Goal: Task Accomplishment & Management: Manage account settings

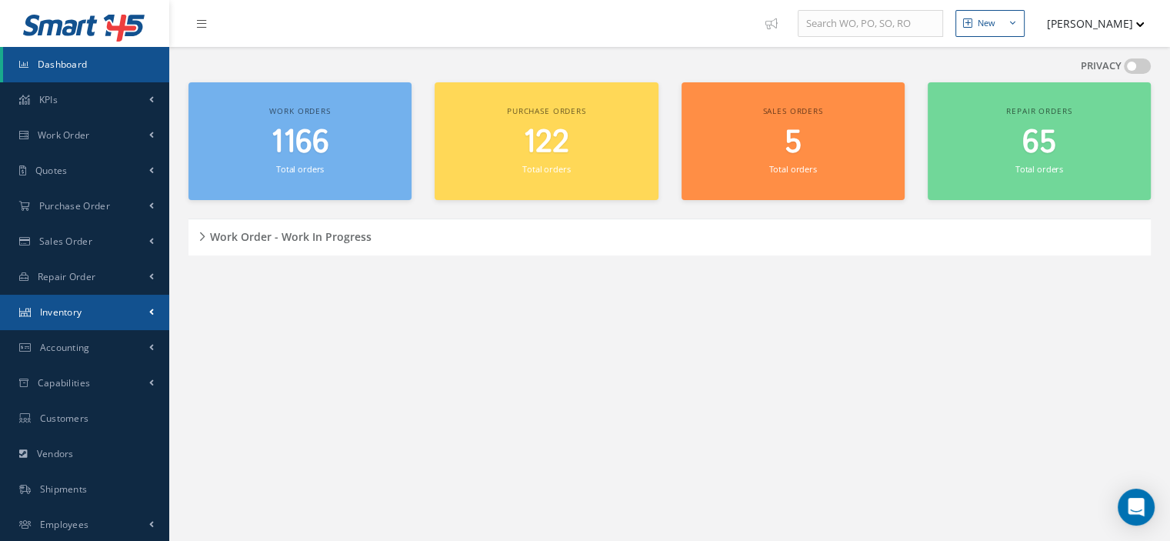
scroll to position [72, 0]
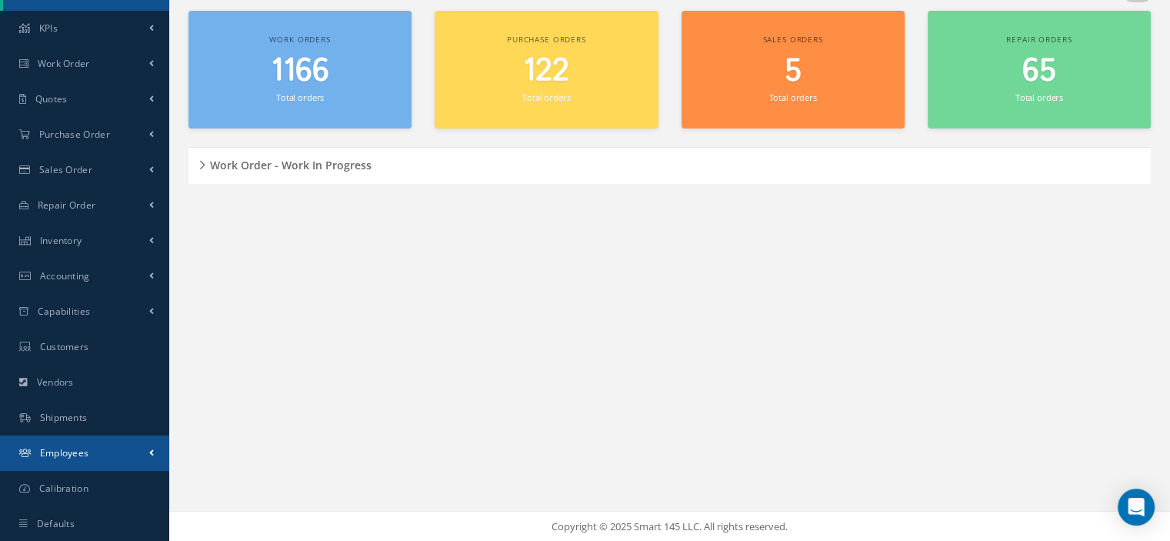
click at [106, 460] on link "Employees" at bounding box center [84, 452] width 169 height 35
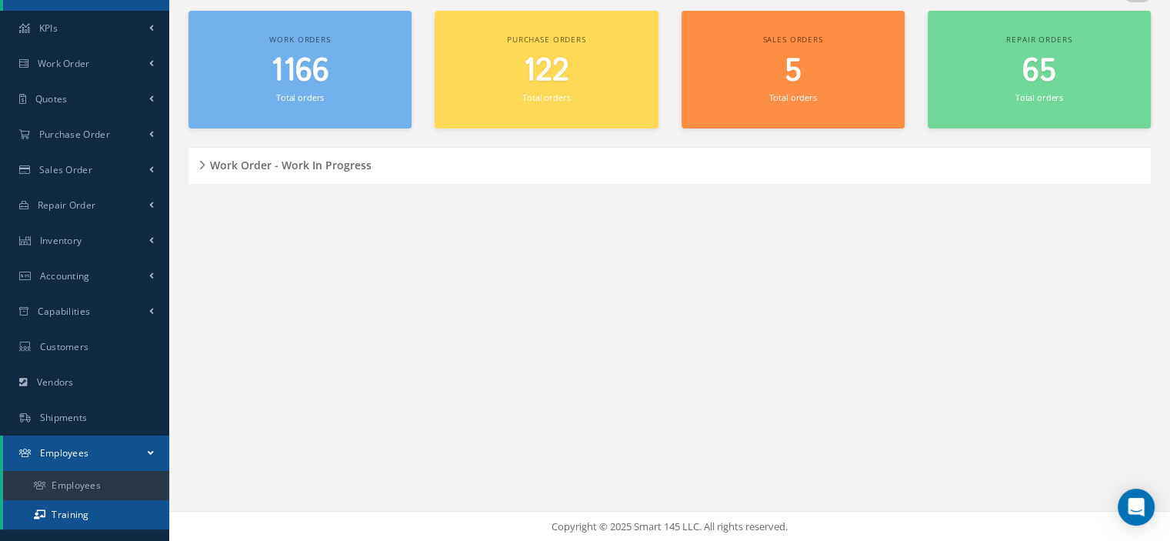
click at [96, 516] on link "Training" at bounding box center [86, 514] width 166 height 29
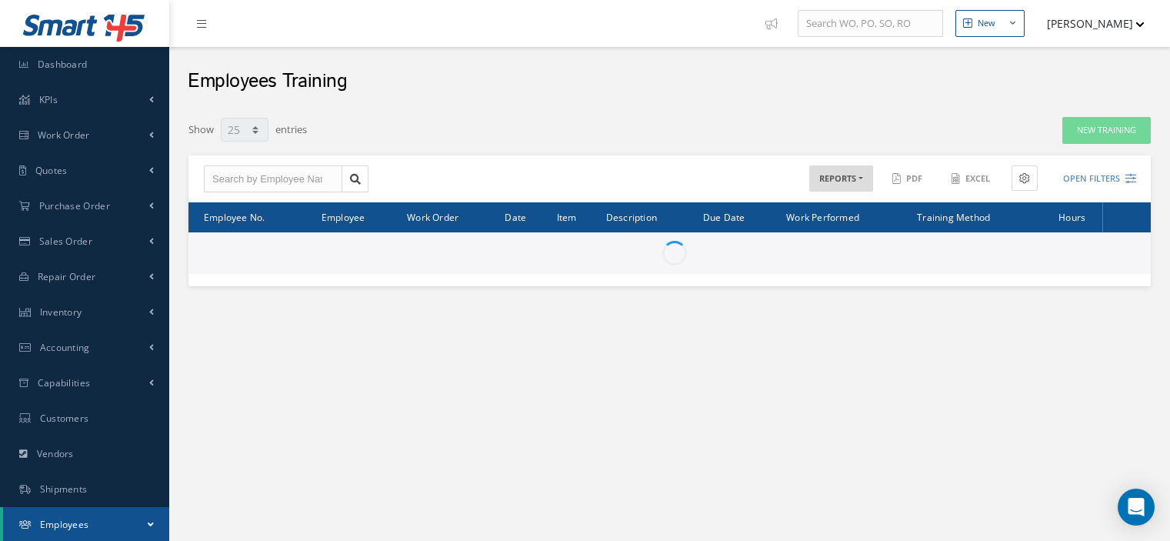
select select "25"
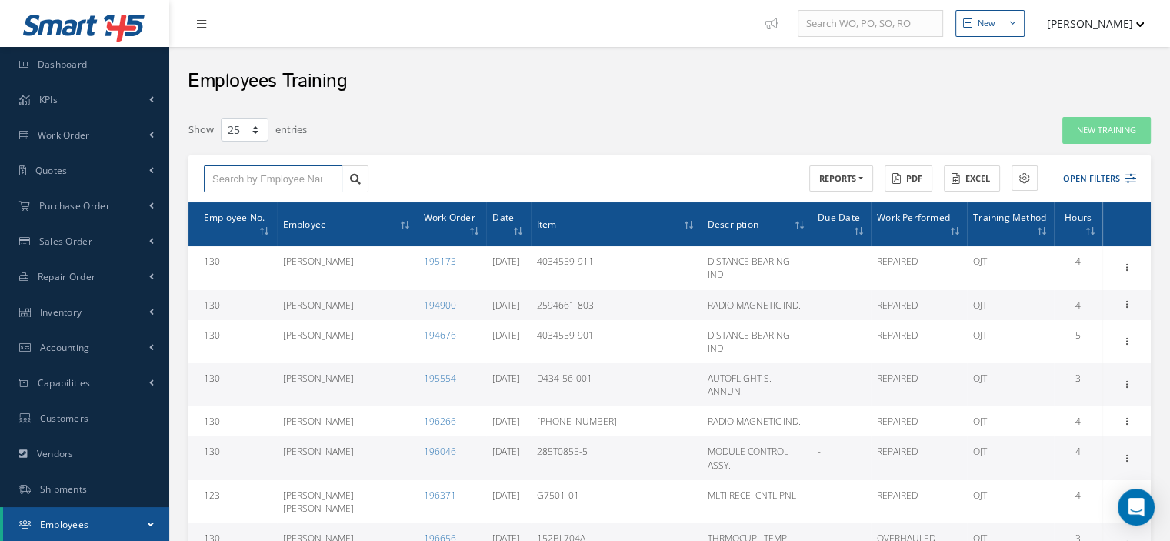
click at [278, 184] on input "text" at bounding box center [273, 179] width 138 height 28
type input "H"
type input "HE"
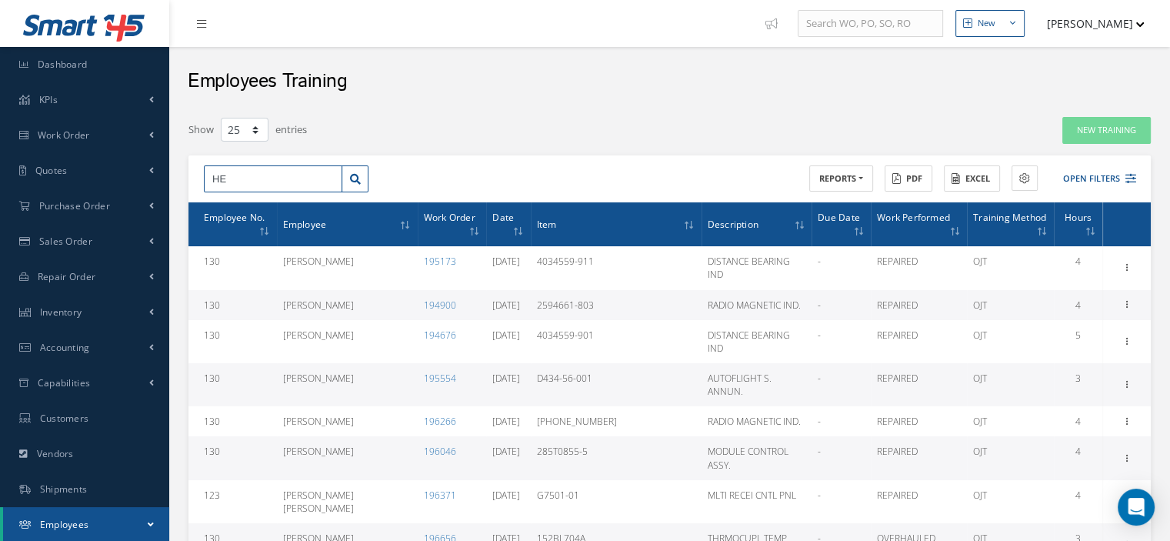
type input "HEC"
type input "HECT"
type input "HECTO"
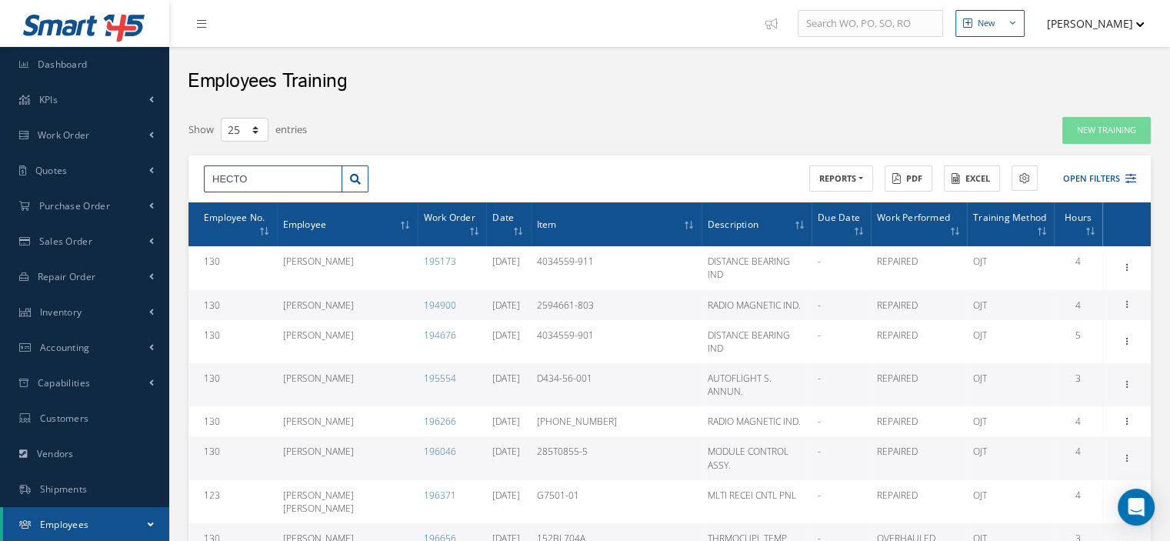
type input "HECTO"
type input "[PERSON_NAME]"
click at [282, 197] on div "[PERSON_NAME]" at bounding box center [273, 206] width 137 height 28
type input "[PERSON_NAME]"
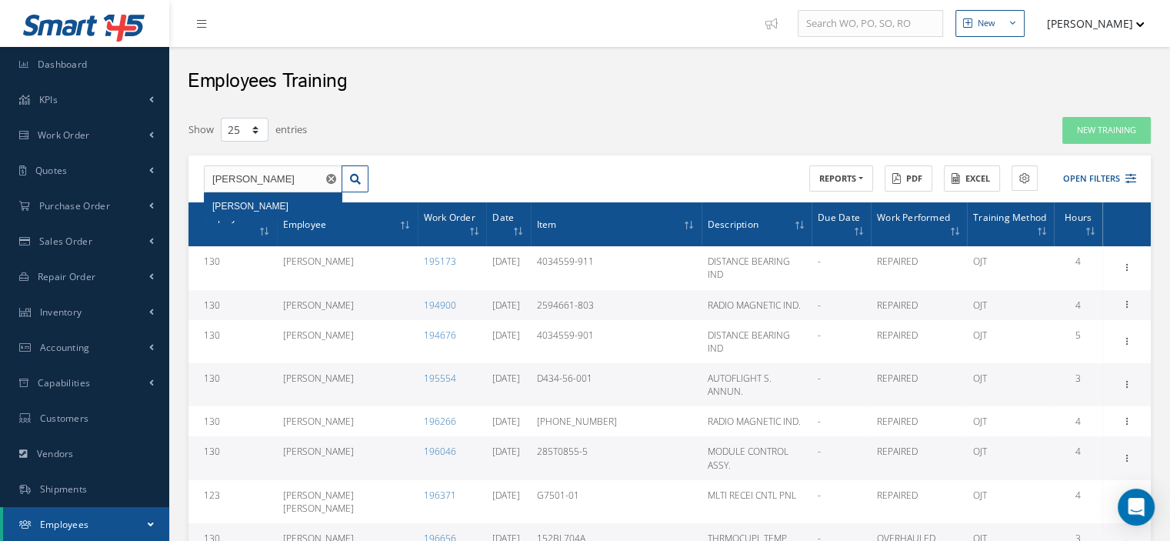
type input "[PERSON_NAME]"
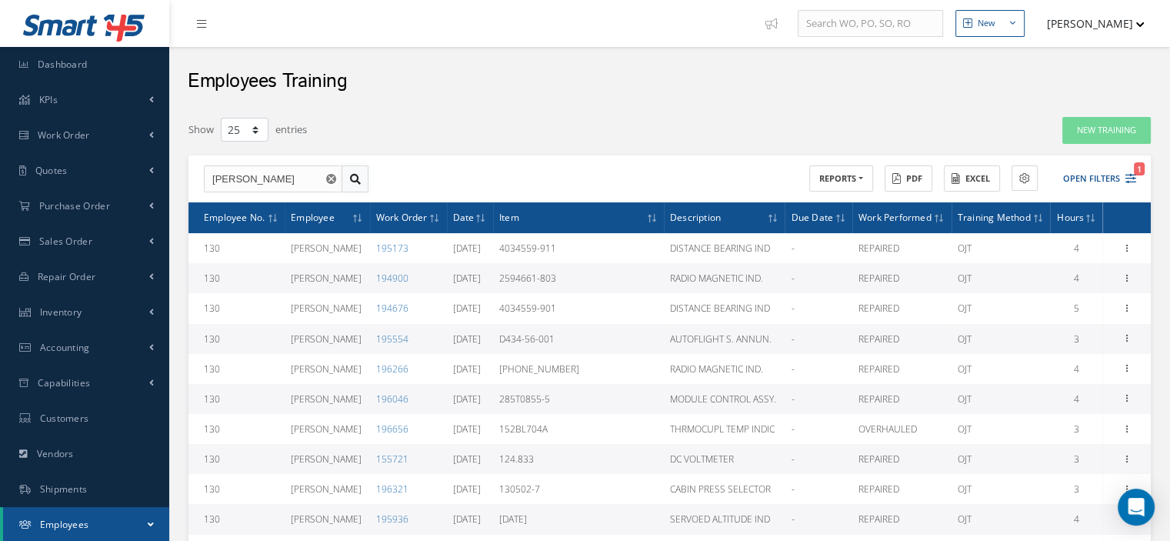
click at [347, 177] on link at bounding box center [355, 179] width 27 height 28
click at [1129, 187] on button "Open Filters 1" at bounding box center [1092, 178] width 87 height 25
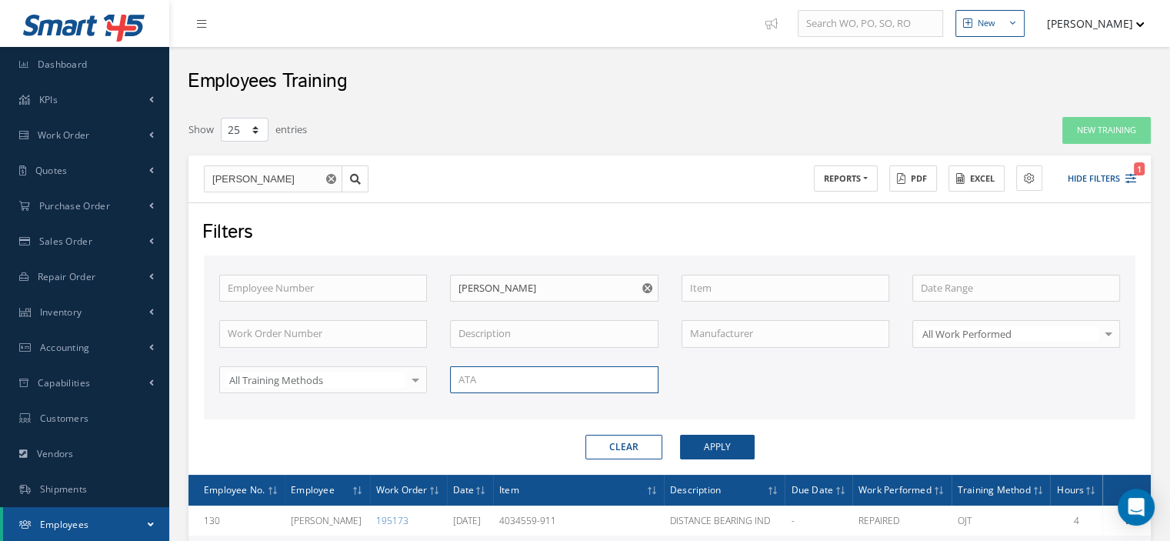
click at [629, 380] on input "text" at bounding box center [554, 380] width 208 height 28
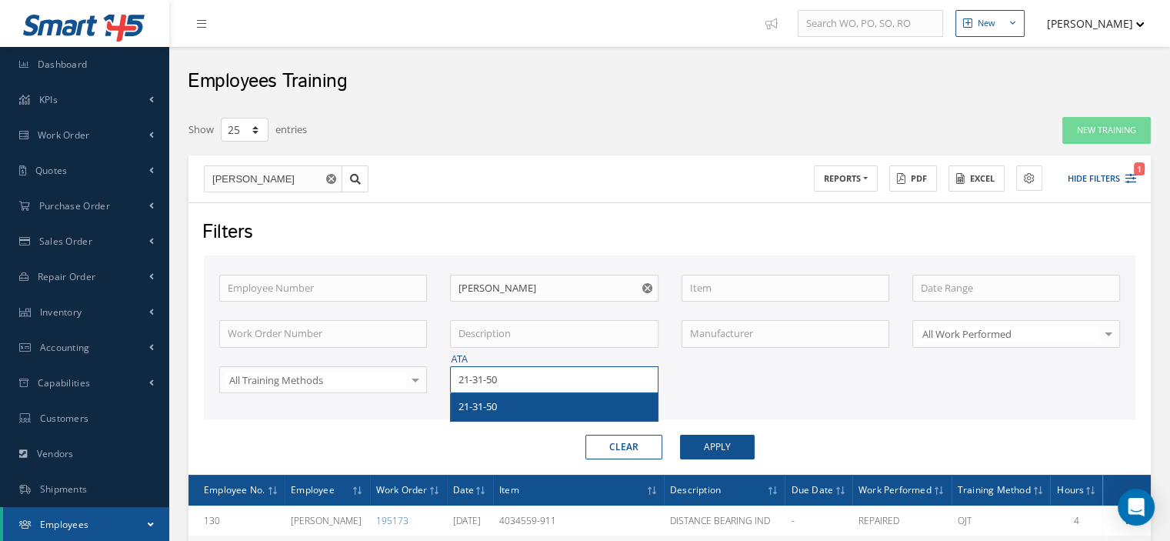
type input "21-31-50"
click at [701, 452] on button "Apply" at bounding box center [717, 447] width 75 height 25
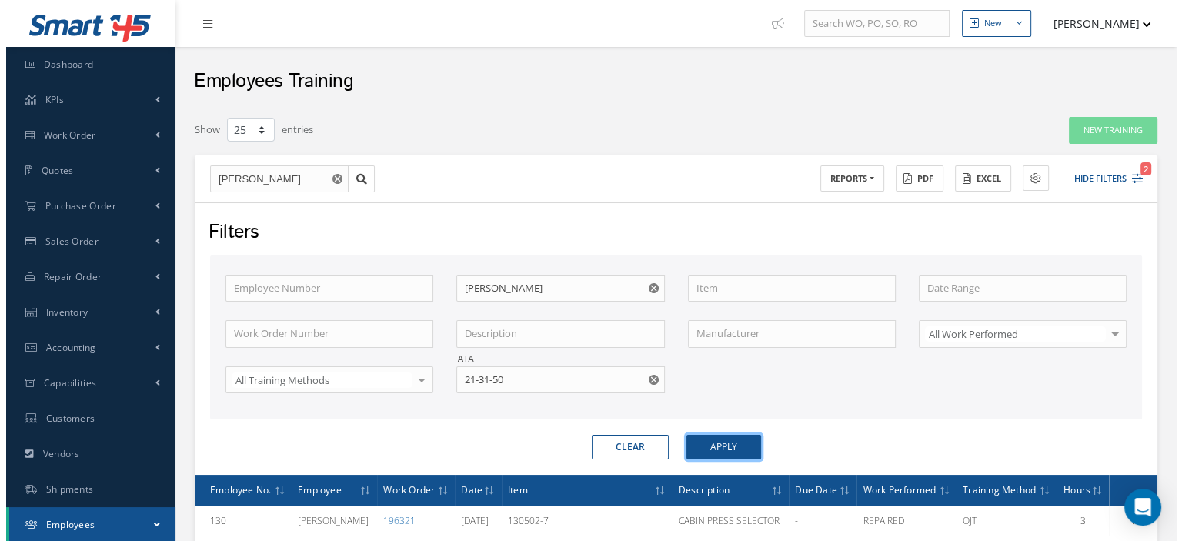
scroll to position [136, 0]
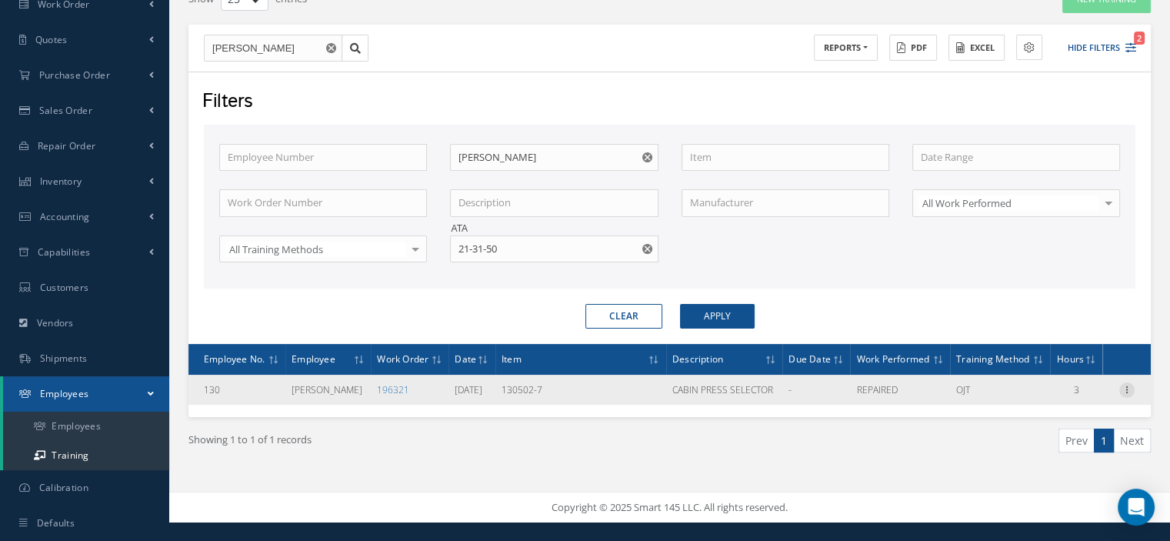
click at [1123, 395] on icon at bounding box center [1126, 388] width 15 height 12
click at [1056, 449] on link "Documents" at bounding box center [1057, 439] width 122 height 20
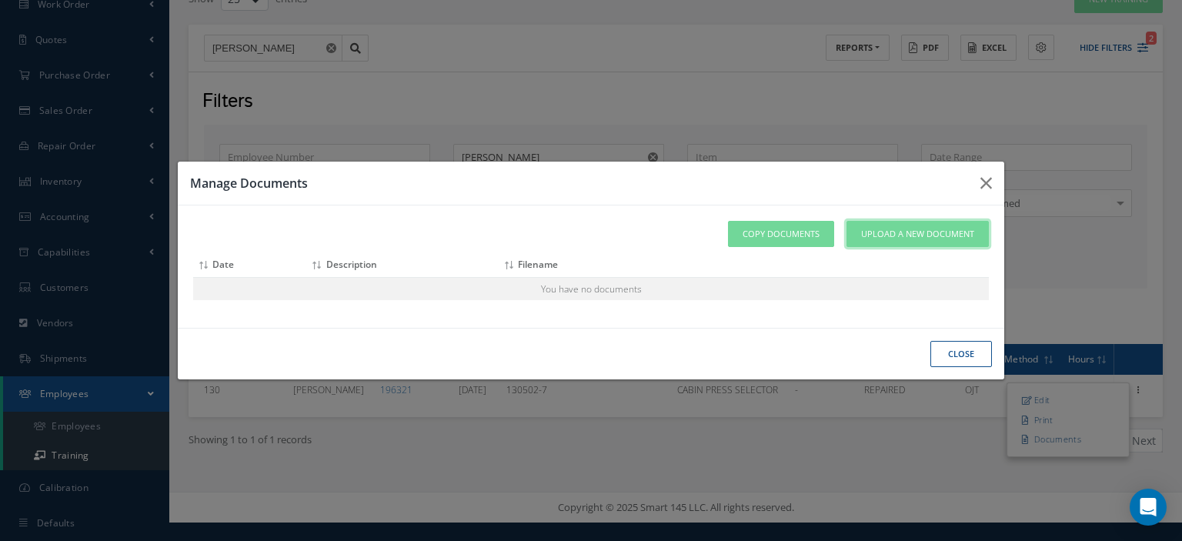
click at [923, 229] on span "Upload a New Document" at bounding box center [917, 234] width 113 height 13
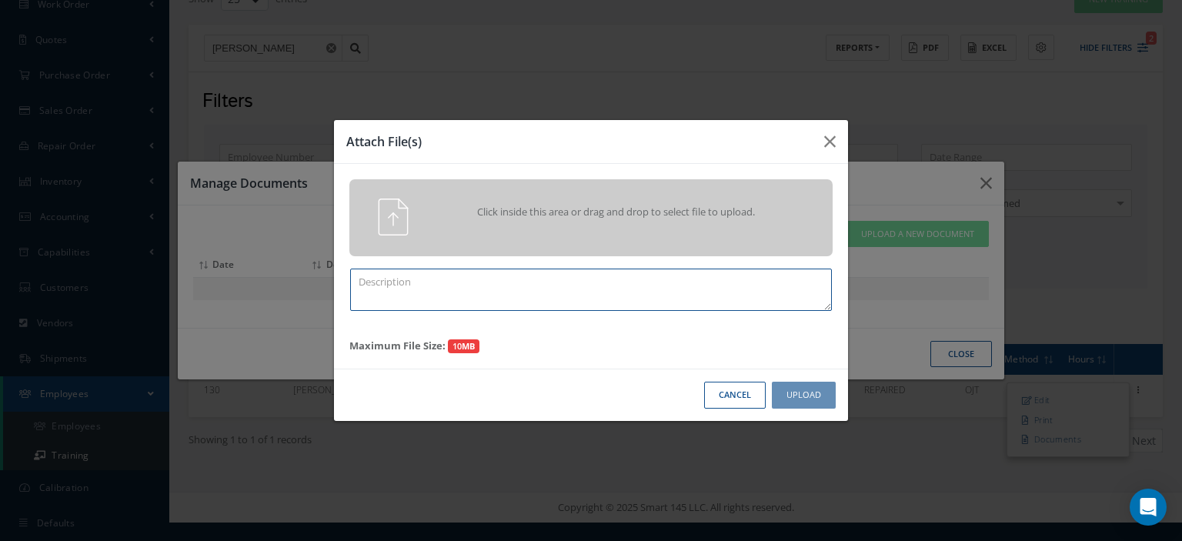
click at [388, 307] on textarea at bounding box center [591, 290] width 482 height 42
type textarea "Training Certificate 2025"
click at [446, 225] on div "Click inside this area or drag and drop to select file to upload." at bounding box center [612, 214] width 380 height 31
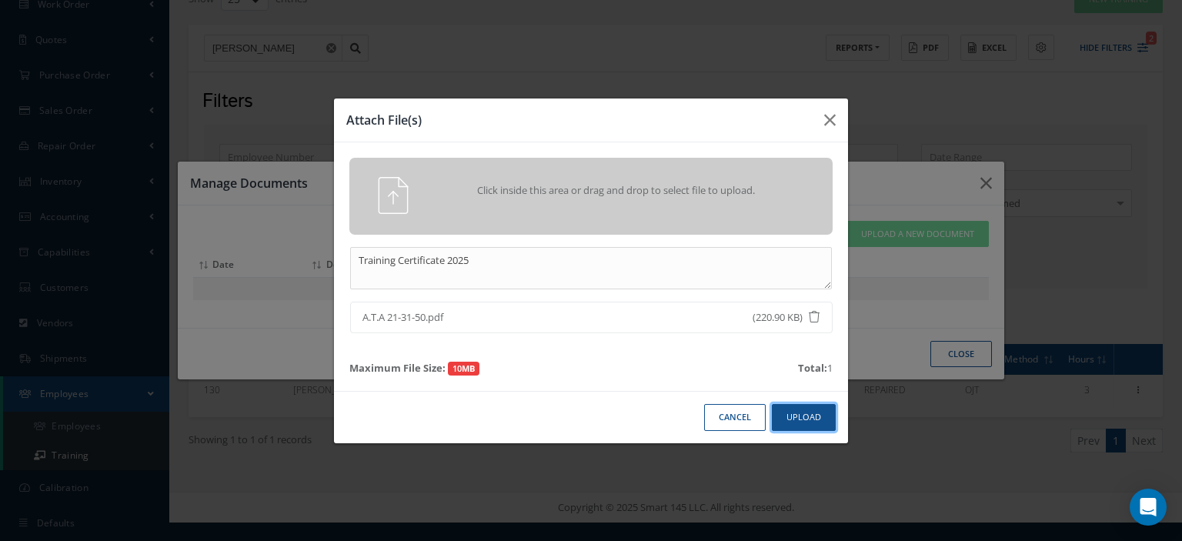
click at [787, 419] on button "Upload" at bounding box center [804, 417] width 64 height 27
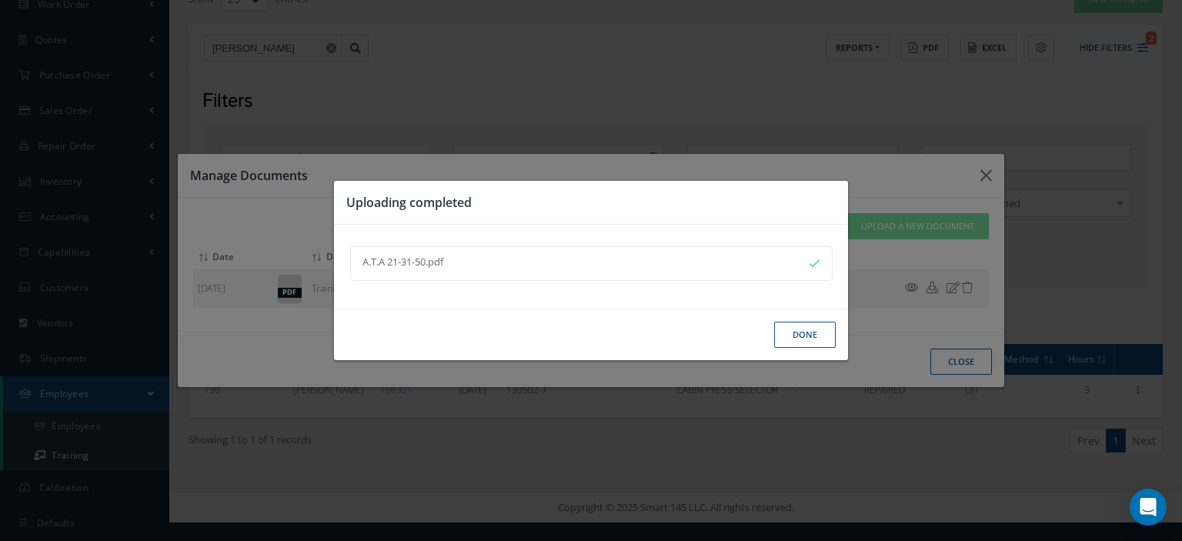
click at [793, 342] on button "Done" at bounding box center [805, 335] width 62 height 27
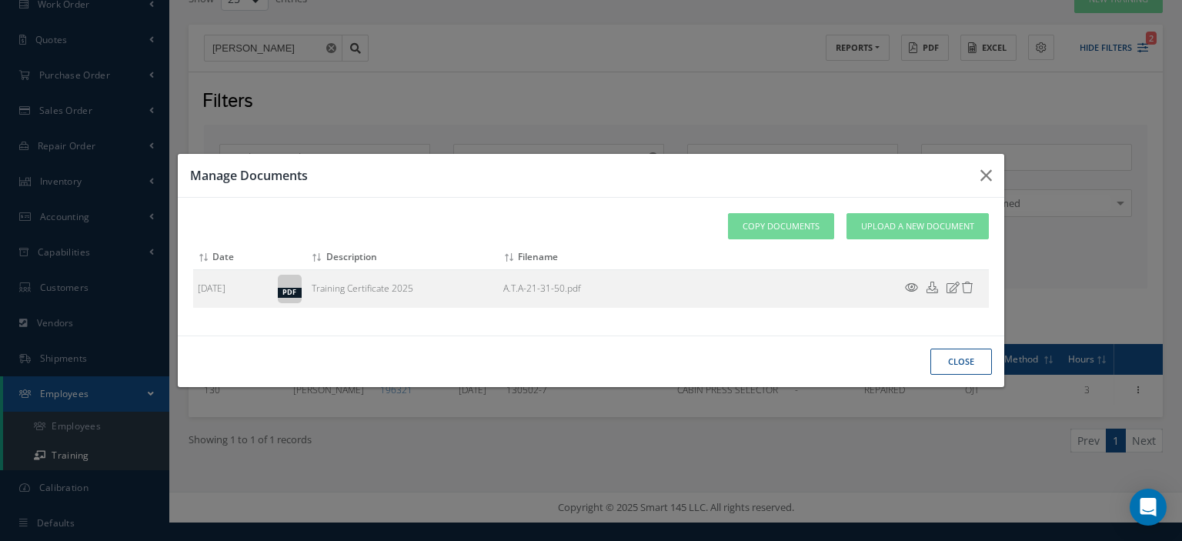
click at [946, 362] on button "close" at bounding box center [961, 362] width 62 height 27
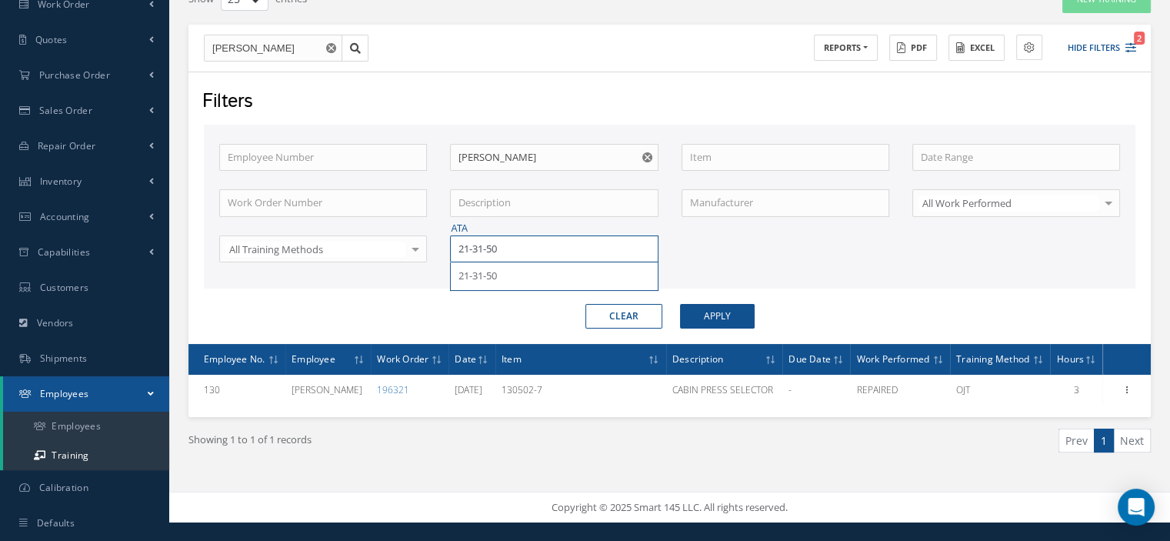
drag, startPoint x: 488, startPoint y: 240, endPoint x: 443, endPoint y: 236, distance: 44.8
click at [443, 236] on div "ATA 21-31-50 21-31-50" at bounding box center [554, 249] width 231 height 28
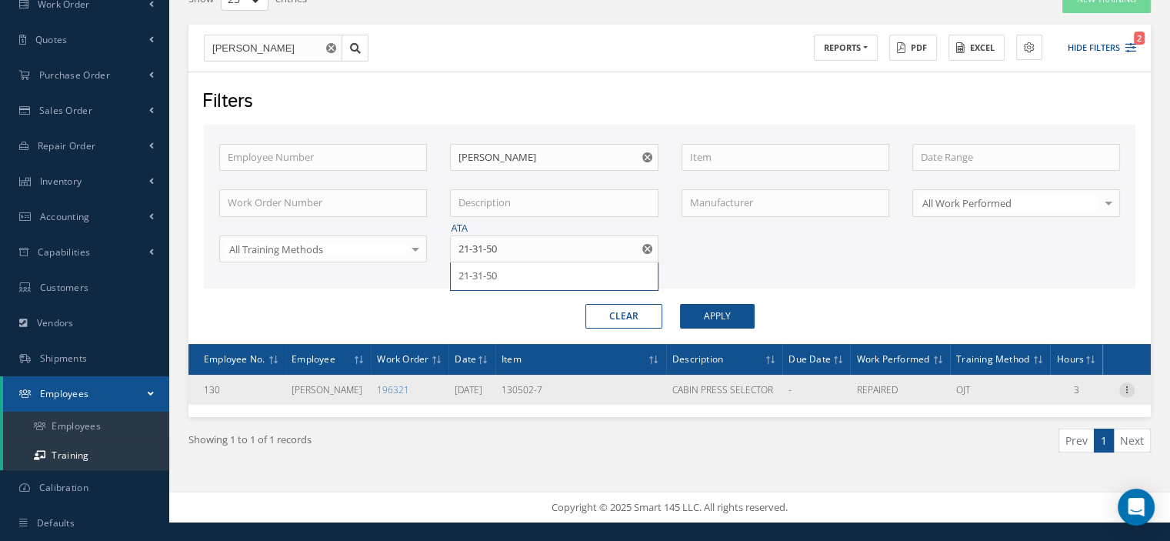
click at [1124, 395] on icon at bounding box center [1126, 388] width 15 height 12
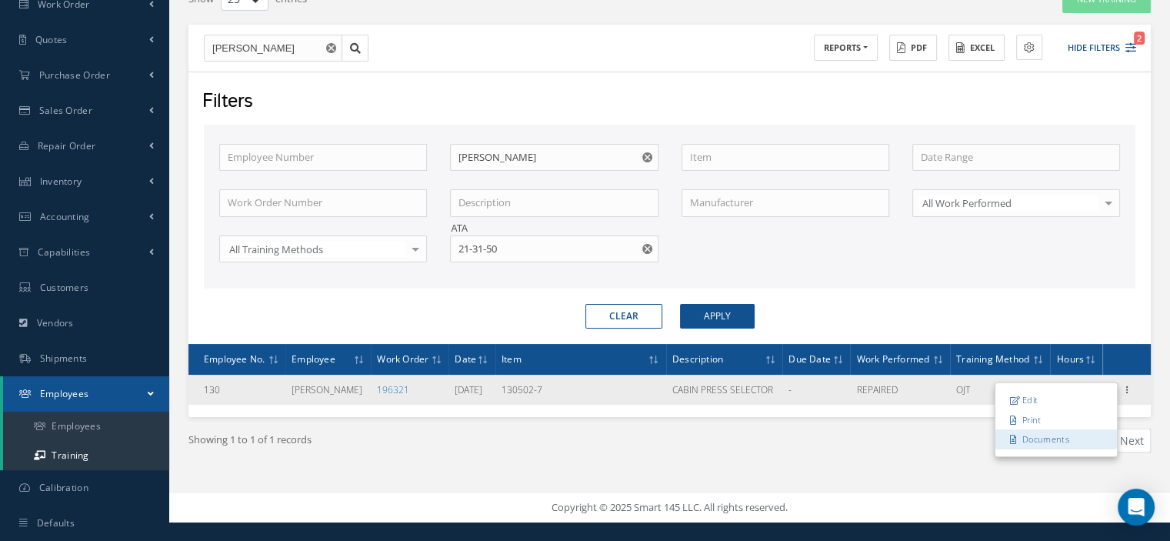
click at [1076, 444] on link "Documents" at bounding box center [1057, 439] width 122 height 20
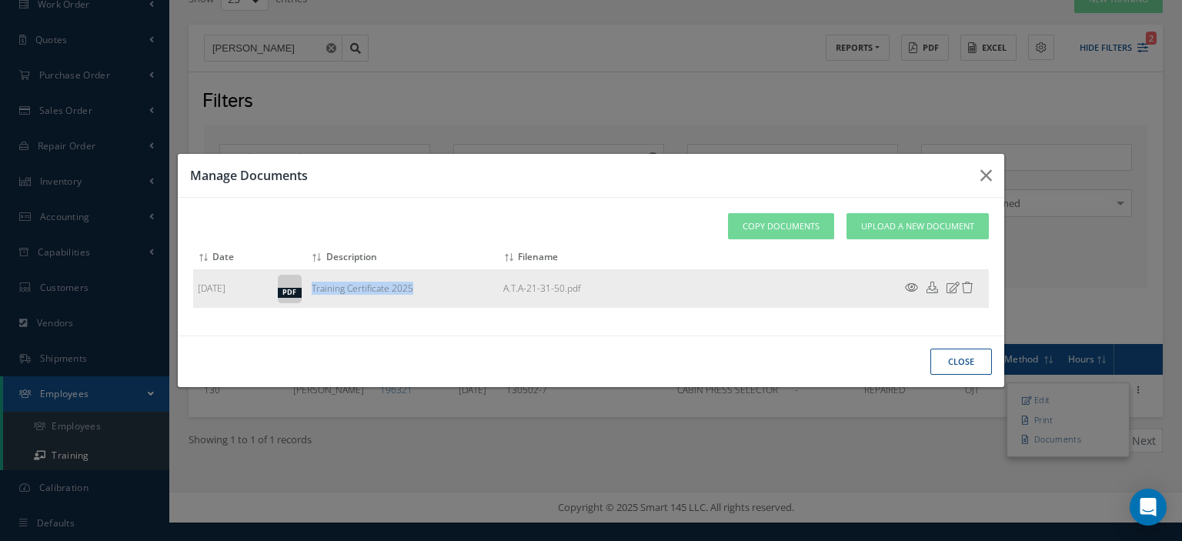
drag, startPoint x: 423, startPoint y: 292, endPoint x: 311, endPoint y: 289, distance: 112.4
click at [307, 289] on td "Training Certificate 2025" at bounding box center [403, 288] width 192 height 38
copy td "Training Certificate 2025"
click at [954, 359] on button "close" at bounding box center [961, 362] width 62 height 27
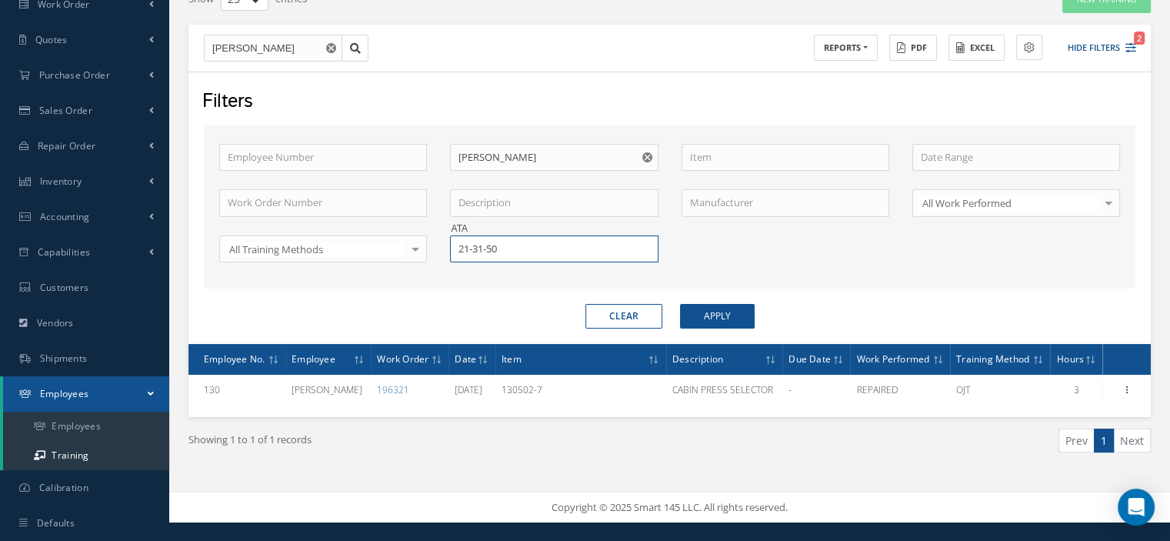
drag, startPoint x: 524, startPoint y: 245, endPoint x: 415, endPoint y: 250, distance: 108.6
click at [415, 250] on div "Employee Number Employee Name [PERSON_NAME] Item Work Order Number Description …" at bounding box center [670, 213] width 924 height 138
type input "[DATE]"
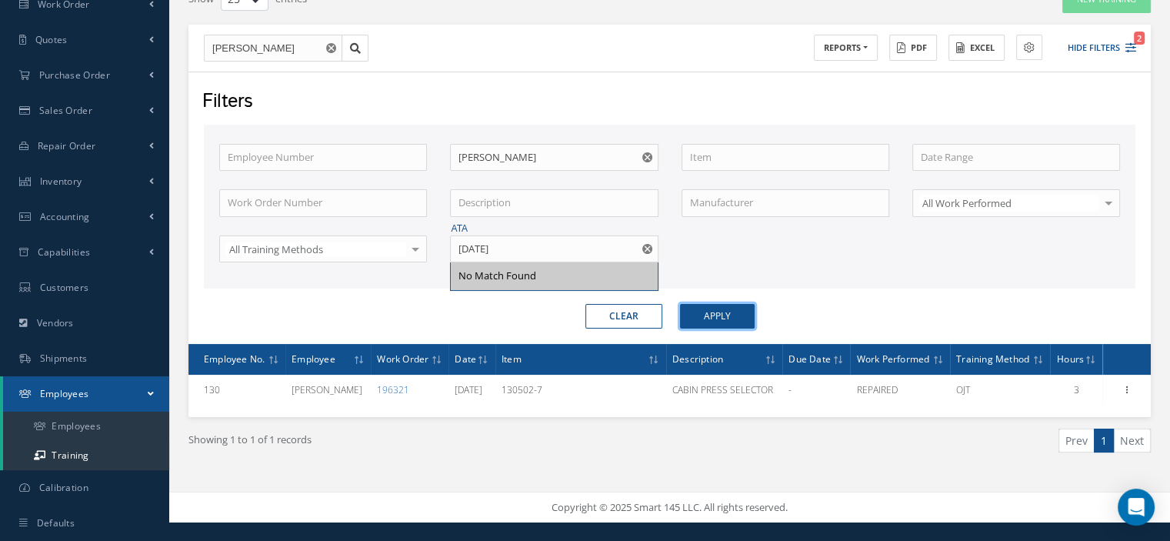
click at [730, 316] on button "Apply" at bounding box center [717, 316] width 75 height 25
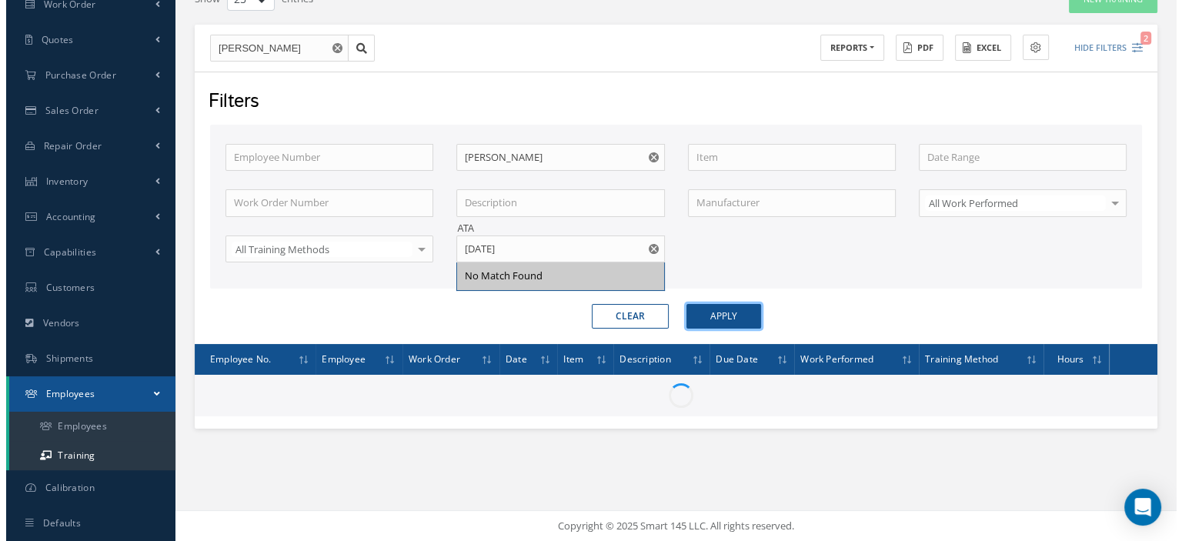
scroll to position [130, 0]
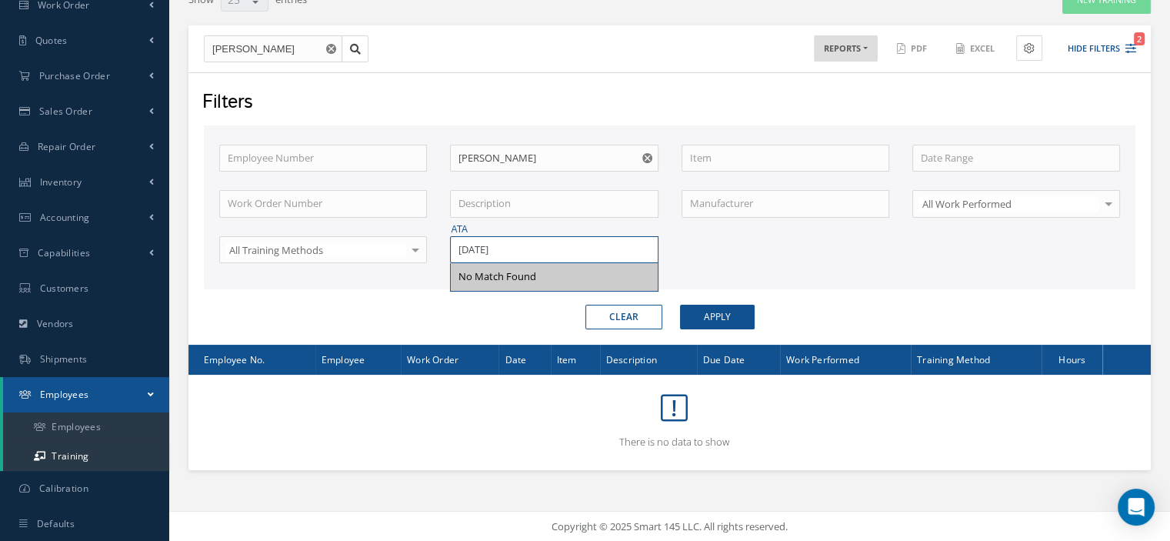
drag, startPoint x: 465, startPoint y: 245, endPoint x: 438, endPoint y: 246, distance: 26.9
click at [439, 245] on div "ATA [DATE] No Match Found" at bounding box center [554, 250] width 231 height 28
type input "34-22-74"
click at [465, 269] on span "34-22-74" at bounding box center [478, 276] width 38 height 14
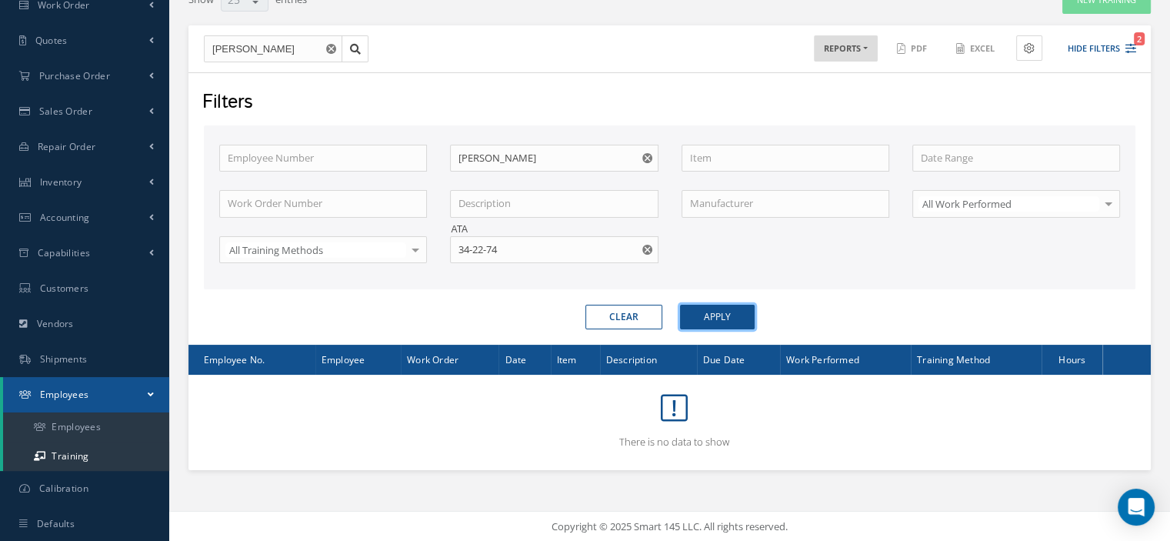
click at [701, 315] on button "Apply" at bounding box center [717, 317] width 75 height 25
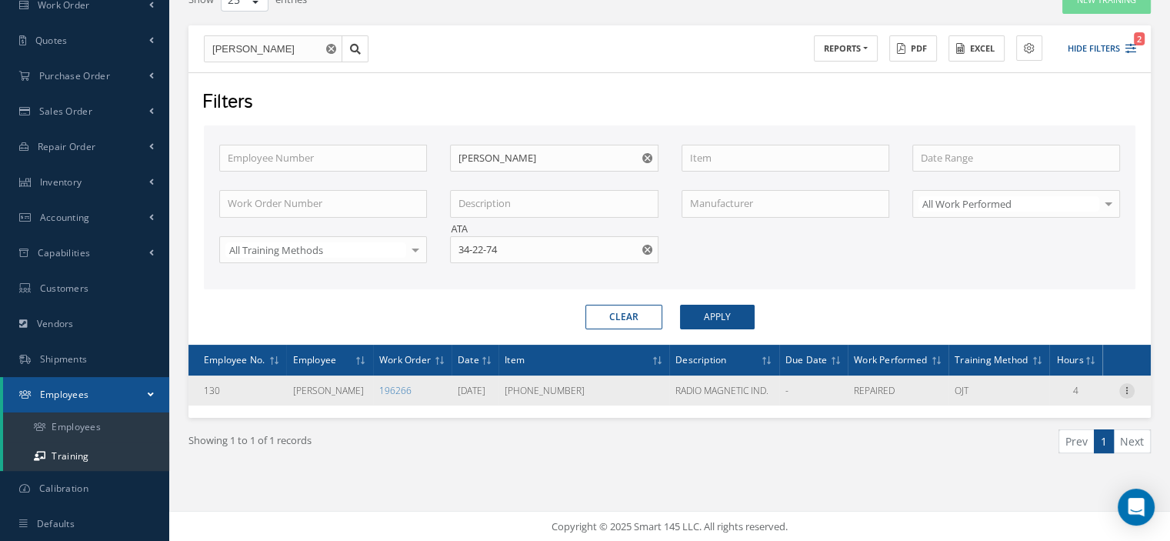
click at [1129, 395] on icon at bounding box center [1126, 389] width 15 height 12
click at [1055, 450] on link "Documents" at bounding box center [1057, 440] width 122 height 20
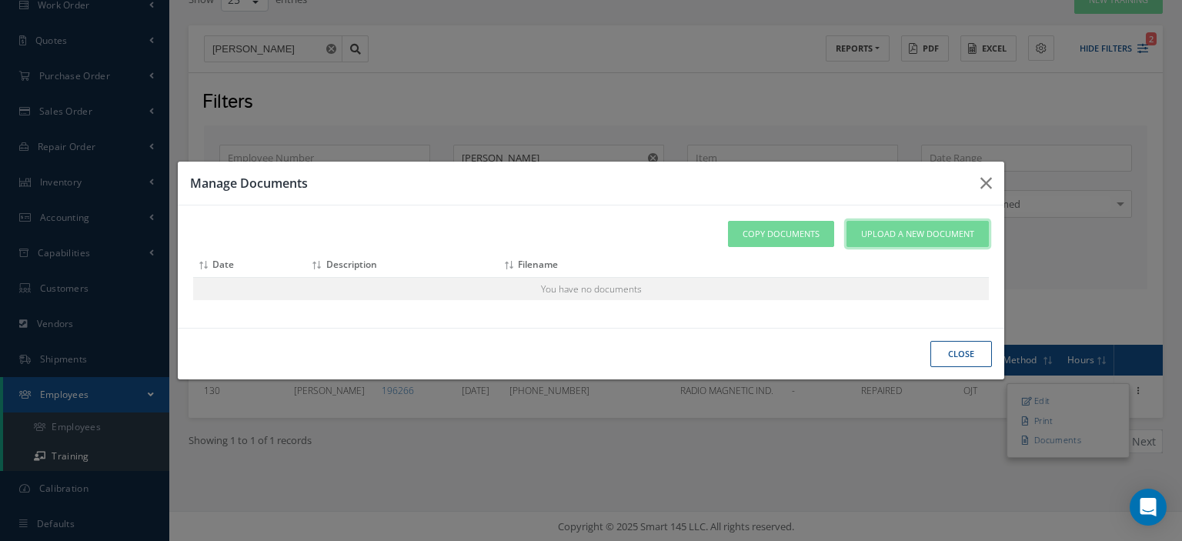
click at [887, 242] on link "Upload a New Document" at bounding box center [917, 234] width 142 height 27
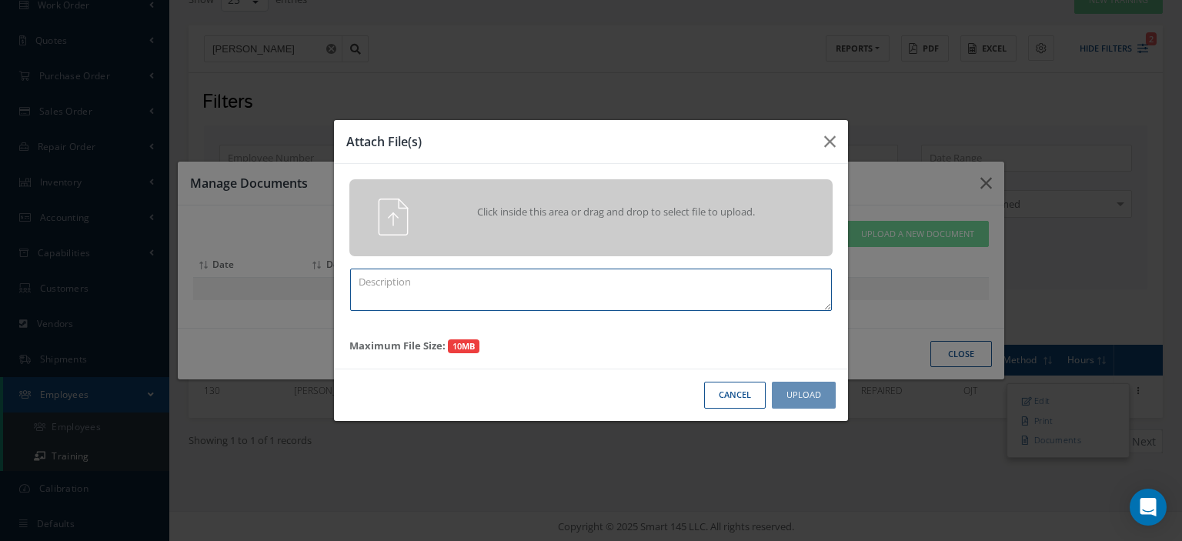
paste textarea "Training Certificate 2025"
type textarea "Training Certificate 2025"
click at [445, 205] on span "Click inside this area or drag and drop to select file to upload." at bounding box center [616, 212] width 349 height 15
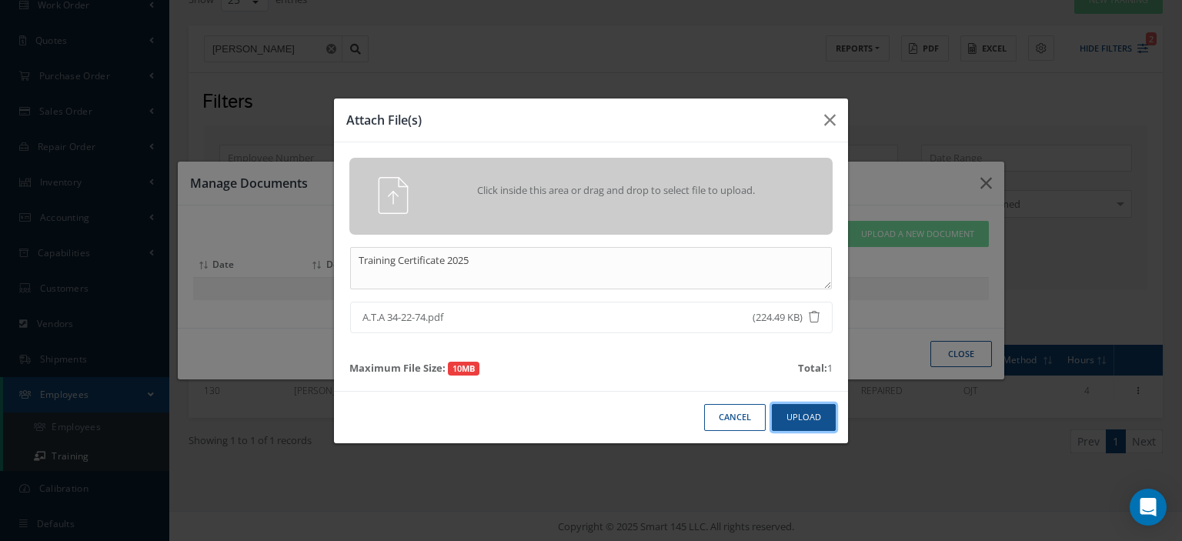
click at [786, 422] on button "Upload" at bounding box center [804, 417] width 64 height 27
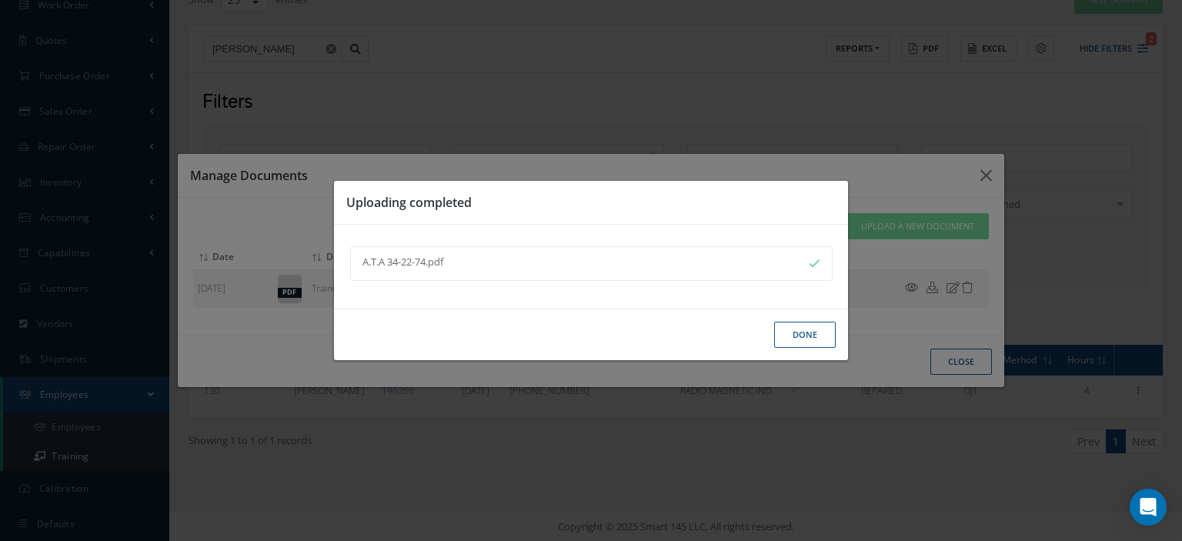
click at [792, 341] on button "Done" at bounding box center [805, 335] width 62 height 27
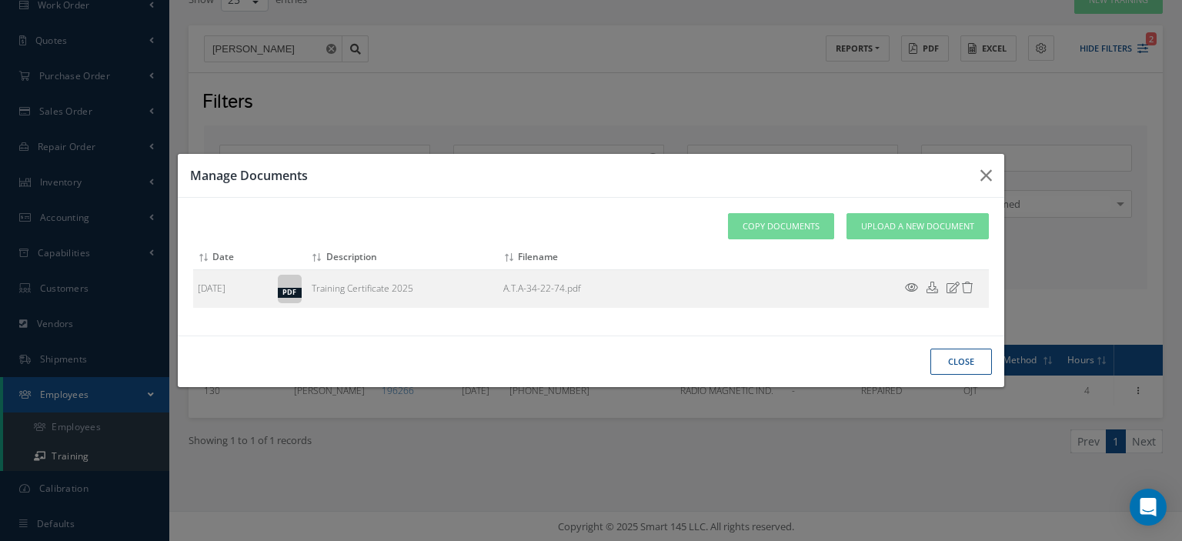
click at [933, 362] on button "close" at bounding box center [961, 362] width 62 height 27
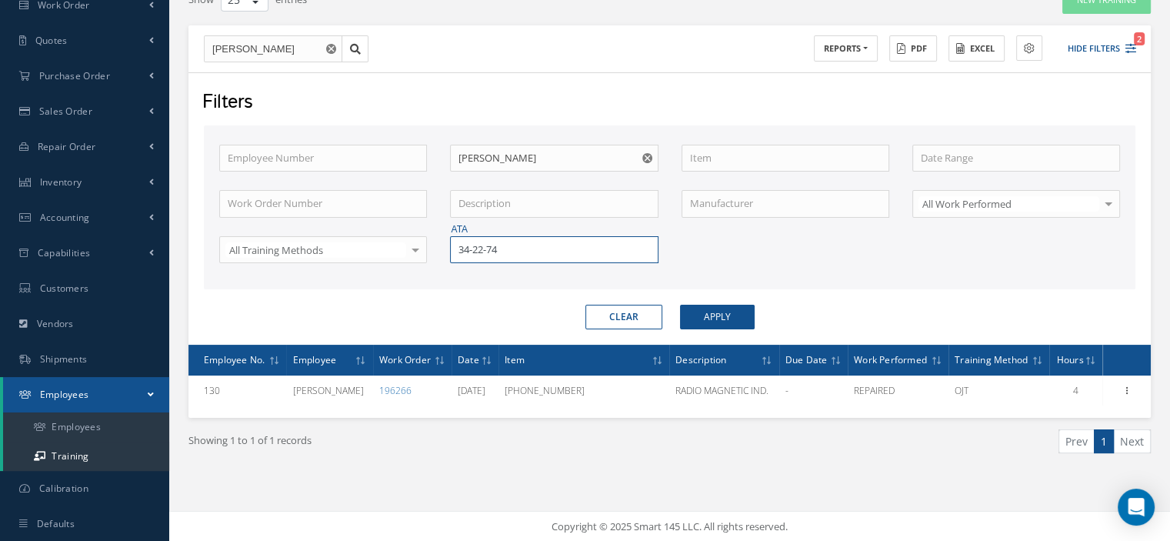
drag, startPoint x: 516, startPoint y: 252, endPoint x: 457, endPoint y: 251, distance: 59.3
click at [457, 251] on input "34-22-74" at bounding box center [554, 250] width 208 height 28
type input "52-51-04"
click at [464, 272] on span "52-51-04" at bounding box center [478, 276] width 38 height 14
click at [689, 309] on button "Apply" at bounding box center [717, 317] width 75 height 25
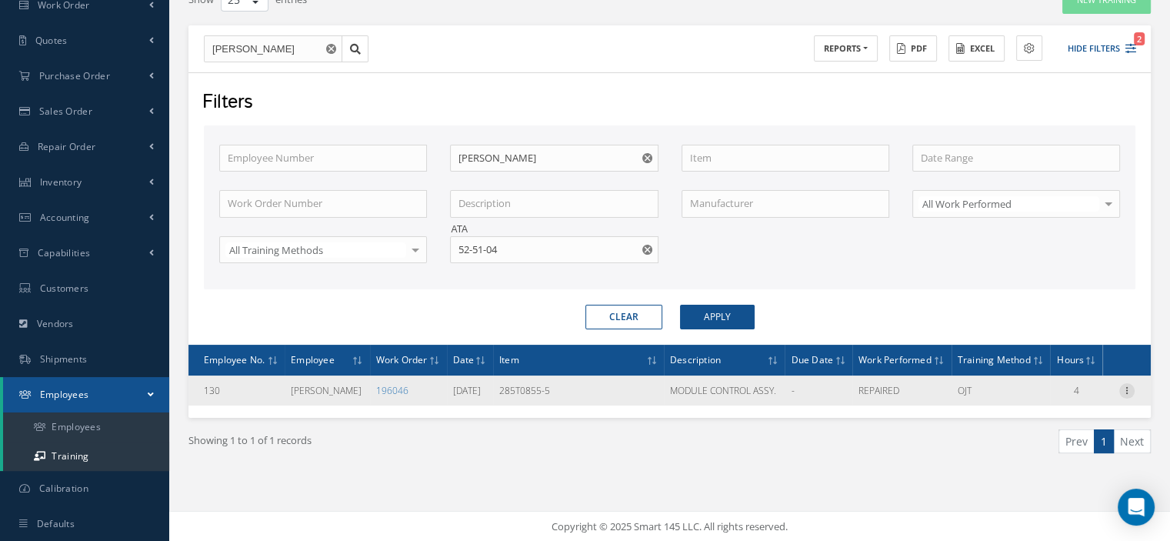
click at [1123, 395] on icon at bounding box center [1126, 389] width 15 height 12
click at [1063, 450] on link "Documents" at bounding box center [1057, 440] width 122 height 20
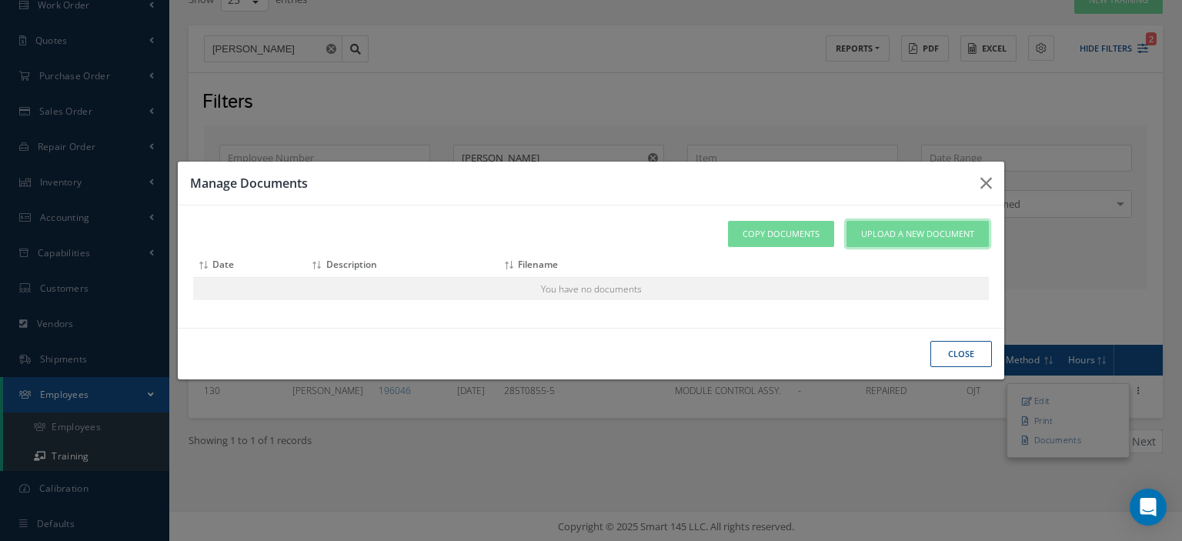
click at [905, 239] on span "Upload a New Document" at bounding box center [917, 234] width 113 height 13
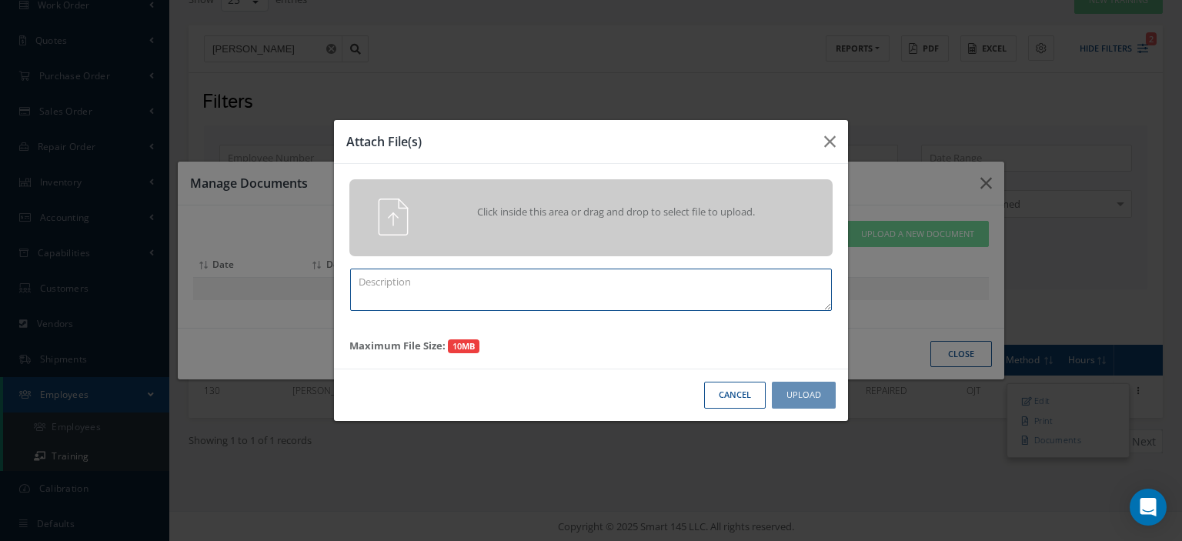
click at [547, 301] on textarea at bounding box center [591, 290] width 482 height 42
paste textarea "Training Certificate 2025"
type textarea "Training Certificate 2025"
click at [415, 234] on div at bounding box center [380, 217] width 85 height 37
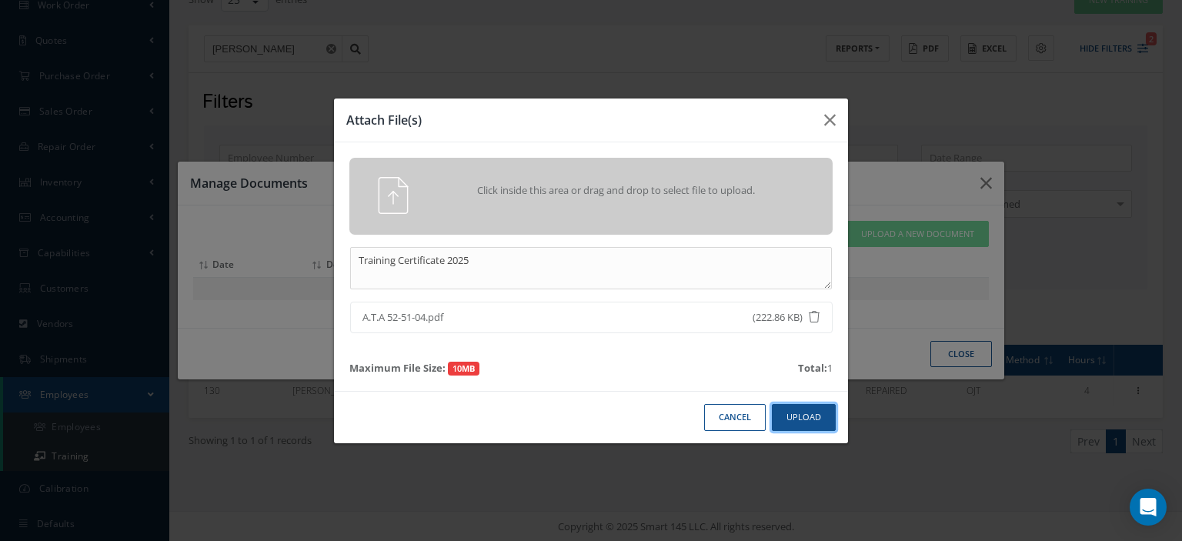
click at [785, 411] on button "Upload" at bounding box center [804, 417] width 64 height 27
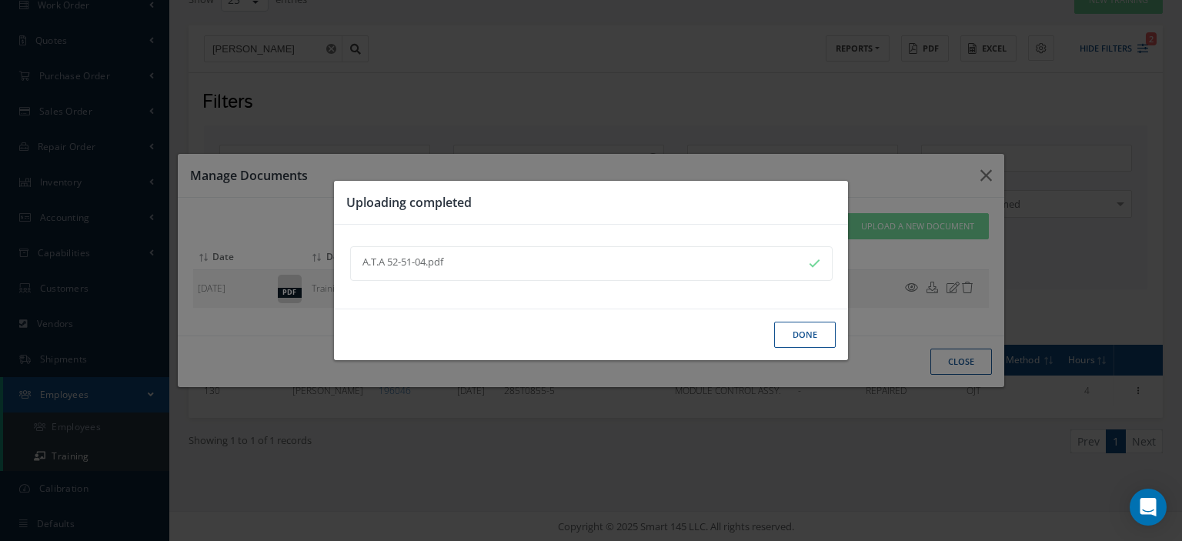
click at [815, 339] on button "Done" at bounding box center [805, 335] width 62 height 27
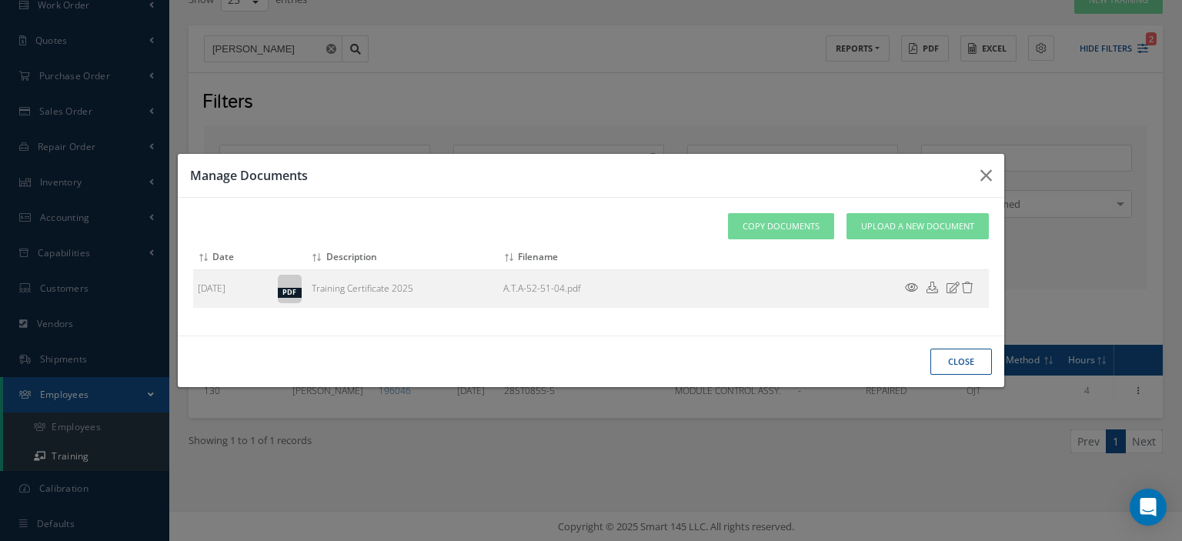
click at [942, 353] on button "close" at bounding box center [961, 362] width 62 height 27
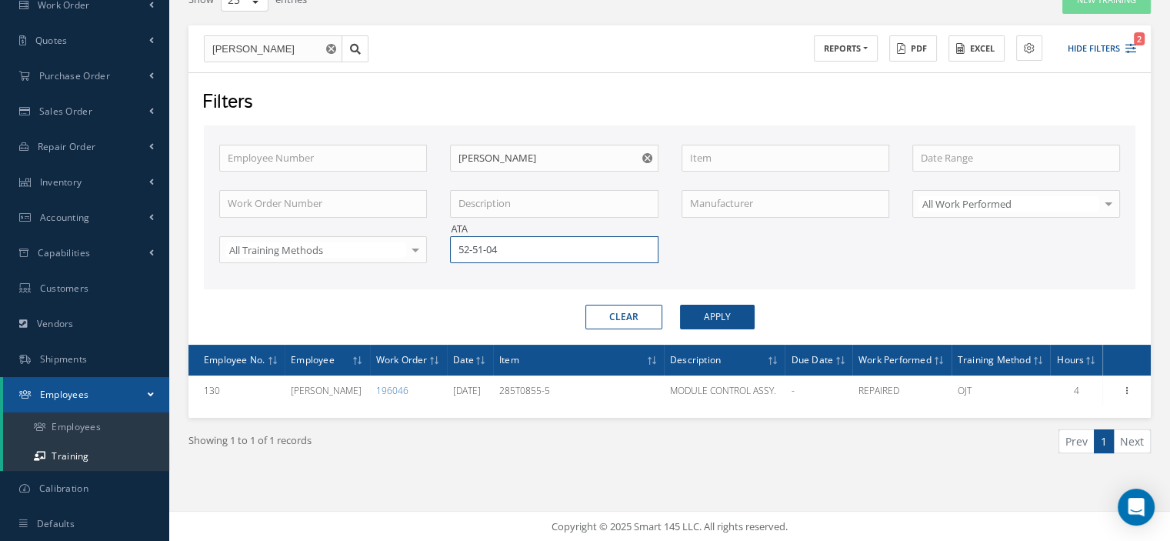
click at [422, 245] on div "Employee Number Employee Name [PERSON_NAME] Item Work Order Number Description …" at bounding box center [670, 214] width 924 height 138
type input "22-41-56"
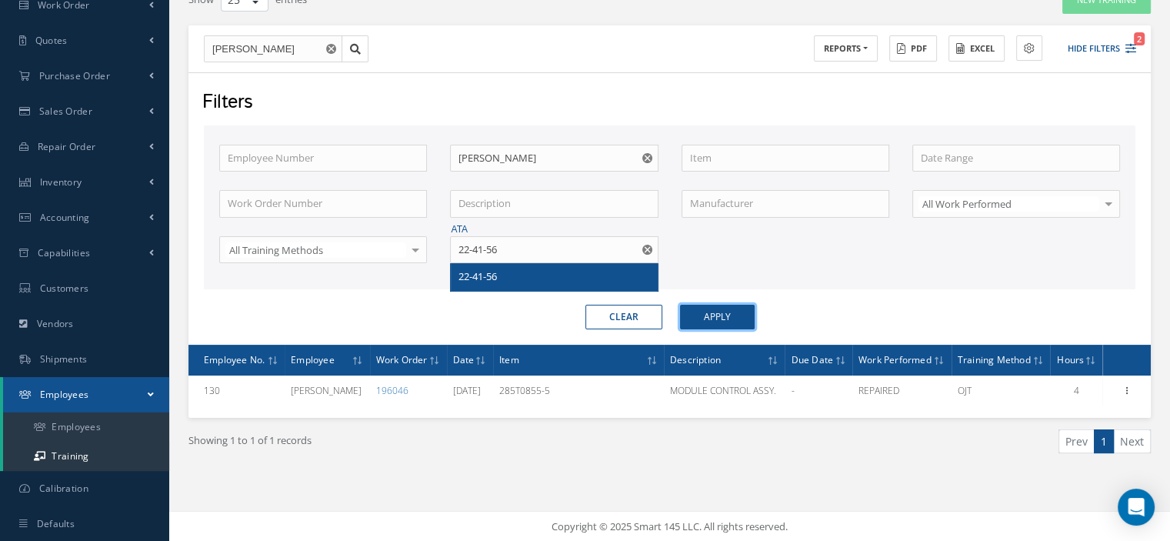
click at [726, 319] on button "Apply" at bounding box center [717, 317] width 75 height 25
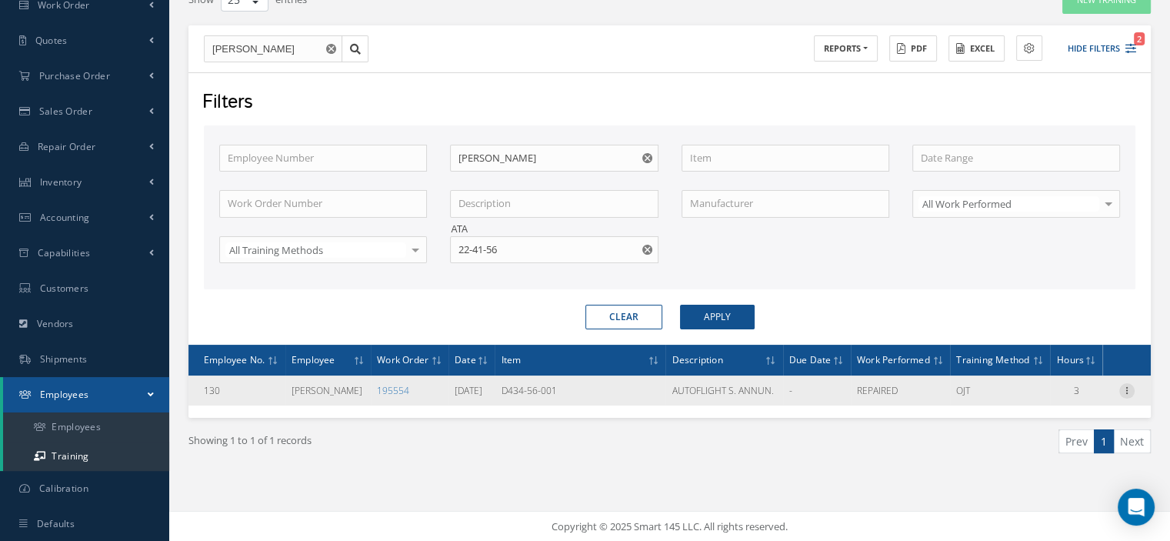
click at [1123, 395] on icon at bounding box center [1126, 389] width 15 height 12
click at [1039, 450] on link "Documents" at bounding box center [1057, 440] width 122 height 20
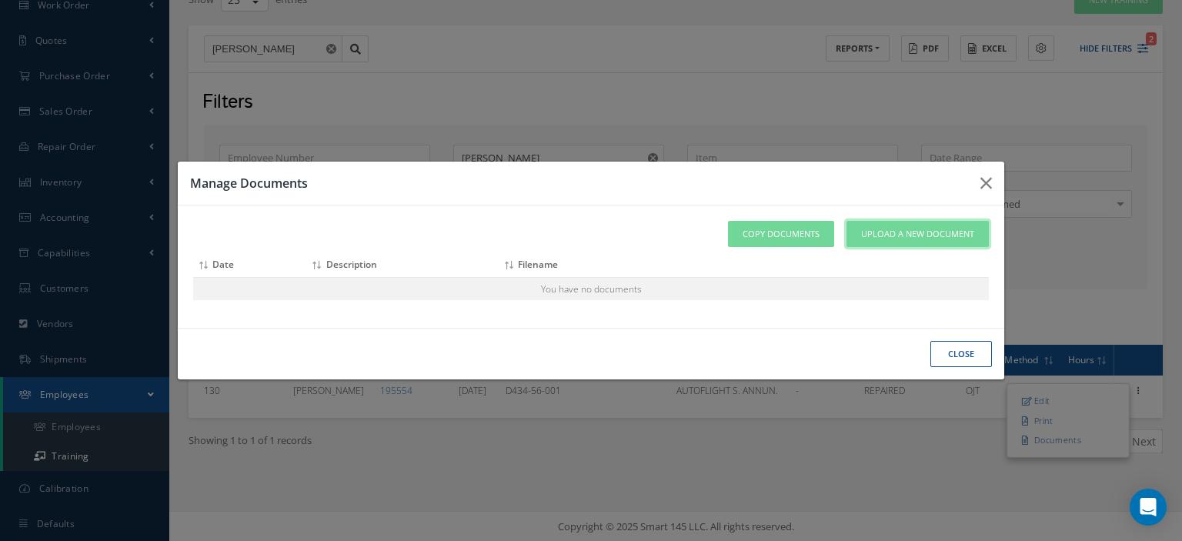
click at [954, 239] on span "Upload a New Document" at bounding box center [917, 234] width 113 height 13
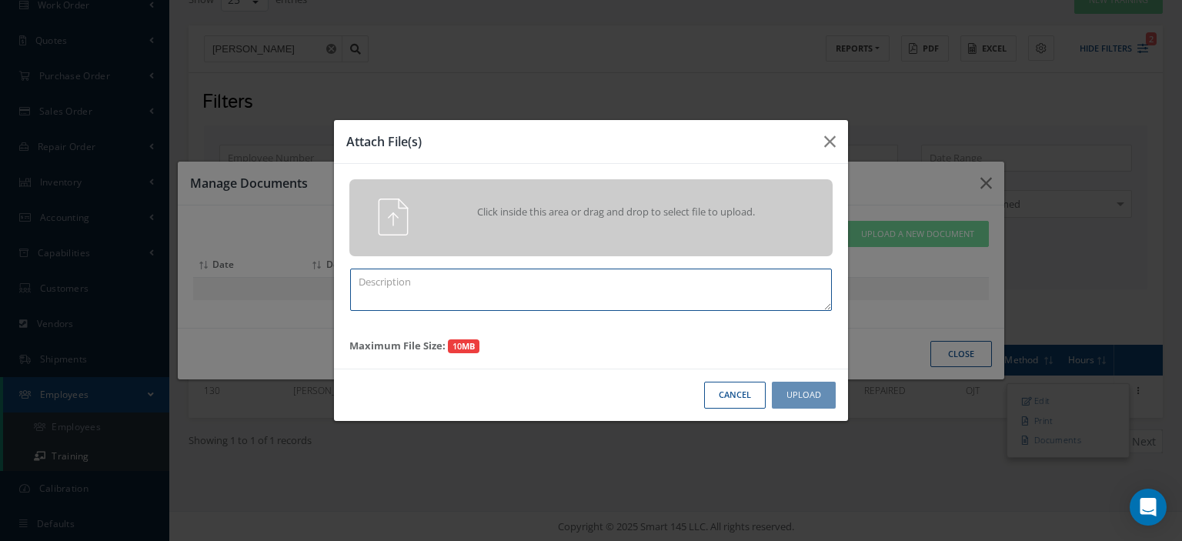
click at [537, 298] on textarea at bounding box center [591, 290] width 482 height 42
paste textarea "Training Certificate 2025"
type textarea "Training Certificate 2025"
click at [437, 232] on div "Click inside this area or drag and drop to select file to upload." at bounding box center [591, 217] width 506 height 37
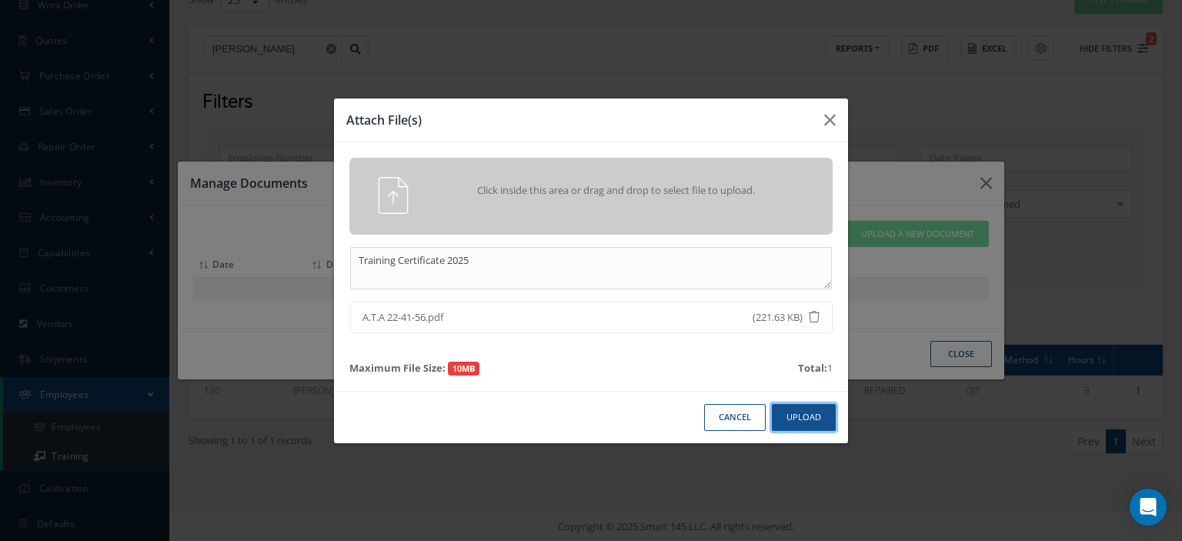
click at [780, 414] on button "Upload" at bounding box center [804, 417] width 64 height 27
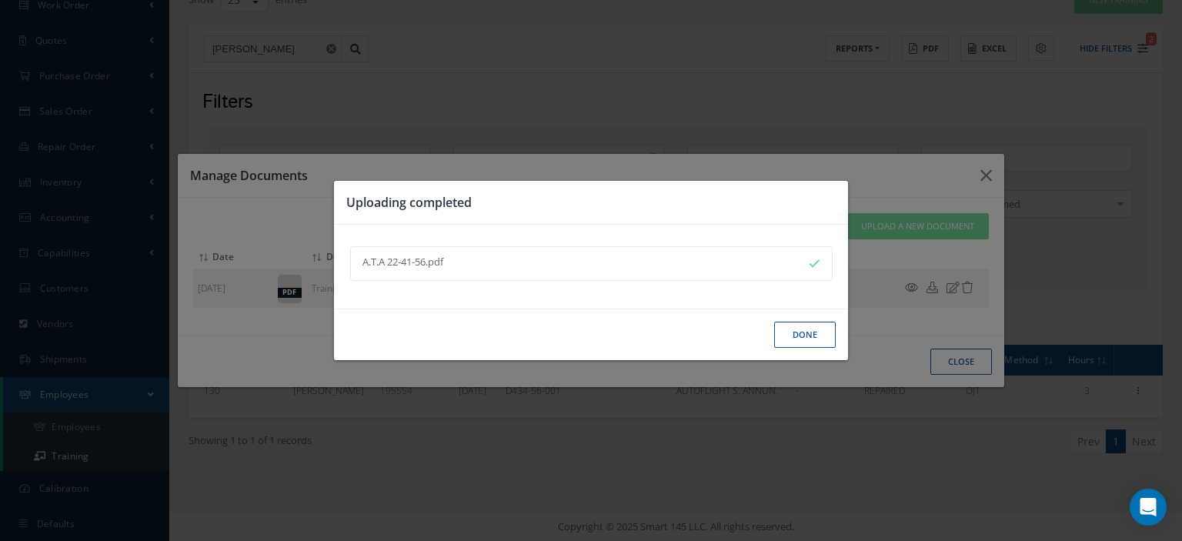
click at [792, 332] on button "Done" at bounding box center [805, 335] width 62 height 27
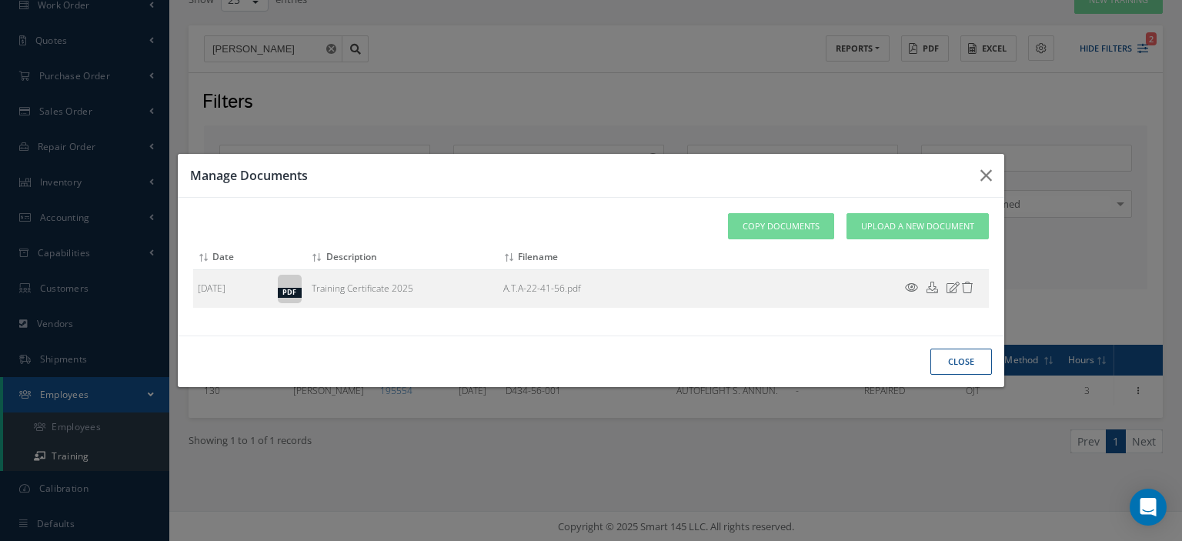
click at [936, 361] on button "close" at bounding box center [961, 362] width 62 height 27
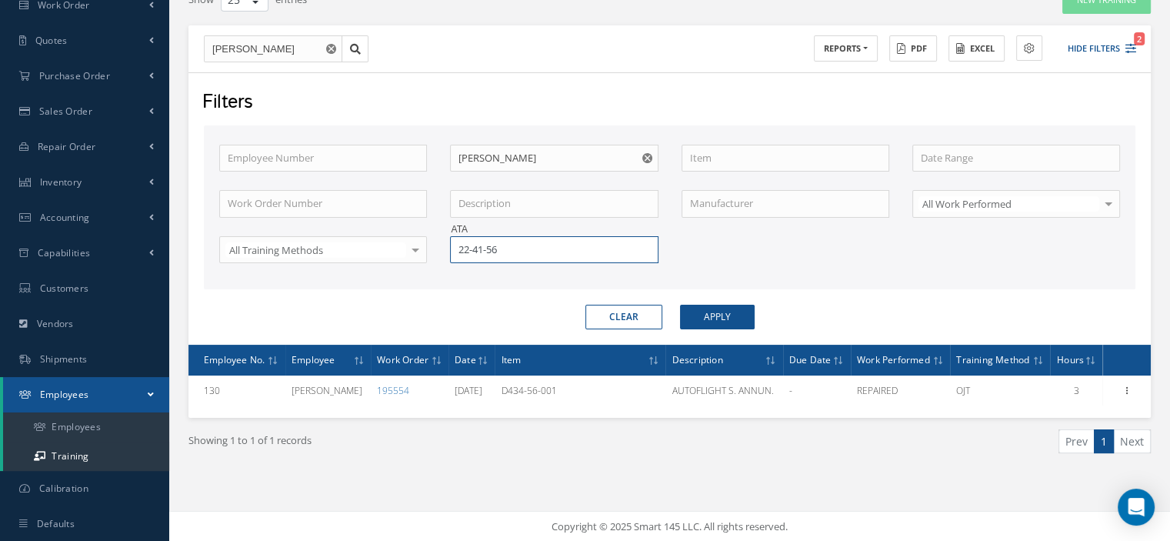
drag, startPoint x: 560, startPoint y: 247, endPoint x: 401, endPoint y: 282, distance: 163.0
click at [401, 282] on div "Employee Number Employee Name [PERSON_NAME] Item Work Order Number Description …" at bounding box center [670, 207] width 932 height 165
type input "34-22-07"
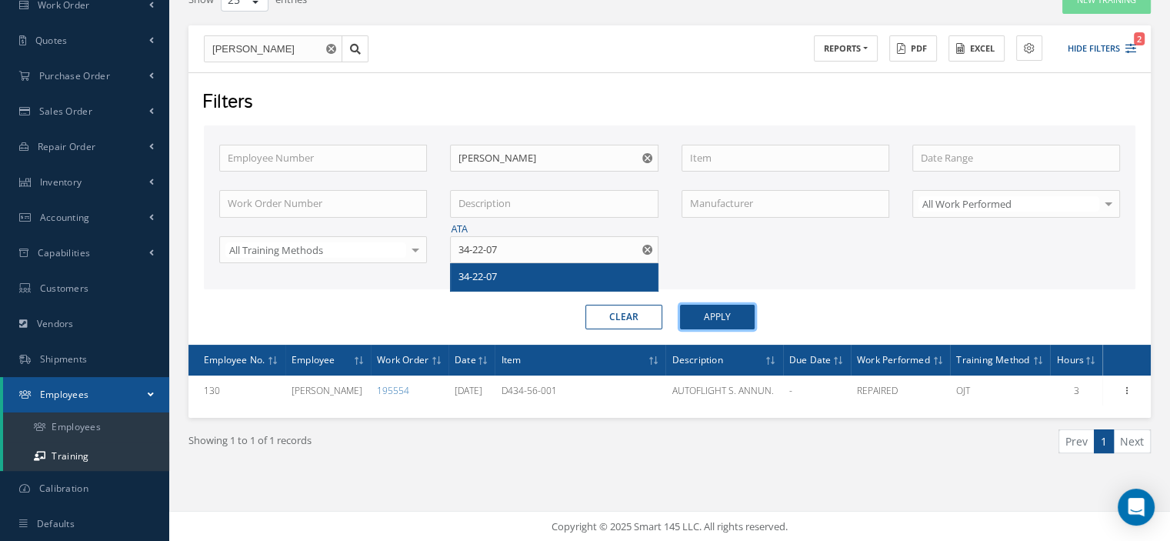
click at [720, 322] on button "Apply" at bounding box center [717, 317] width 75 height 25
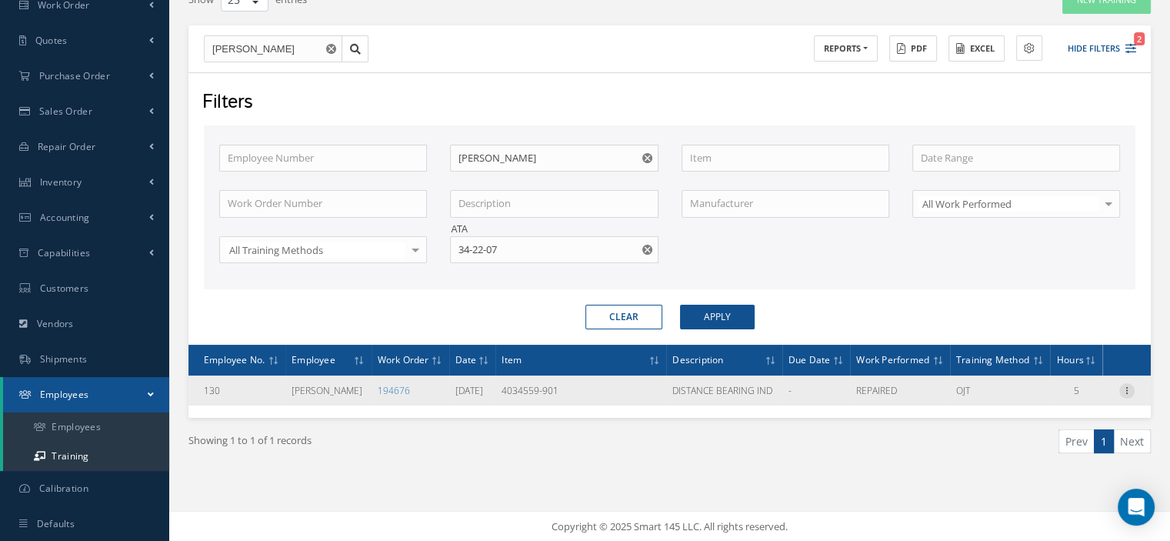
click at [1121, 395] on icon at bounding box center [1126, 389] width 15 height 12
click at [1065, 450] on link "Documents" at bounding box center [1057, 440] width 122 height 20
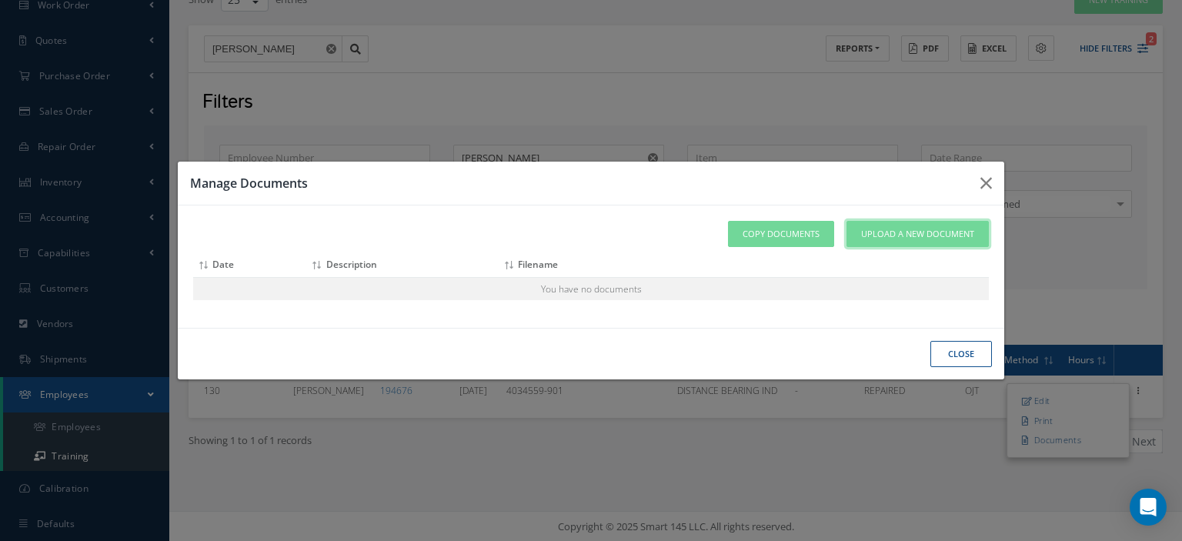
click at [915, 235] on span "Upload a New Document" at bounding box center [917, 234] width 113 height 13
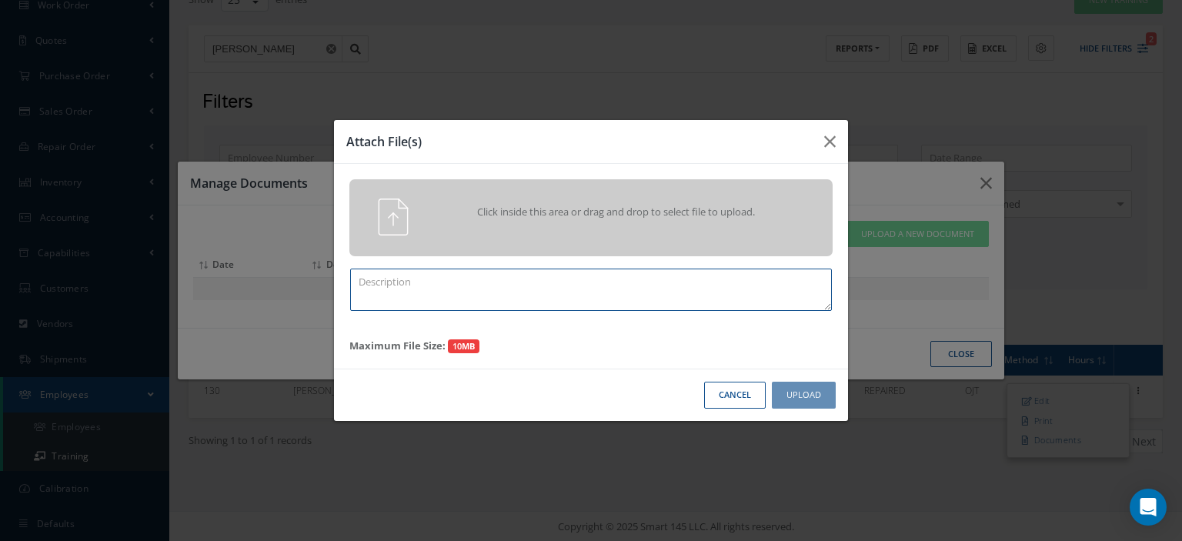
click at [429, 295] on textarea at bounding box center [591, 290] width 482 height 42
paste textarea "Training Certificate 2025"
type textarea "Training Certificate 2025"
click at [473, 237] on div "Click inside this area or drag and drop to select file to upload." at bounding box center [590, 217] width 483 height 77
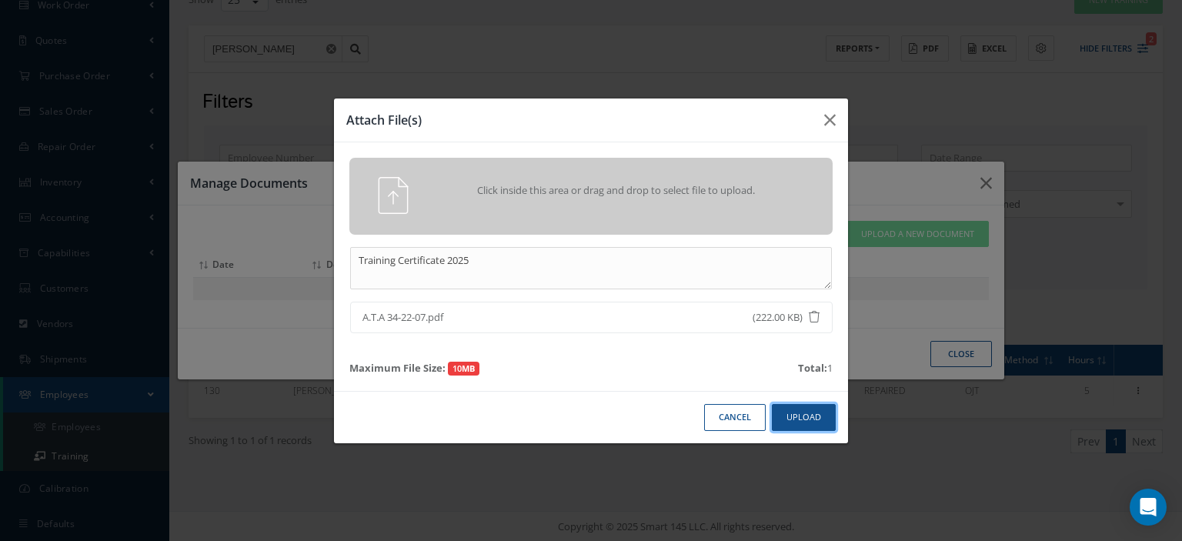
click at [793, 413] on button "Upload" at bounding box center [804, 417] width 64 height 27
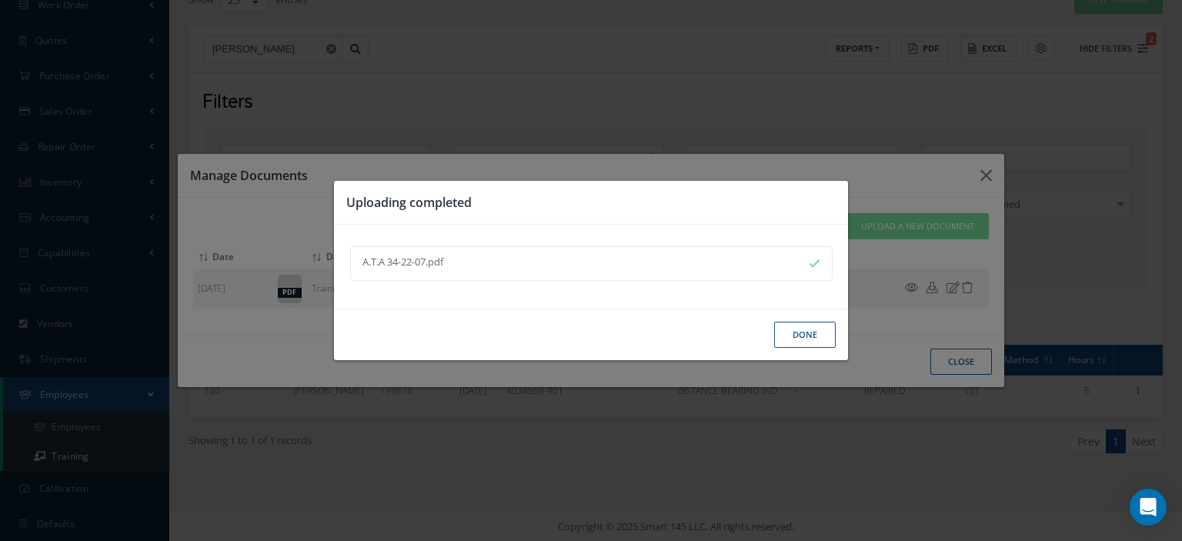
click at [810, 344] on button "Done" at bounding box center [805, 335] width 62 height 27
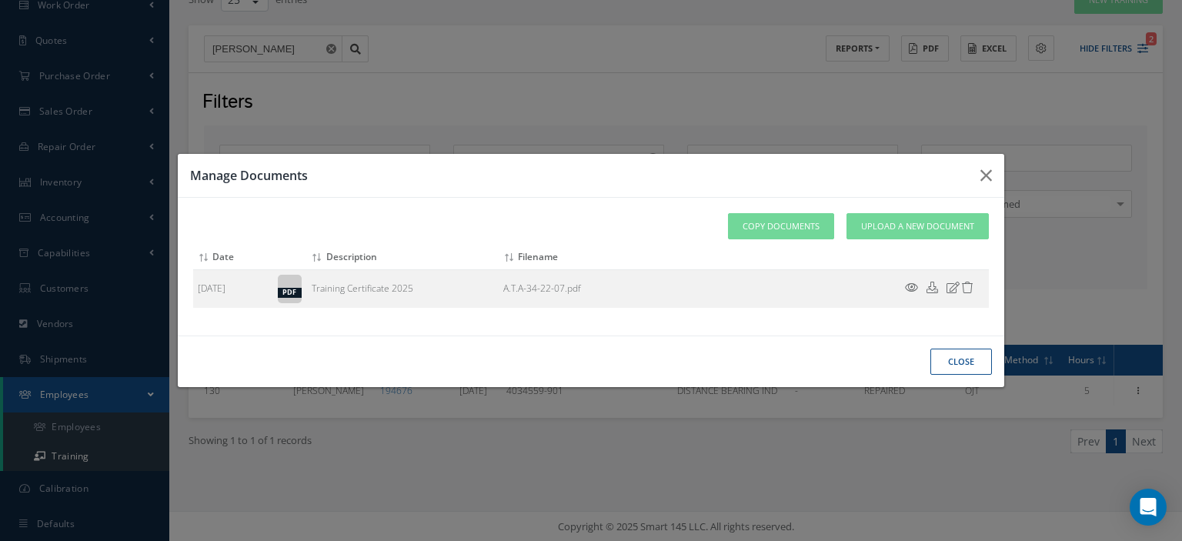
click at [943, 359] on button "close" at bounding box center [961, 362] width 62 height 27
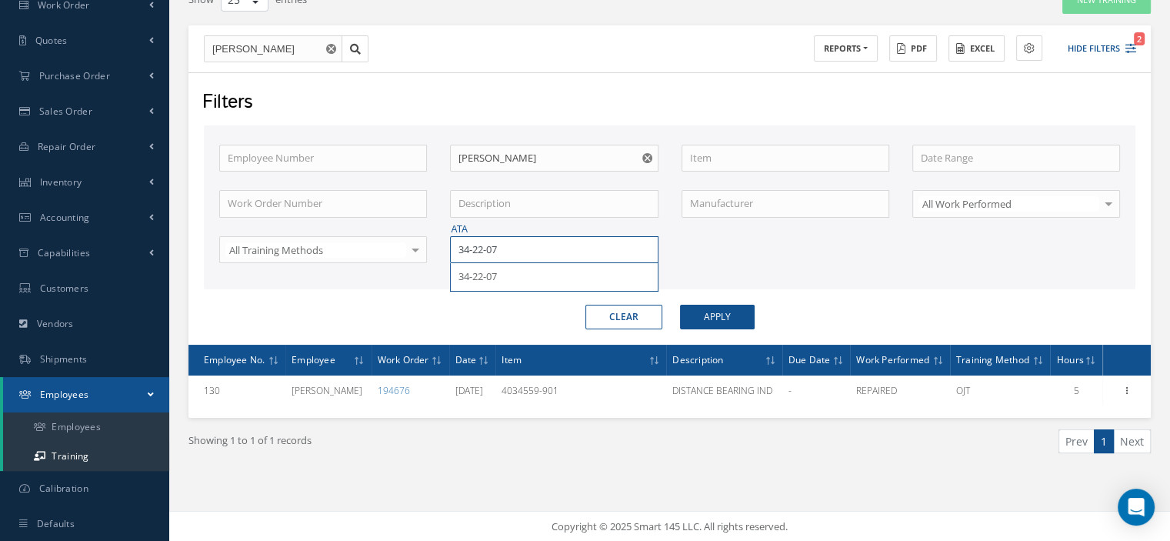
drag, startPoint x: 531, startPoint y: 248, endPoint x: 438, endPoint y: 261, distance: 94.0
click at [455, 257] on input "34-22-07" at bounding box center [554, 250] width 208 height 28
type input "34-21-14"
click at [736, 322] on button "Apply" at bounding box center [717, 317] width 75 height 25
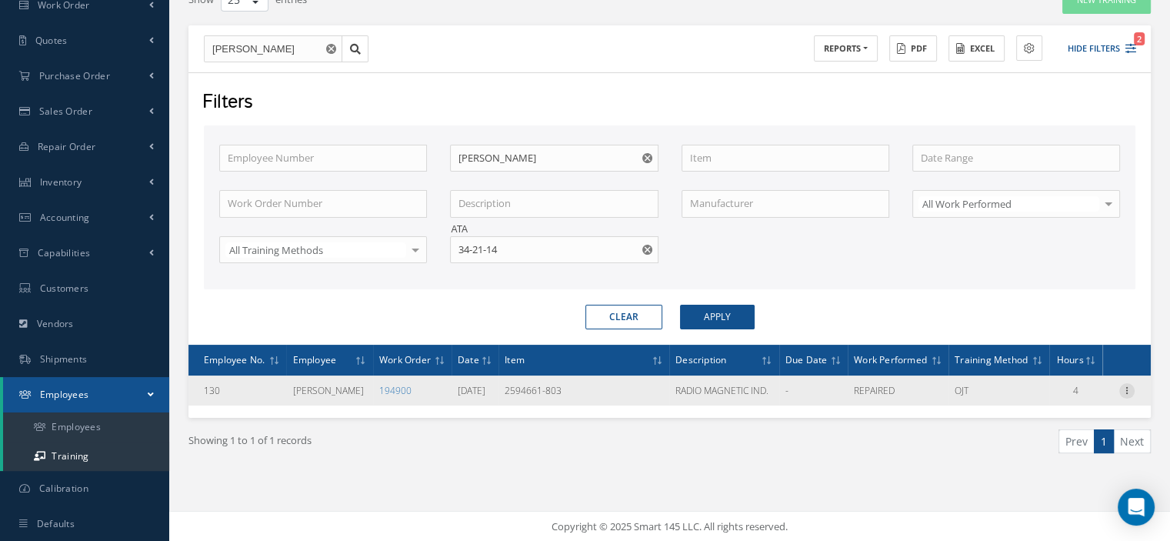
click at [1127, 395] on icon at bounding box center [1126, 389] width 15 height 12
click at [1049, 450] on link "Documents" at bounding box center [1057, 440] width 122 height 20
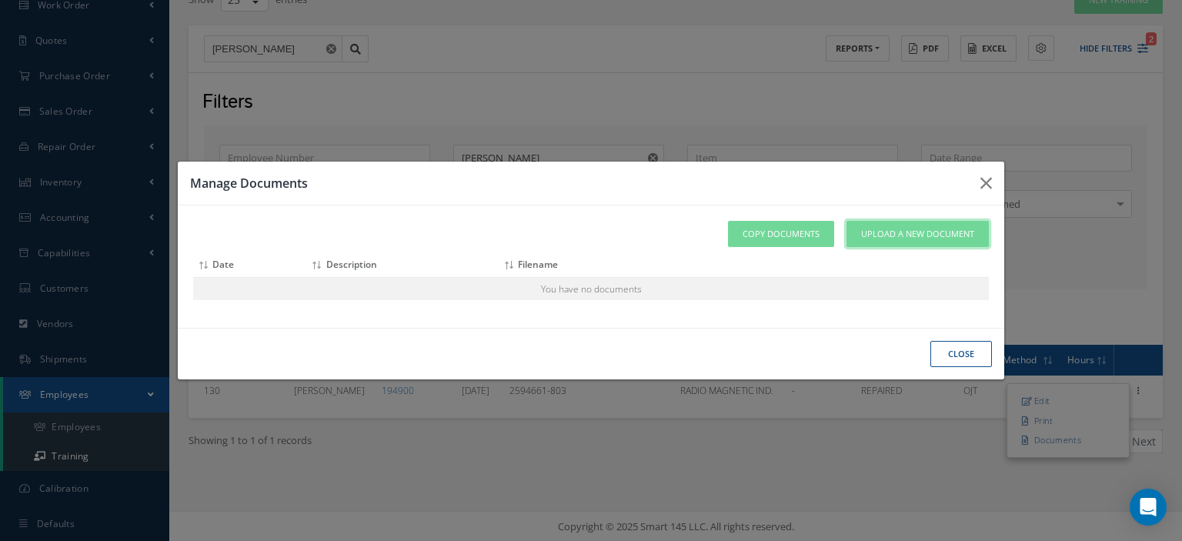
click at [892, 240] on span "Upload a New Document" at bounding box center [917, 234] width 113 height 13
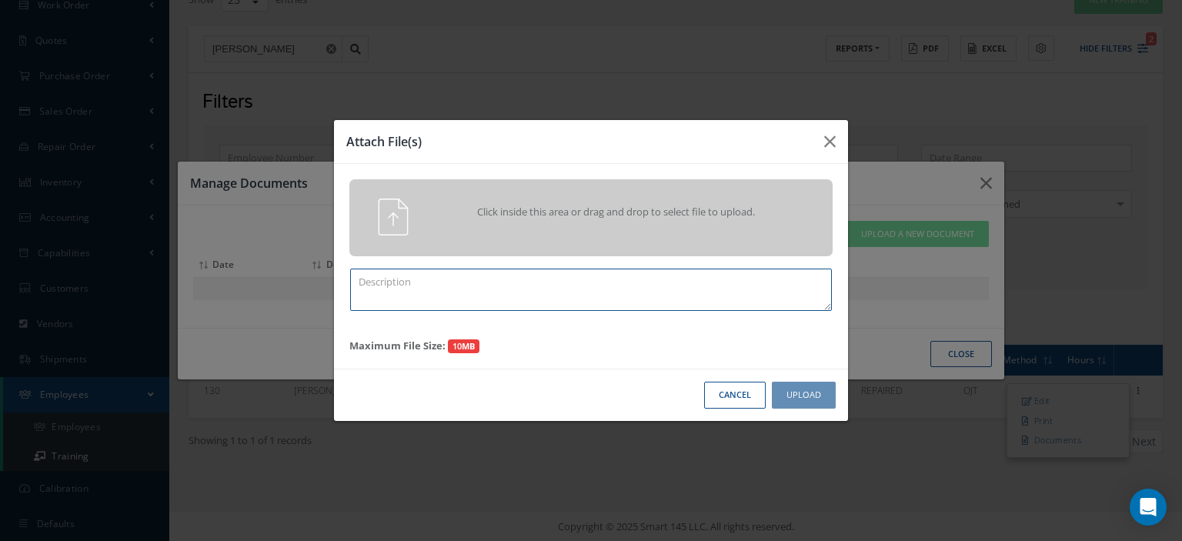
click at [593, 300] on textarea at bounding box center [591, 290] width 482 height 42
paste textarea "Training Certificate 2025"
type textarea "Training Certificate 2025"
click at [415, 222] on div at bounding box center [380, 217] width 85 height 37
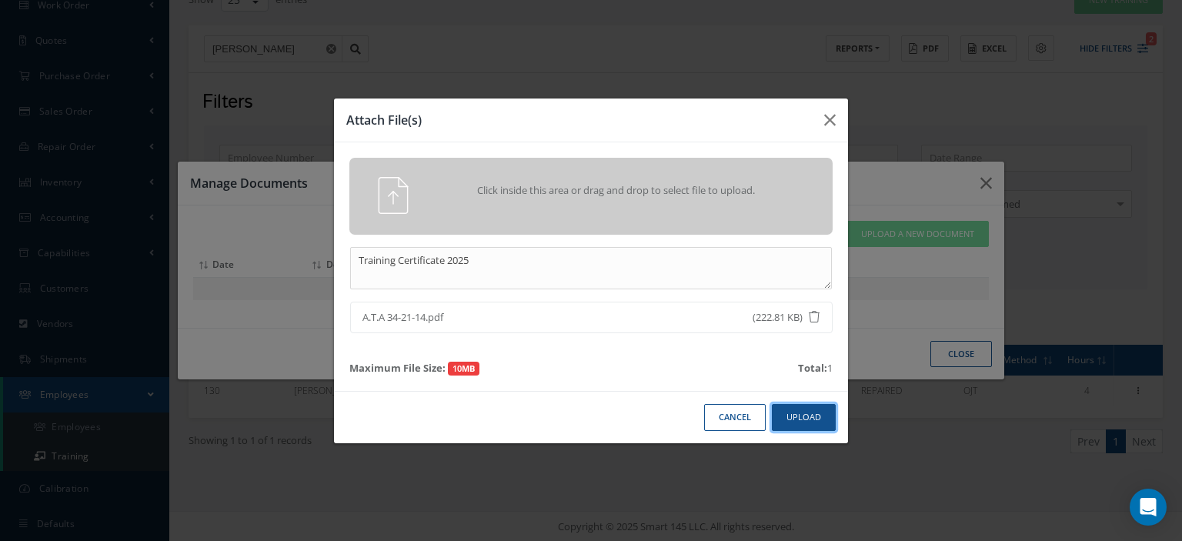
click at [797, 415] on button "Upload" at bounding box center [804, 417] width 64 height 27
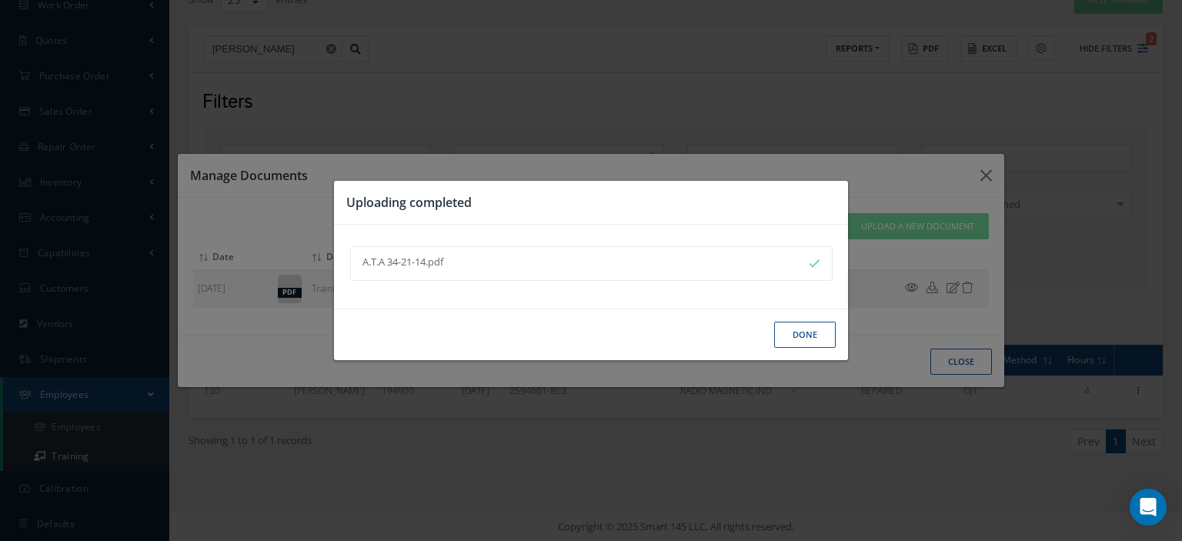
click at [806, 347] on button "Done" at bounding box center [805, 335] width 62 height 27
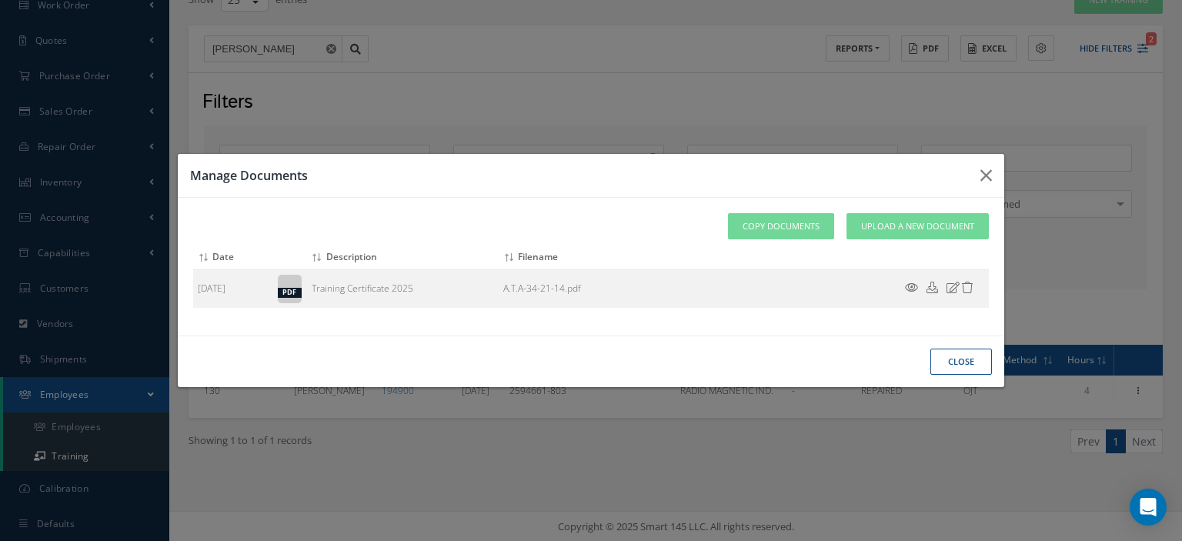
click at [948, 352] on button "close" at bounding box center [961, 362] width 62 height 27
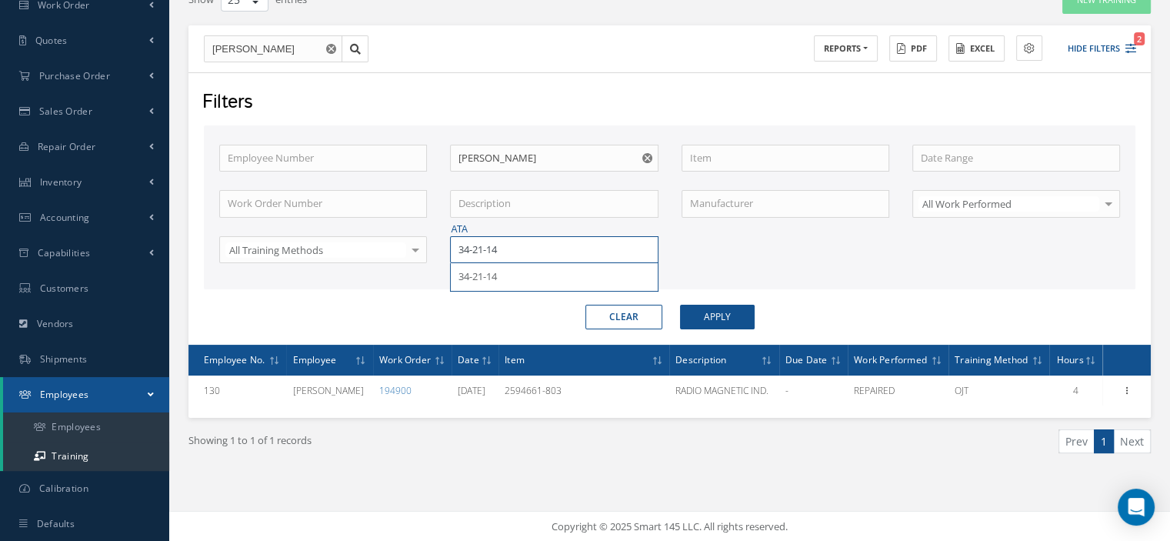
drag, startPoint x: 455, startPoint y: 259, endPoint x: 368, endPoint y: 261, distance: 87.0
click at [374, 261] on div "Employee Number Employee Name [PERSON_NAME] Item Work Order Number Description …" at bounding box center [670, 214] width 924 height 138
type input "77-20-21"
click at [470, 282] on div "77-20-21" at bounding box center [554, 277] width 206 height 28
click at [726, 322] on button "Apply" at bounding box center [717, 317] width 75 height 25
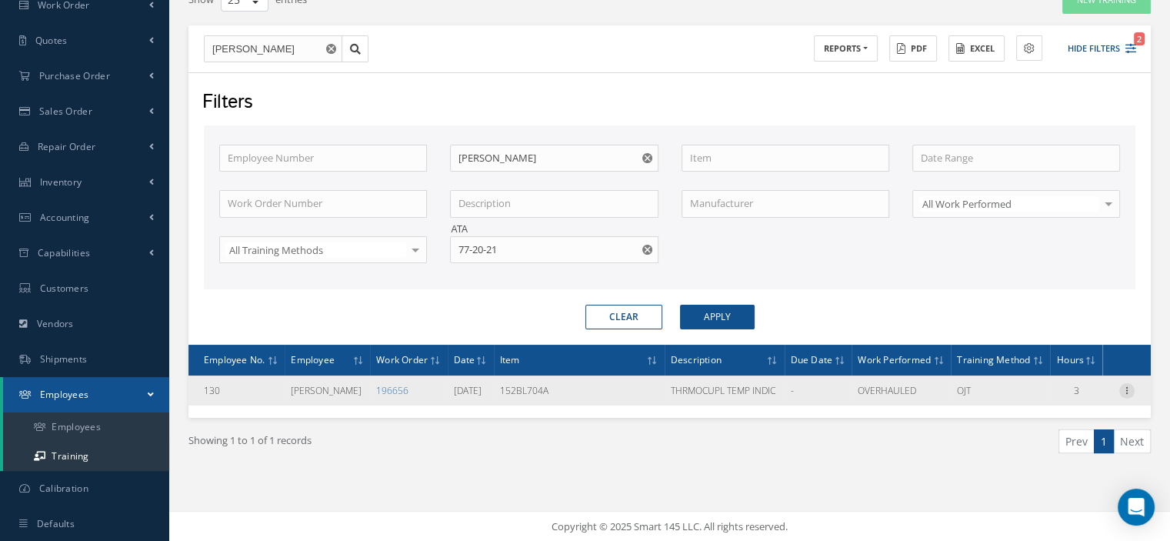
click at [1126, 395] on icon at bounding box center [1126, 389] width 15 height 12
click at [1072, 450] on link "Documents" at bounding box center [1057, 440] width 122 height 20
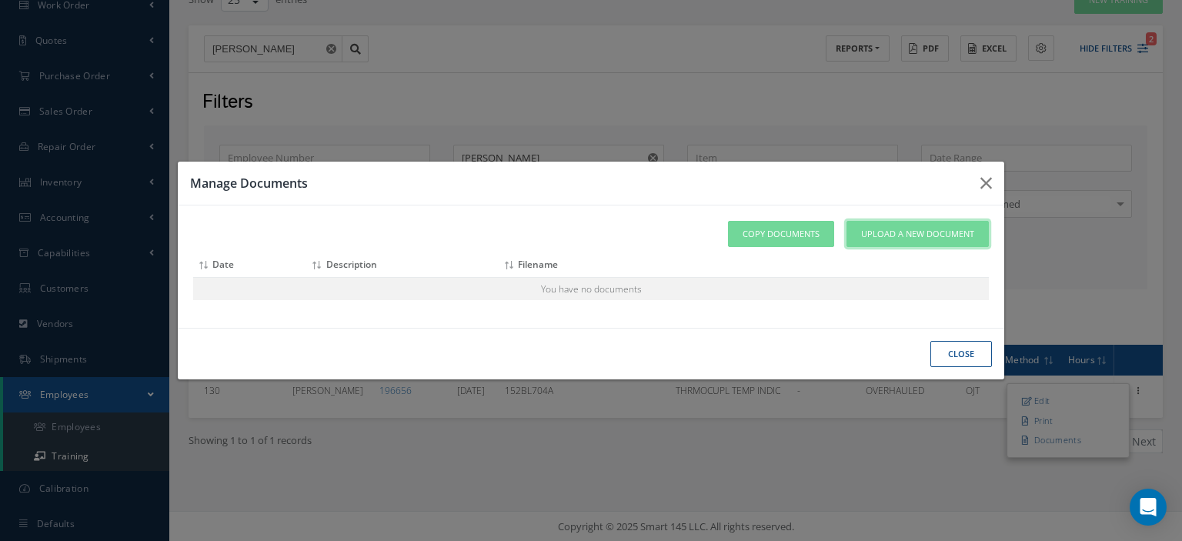
click at [921, 233] on span "Upload a New Document" at bounding box center [917, 234] width 113 height 13
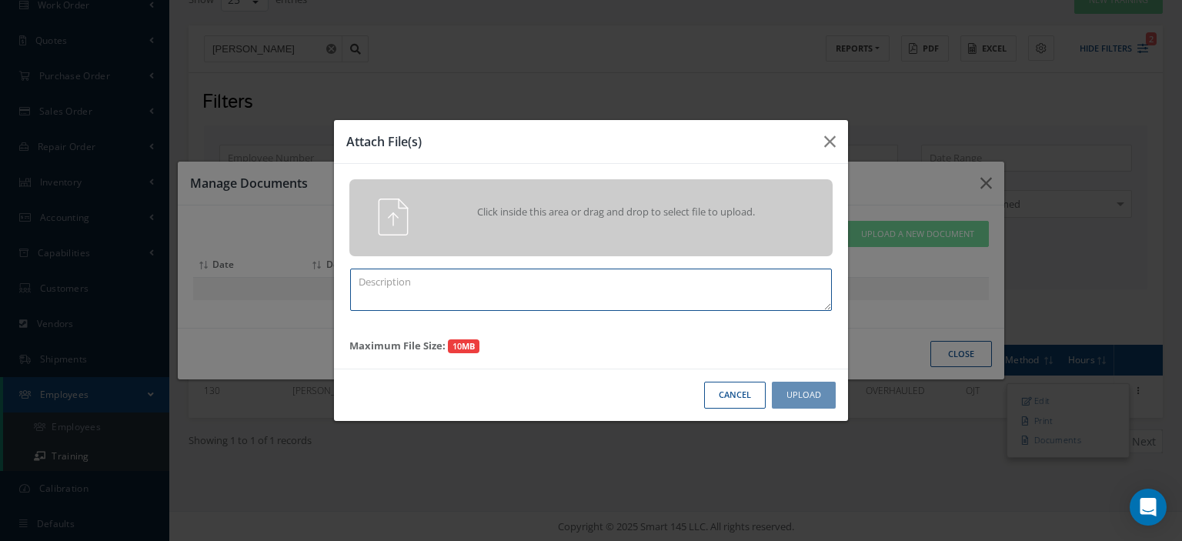
click at [535, 299] on textarea at bounding box center [591, 290] width 482 height 42
paste textarea "Training Certificate 2025"
type textarea "Training Certificate 2025"
click at [480, 235] on div "Click inside this area or drag and drop to select file to upload." at bounding box center [591, 217] width 506 height 37
click at [403, 239] on div "Click inside this area or drag and drop to select file to upload." at bounding box center [590, 217] width 483 height 77
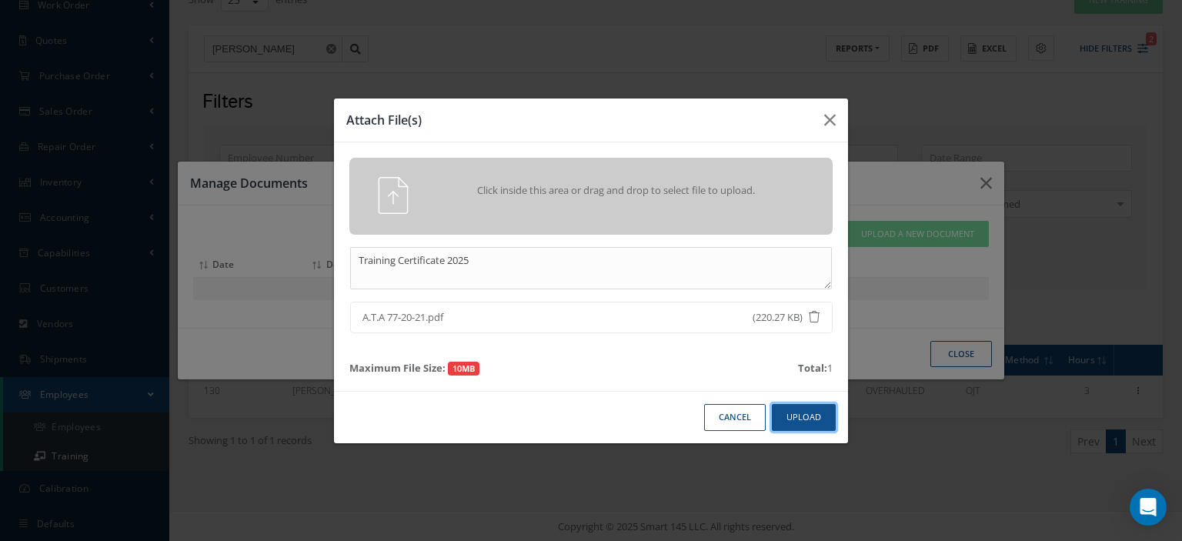
click at [795, 421] on button "Upload" at bounding box center [804, 417] width 64 height 27
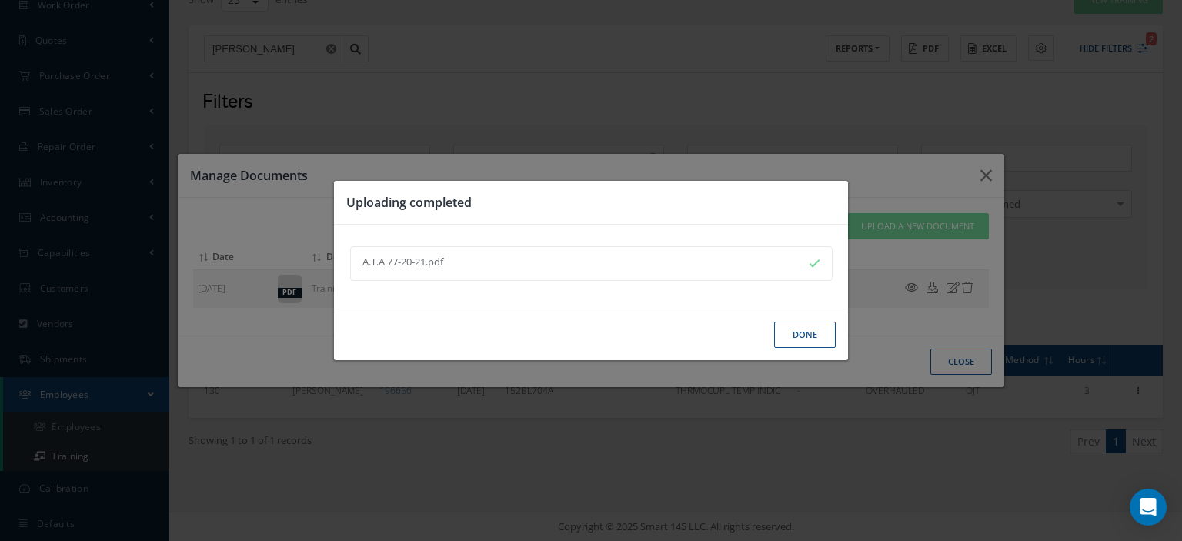
click at [781, 331] on button "Done" at bounding box center [805, 335] width 62 height 27
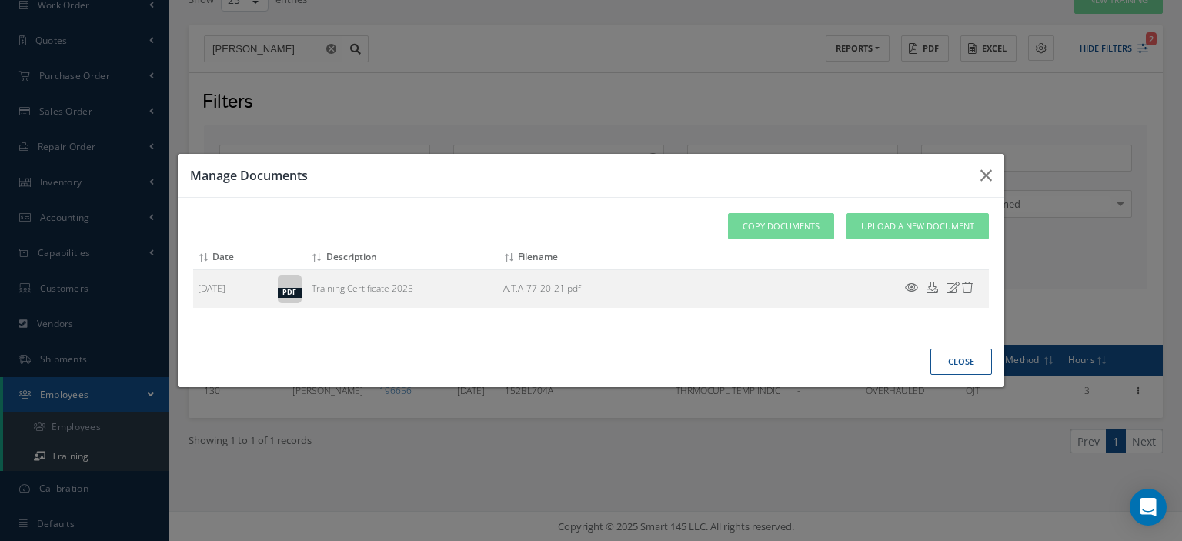
click at [977, 362] on button "close" at bounding box center [961, 362] width 62 height 27
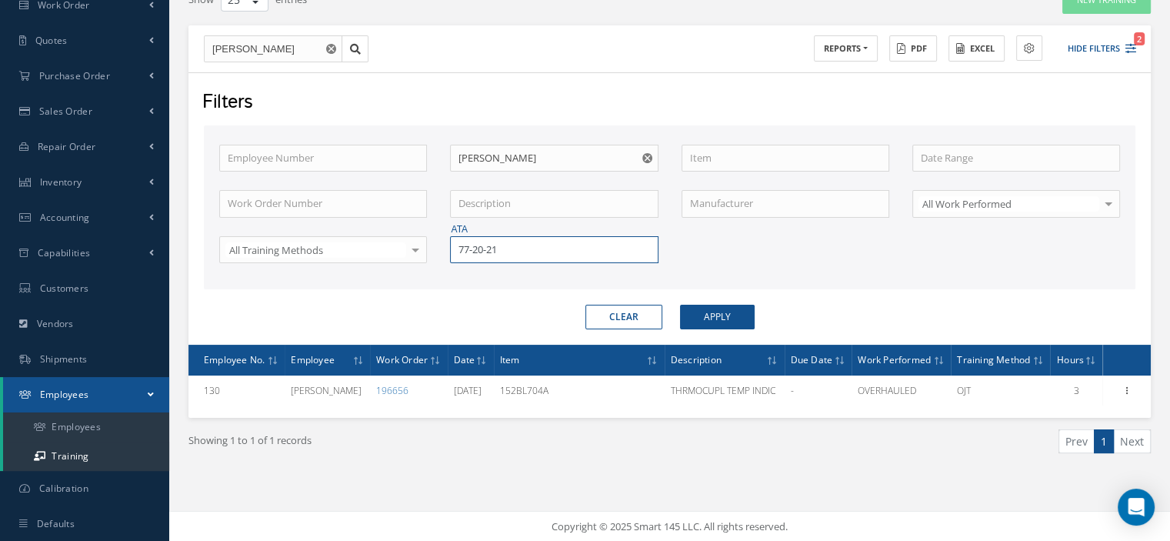
drag, startPoint x: 526, startPoint y: 252, endPoint x: 415, endPoint y: 245, distance: 111.0
click at [415, 245] on div "Employee Number Employee Name [PERSON_NAME] Item Work Order Number Description …" at bounding box center [670, 214] width 924 height 138
type input "31-09-02"
click at [471, 282] on span "31-09-02" at bounding box center [478, 276] width 38 height 14
click at [692, 319] on button "Apply" at bounding box center [717, 317] width 75 height 25
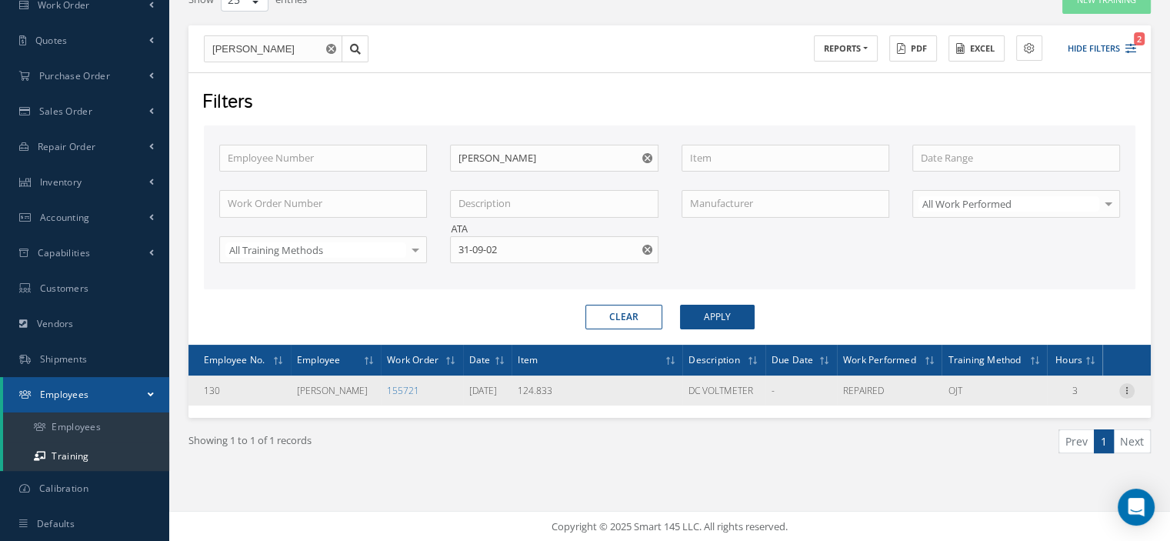
click at [1123, 389] on icon at bounding box center [1126, 389] width 15 height 12
click at [1069, 433] on link "Documents" at bounding box center [1057, 440] width 122 height 20
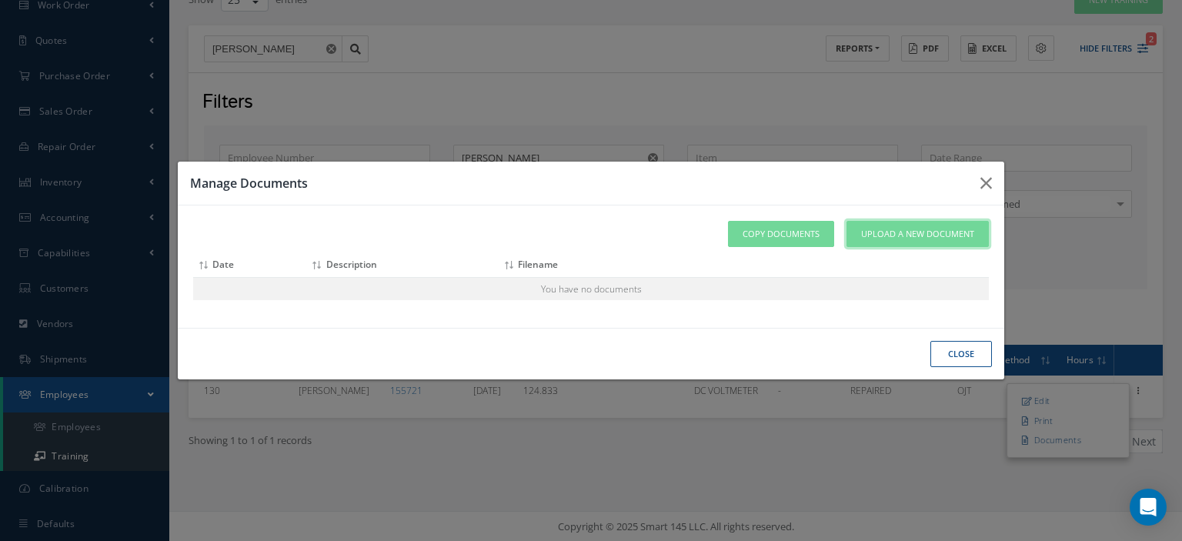
click at [932, 234] on span "Upload a New Document" at bounding box center [917, 234] width 113 height 13
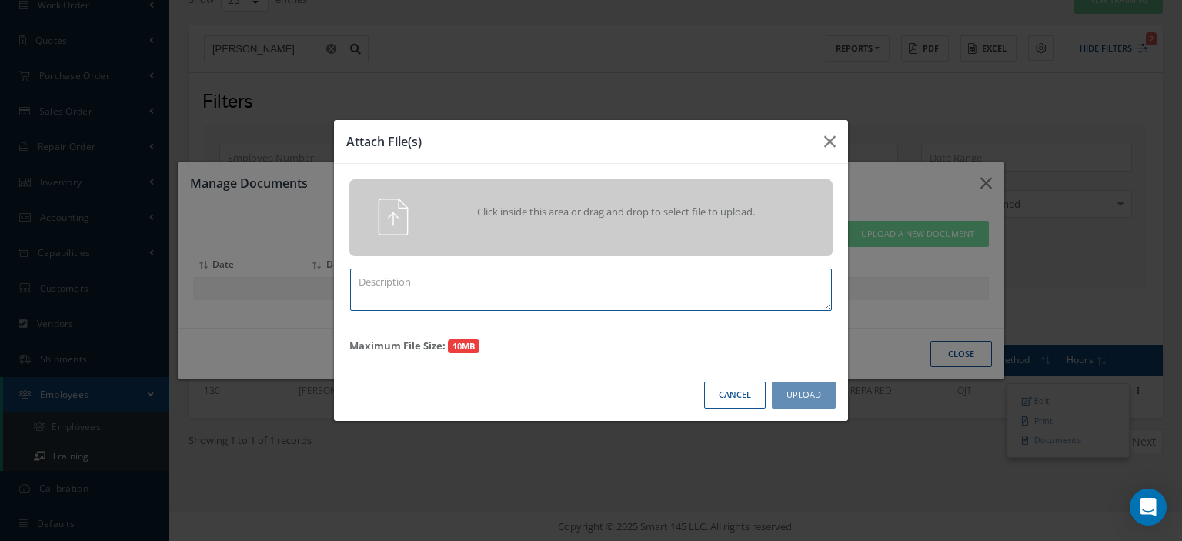
click at [649, 300] on textarea at bounding box center [591, 290] width 482 height 42
paste textarea "Training Certificate 2025"
type textarea "Training Certificate 2025"
click at [429, 232] on div "Click inside this area or drag and drop to select file to upload." at bounding box center [591, 217] width 506 height 37
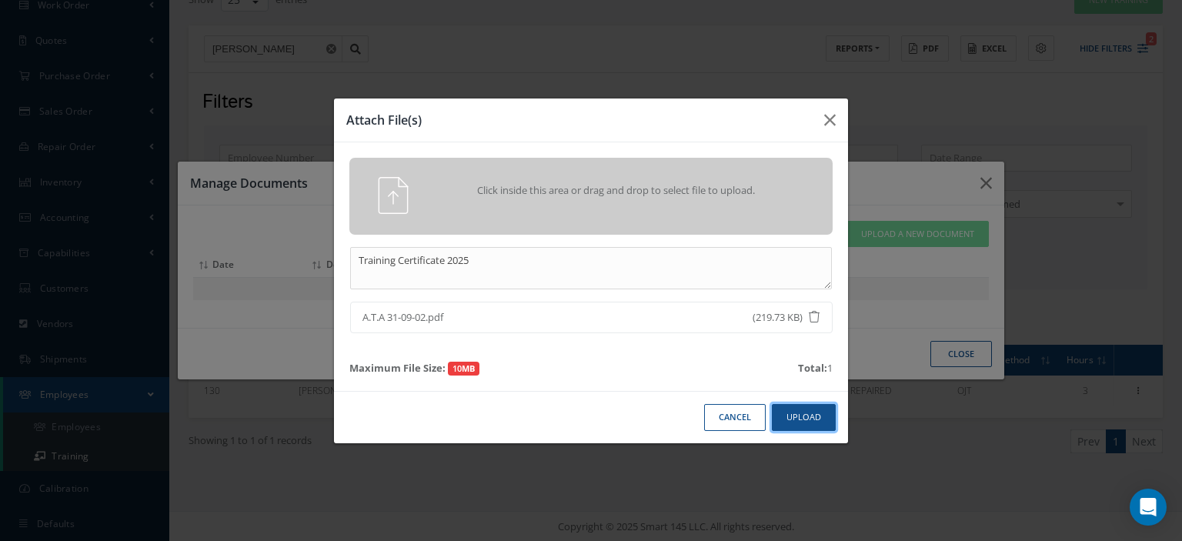
click at [812, 425] on button "Upload" at bounding box center [804, 417] width 64 height 27
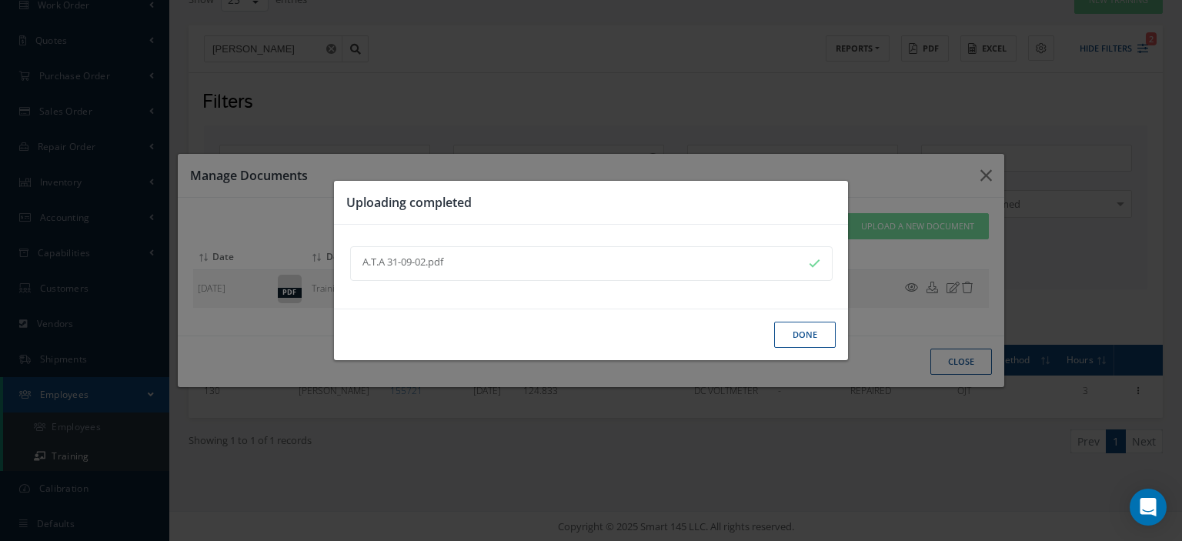
click at [800, 339] on button "Done" at bounding box center [805, 335] width 62 height 27
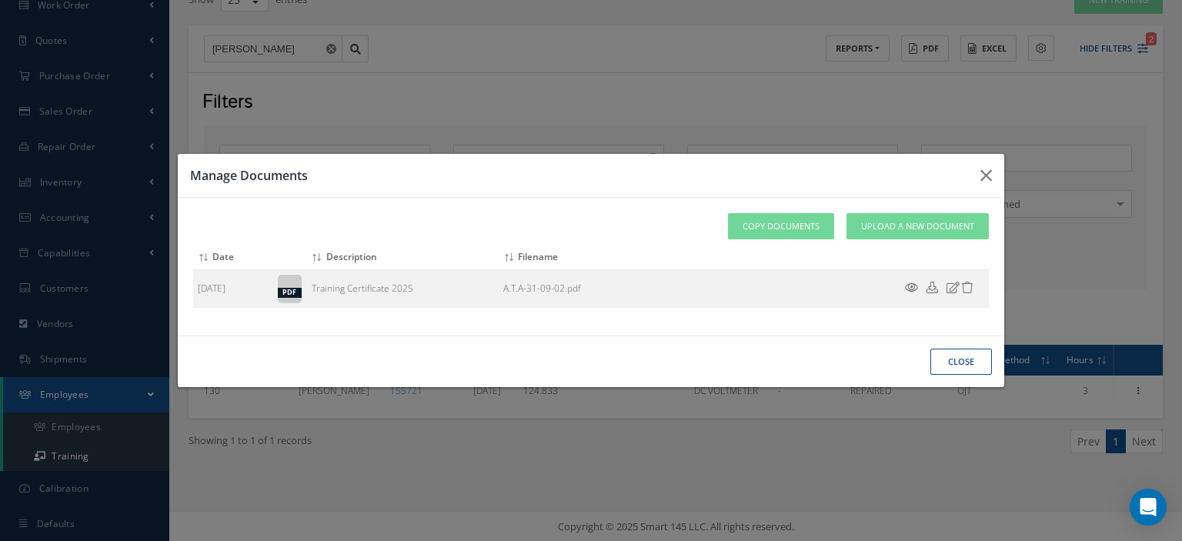
click at [942, 367] on button "close" at bounding box center [961, 362] width 62 height 27
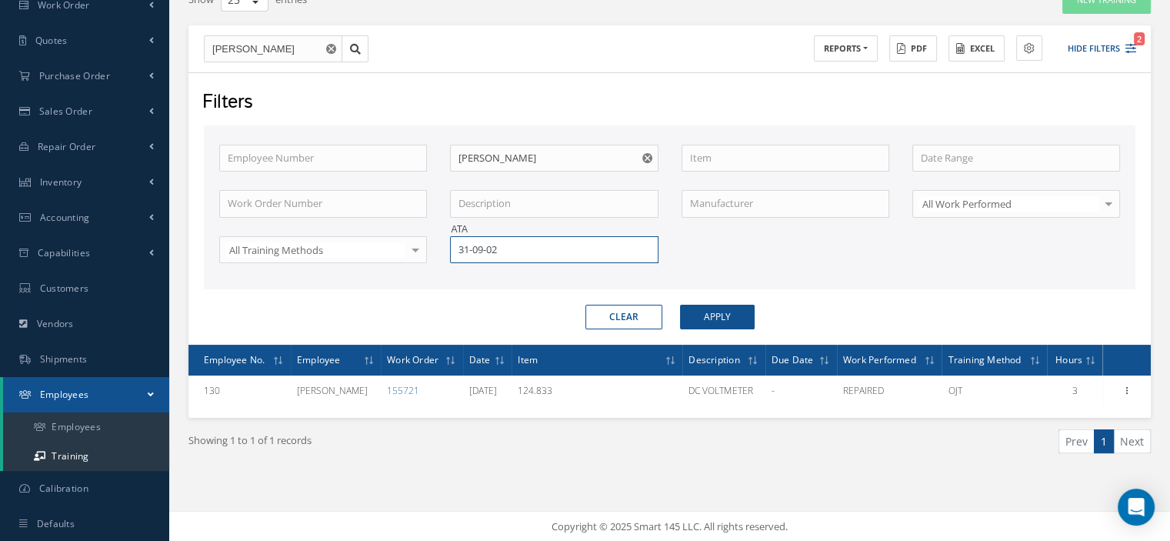
drag, startPoint x: 522, startPoint y: 252, endPoint x: 414, endPoint y: 256, distance: 108.6
click at [433, 252] on div "Employee Number Employee Name [PERSON_NAME] Item Work Order Number Description …" at bounding box center [670, 214] width 924 height 138
type input "34-12-12"
click at [474, 269] on span "34-12-12" at bounding box center [478, 276] width 38 height 14
click at [706, 315] on button "Apply" at bounding box center [717, 317] width 75 height 25
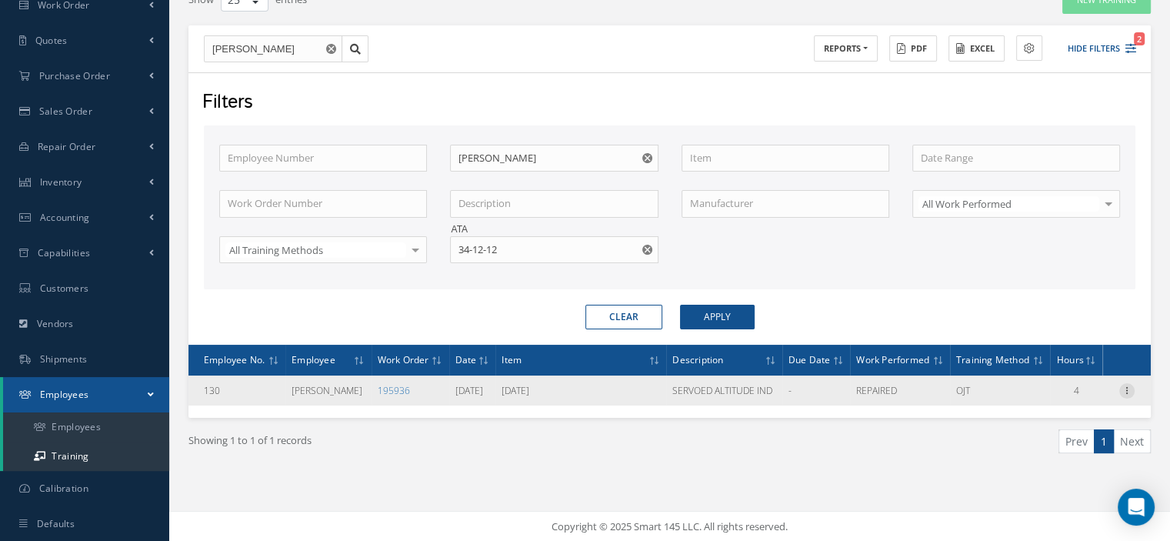
click at [1126, 395] on icon at bounding box center [1126, 389] width 15 height 12
click at [1072, 450] on link "Documents" at bounding box center [1057, 440] width 122 height 20
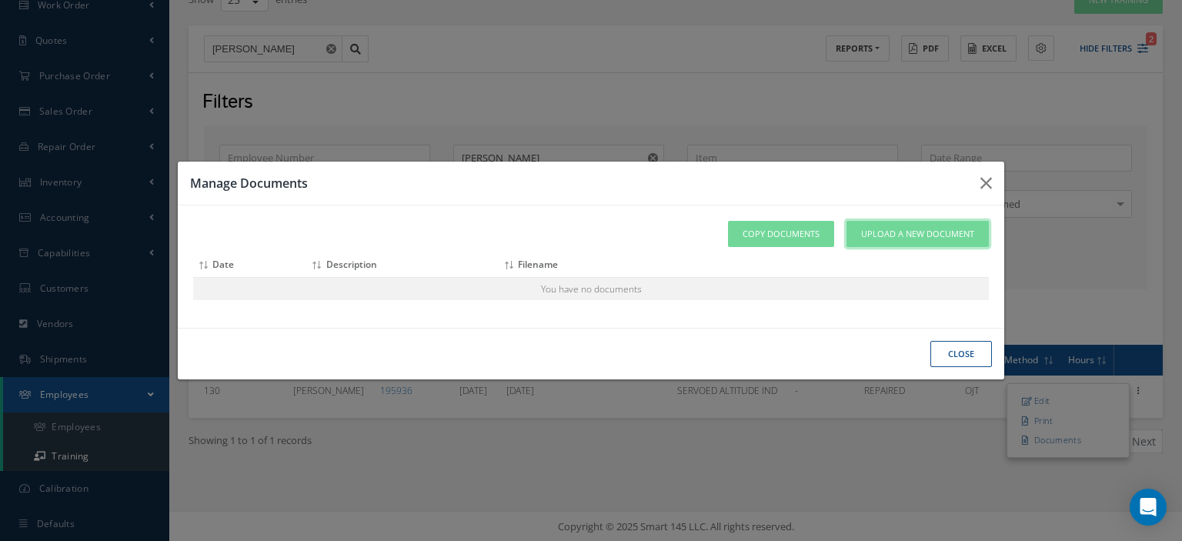
click at [918, 241] on link "Upload a New Document" at bounding box center [917, 234] width 142 height 27
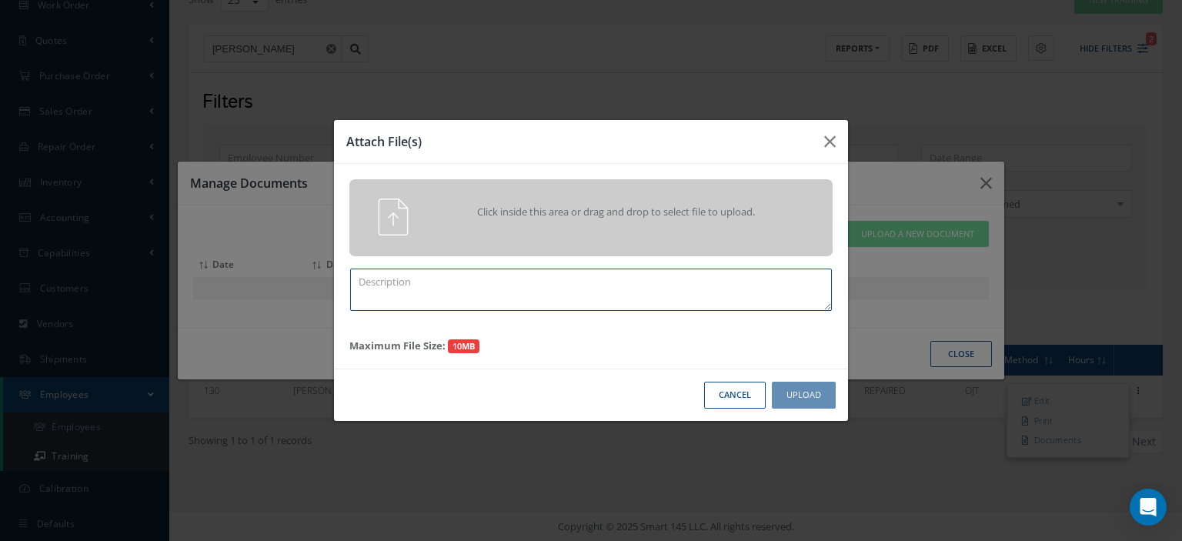
click at [529, 297] on textarea at bounding box center [591, 290] width 482 height 42
paste textarea "Training Certificate 2025"
type textarea "Training Certificate 2025"
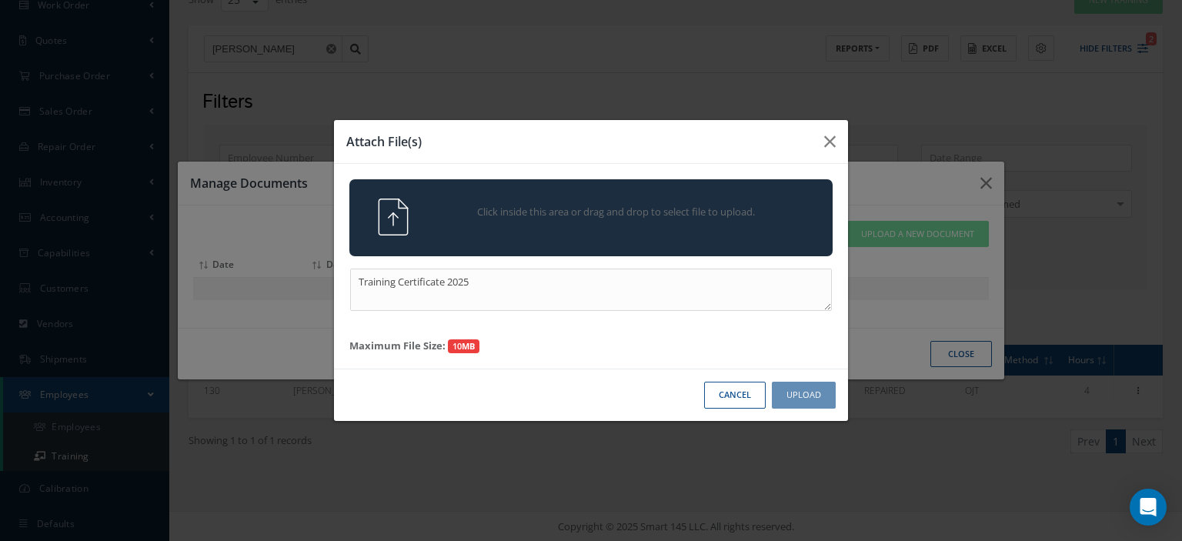
click at [427, 232] on div "Click inside this area or drag and drop to select file to upload." at bounding box center [591, 217] width 506 height 37
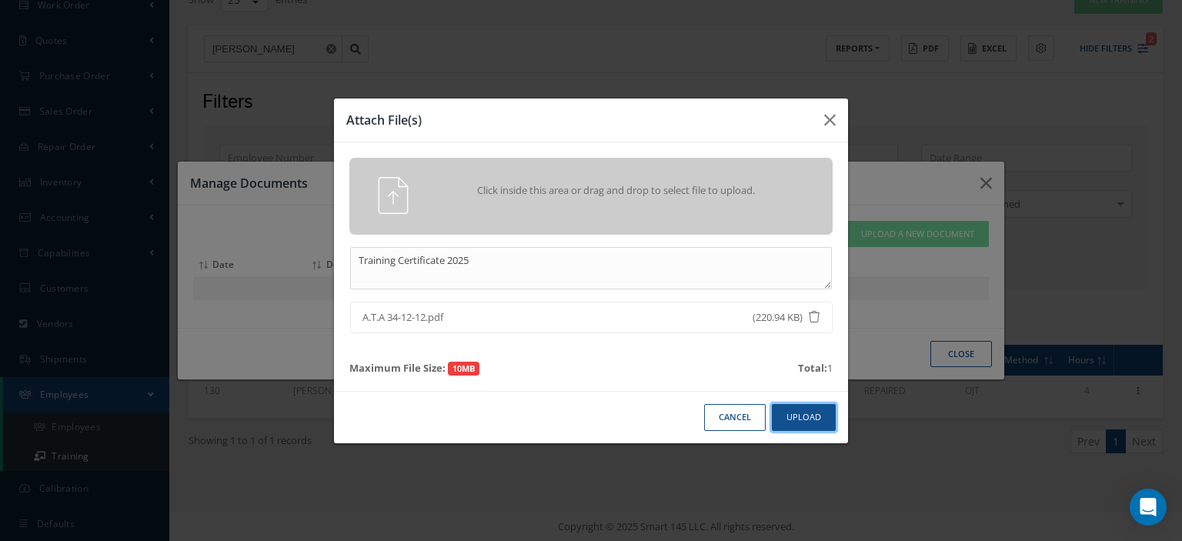
click at [789, 410] on button "Upload" at bounding box center [804, 417] width 64 height 27
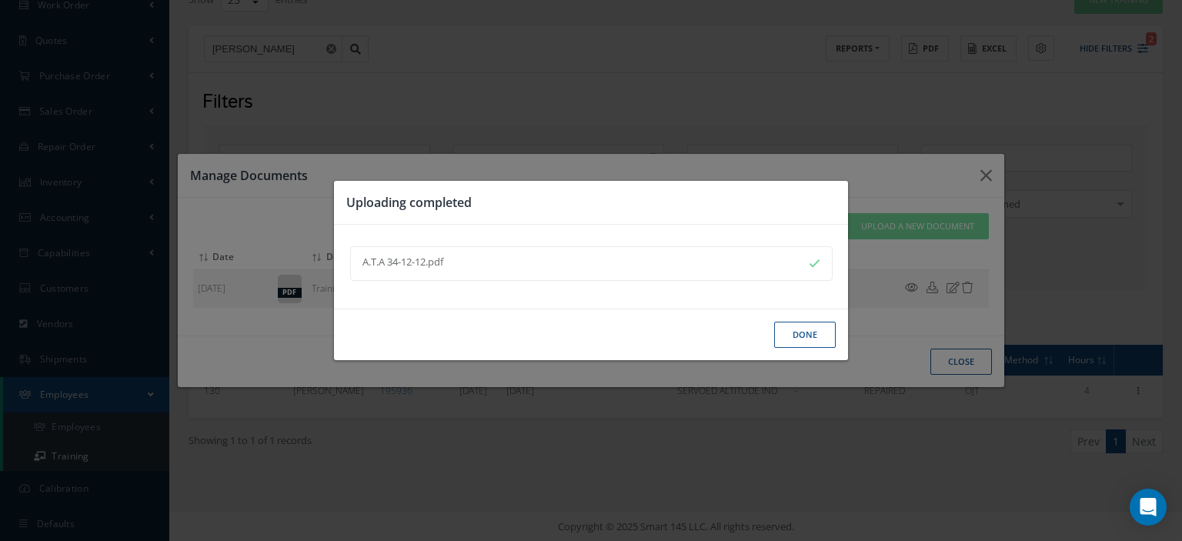
click at [800, 339] on button "Done" at bounding box center [805, 335] width 62 height 27
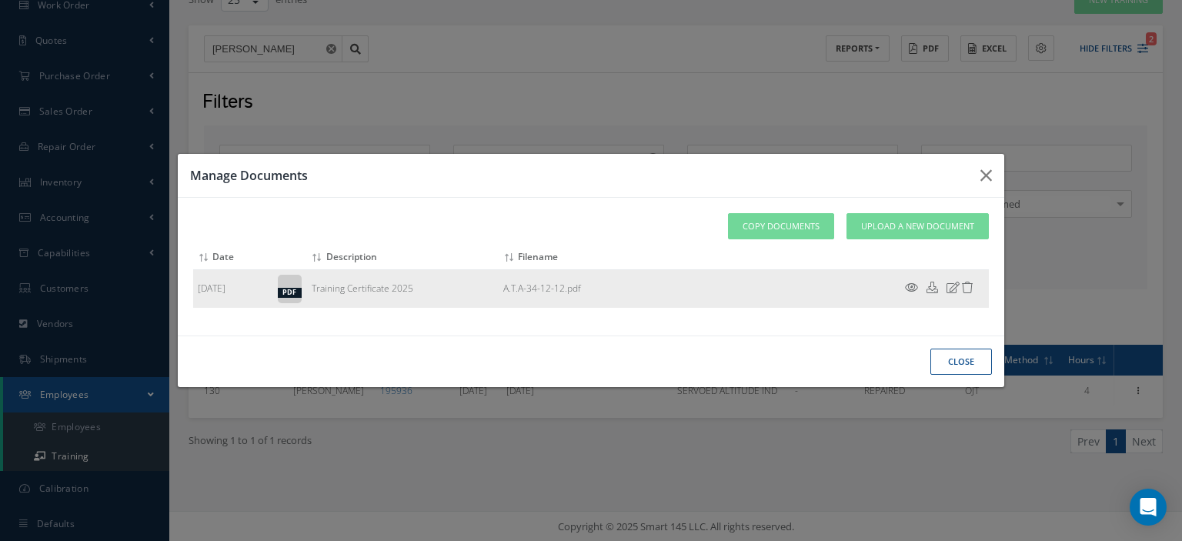
click at [911, 286] on icon at bounding box center [911, 288] width 13 height 12
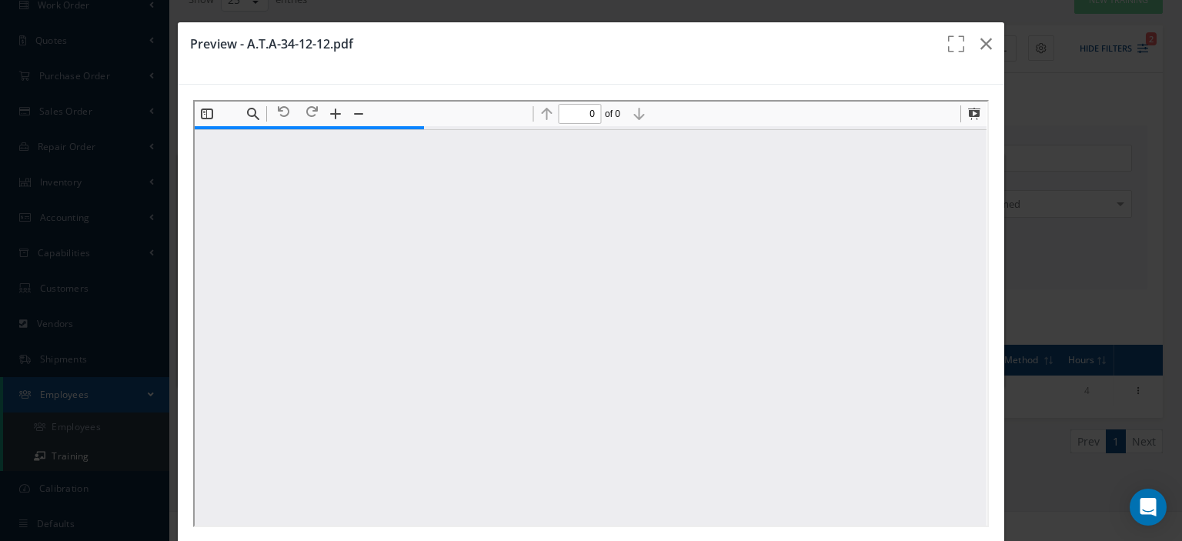
type input "1"
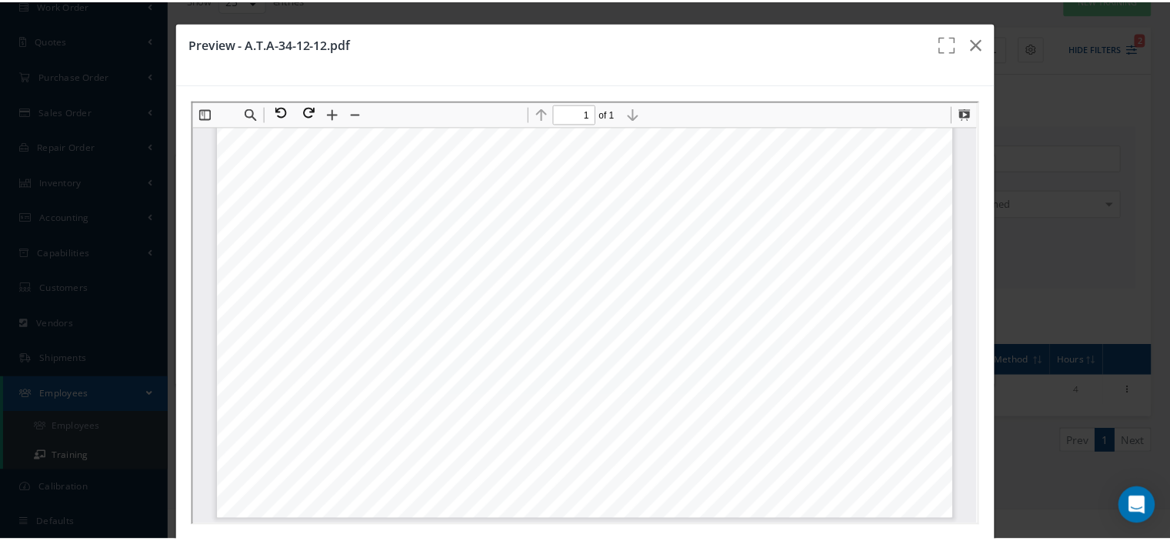
scroll to position [75, 0]
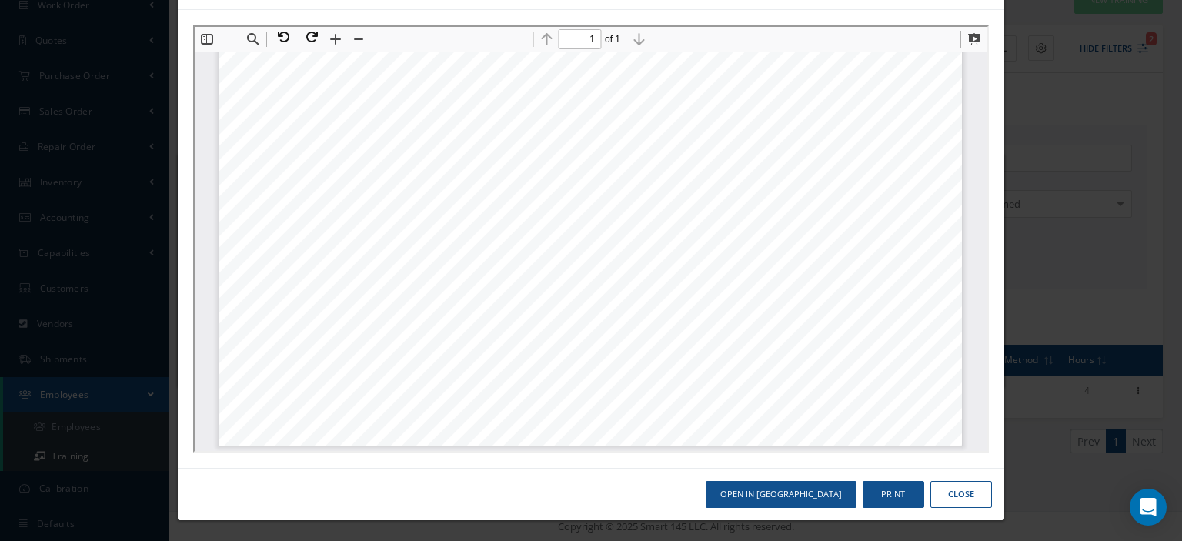
click at [954, 481] on button "Close" at bounding box center [961, 494] width 62 height 27
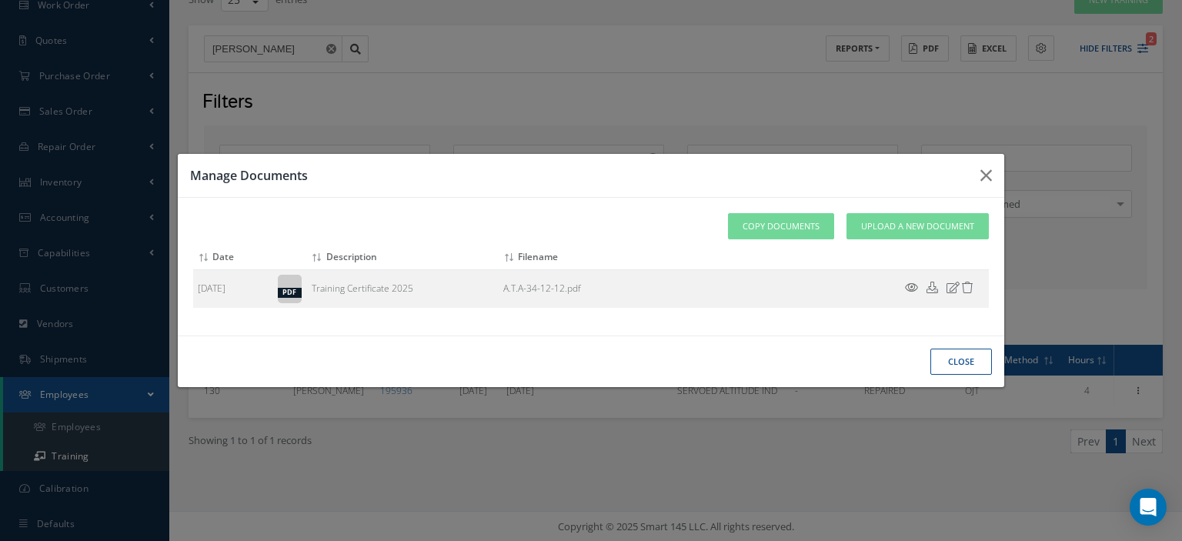
click at [969, 364] on button "close" at bounding box center [961, 362] width 62 height 27
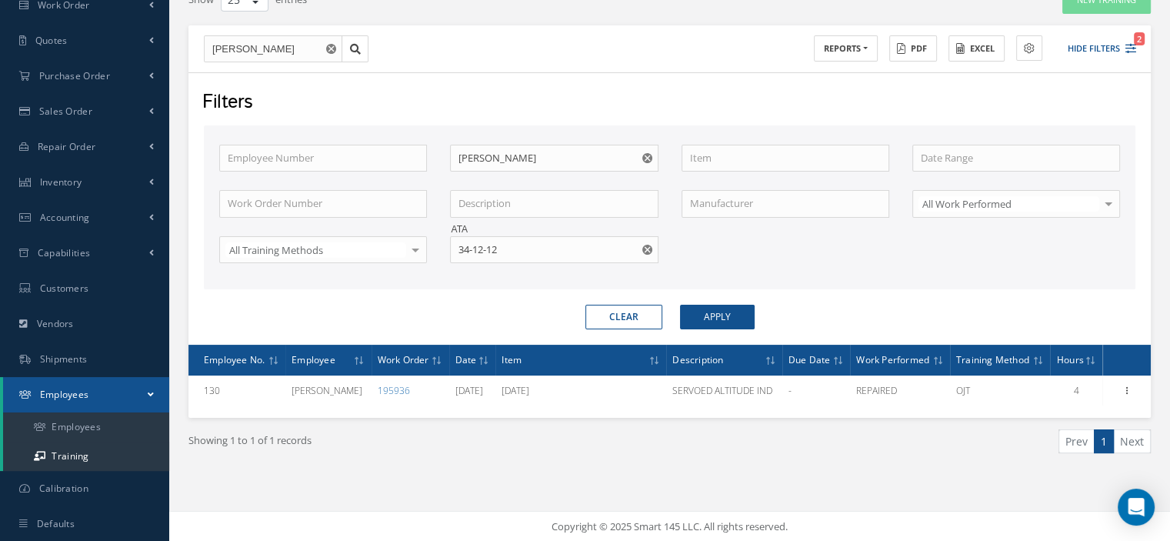
scroll to position [136, 0]
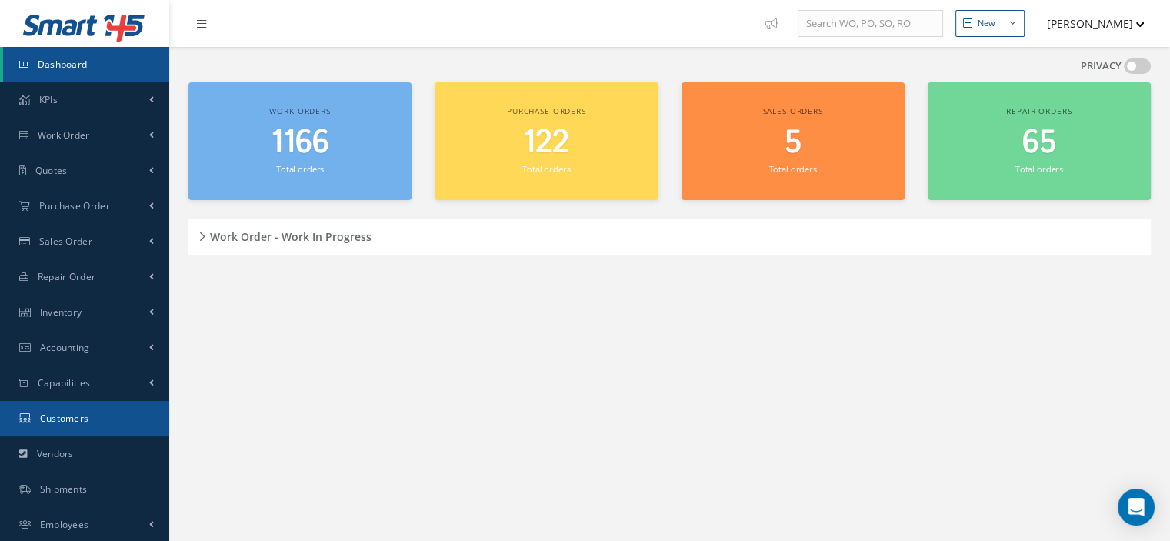
scroll to position [72, 0]
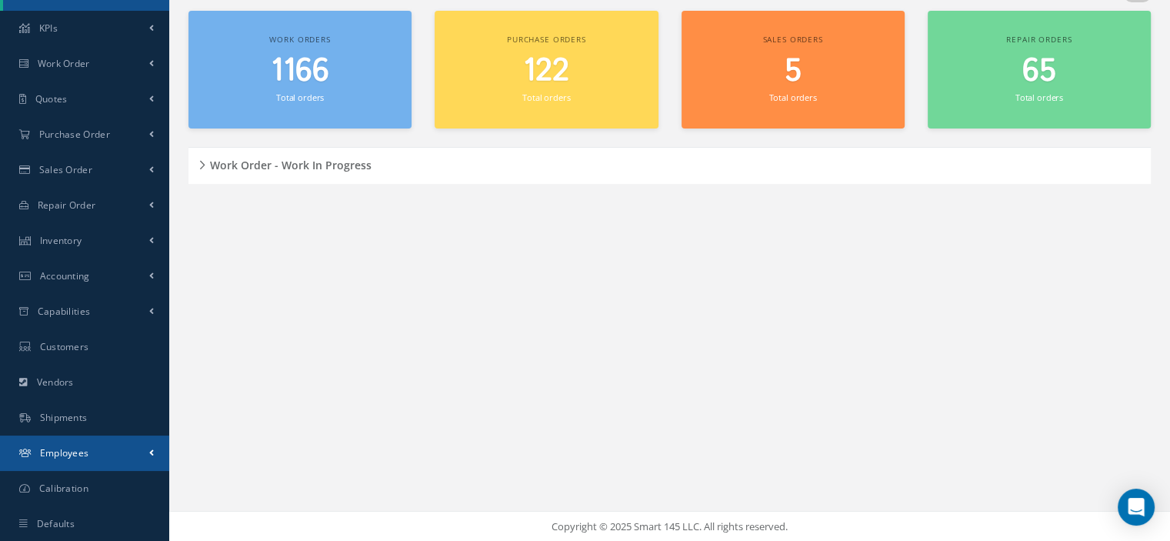
click at [102, 448] on link "Employees" at bounding box center [84, 452] width 169 height 35
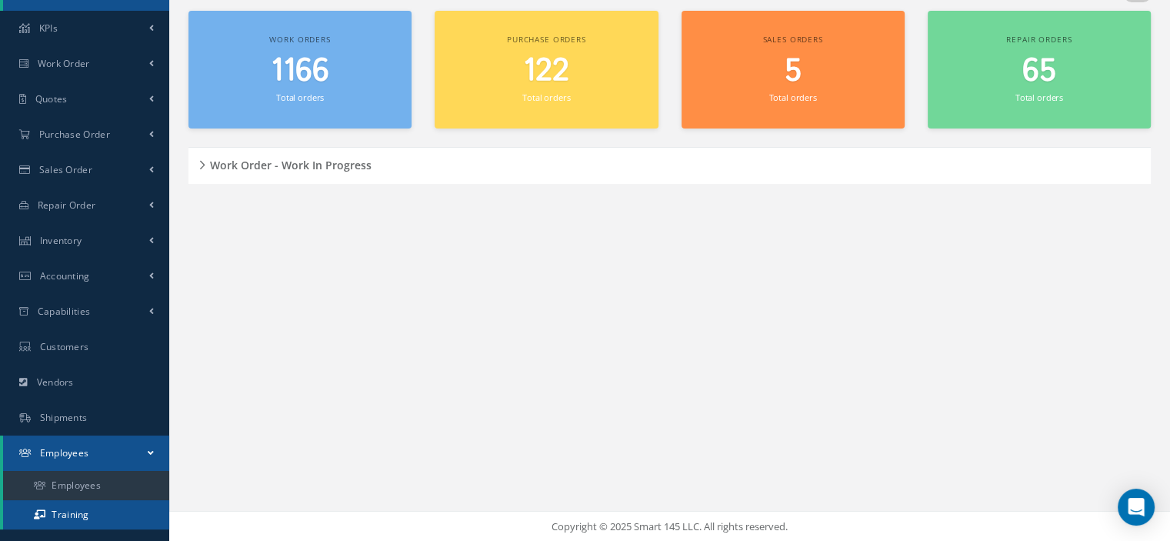
click at [80, 513] on link "Training" at bounding box center [86, 514] width 166 height 29
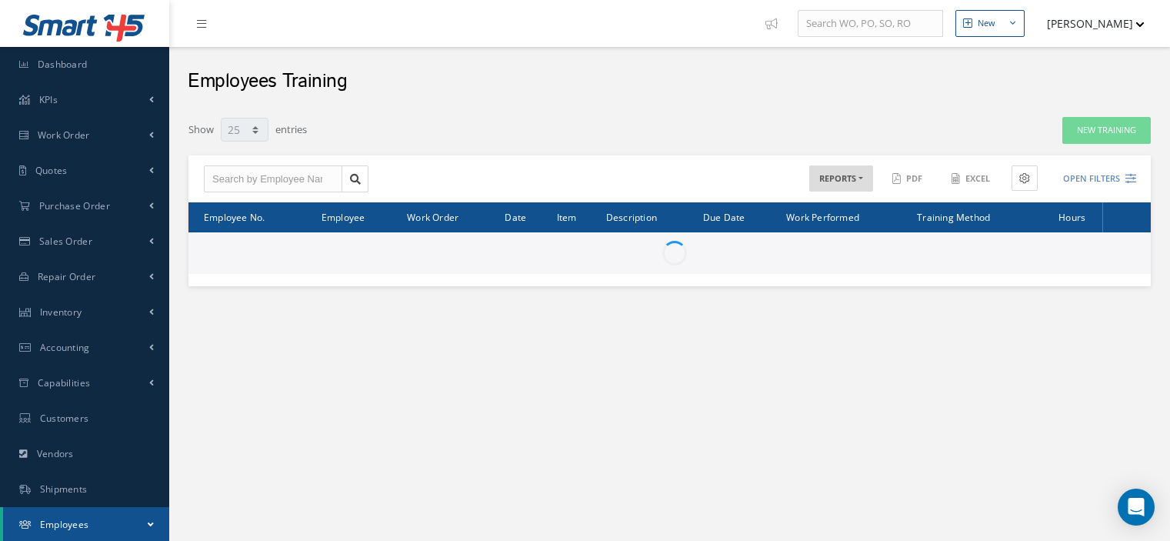
select select "25"
click at [282, 175] on input "text" at bounding box center [273, 179] width 138 height 28
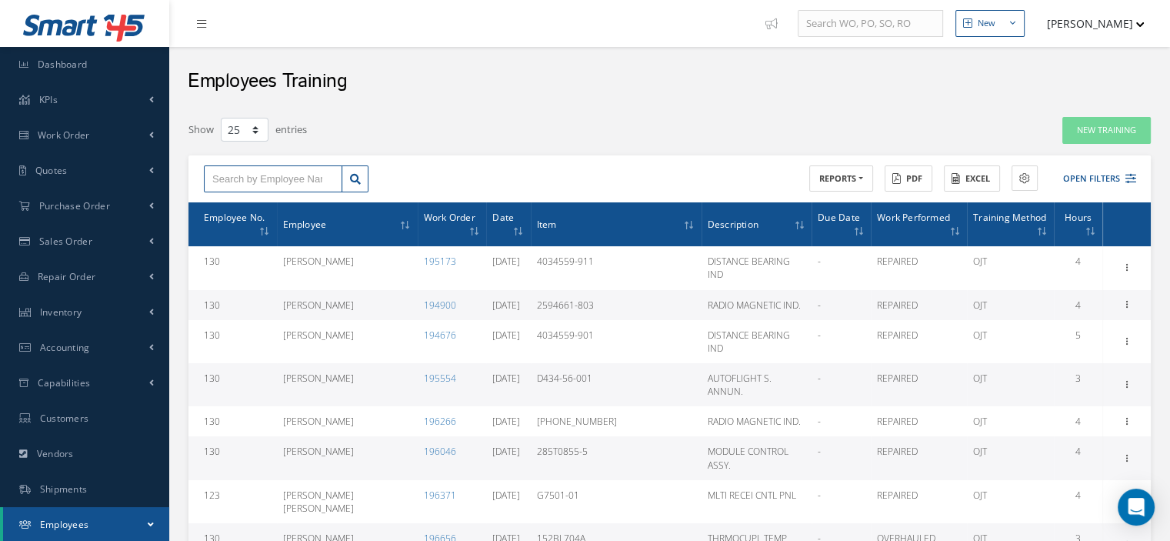
type input "B"
type input "BR"
type input "BRA"
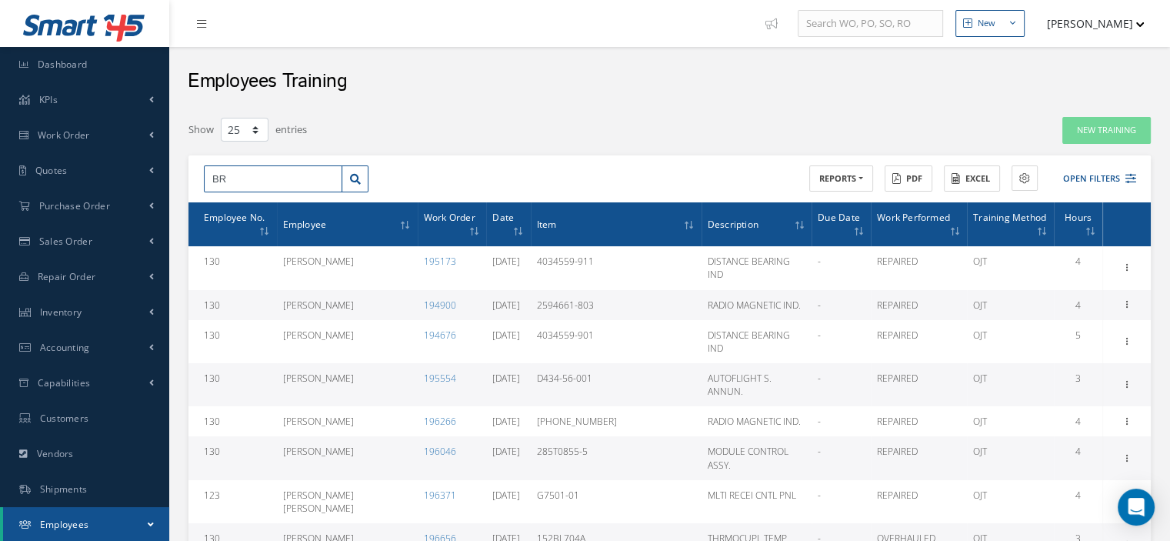
type input "BRA"
type input "BRAN"
type input "BRAND"
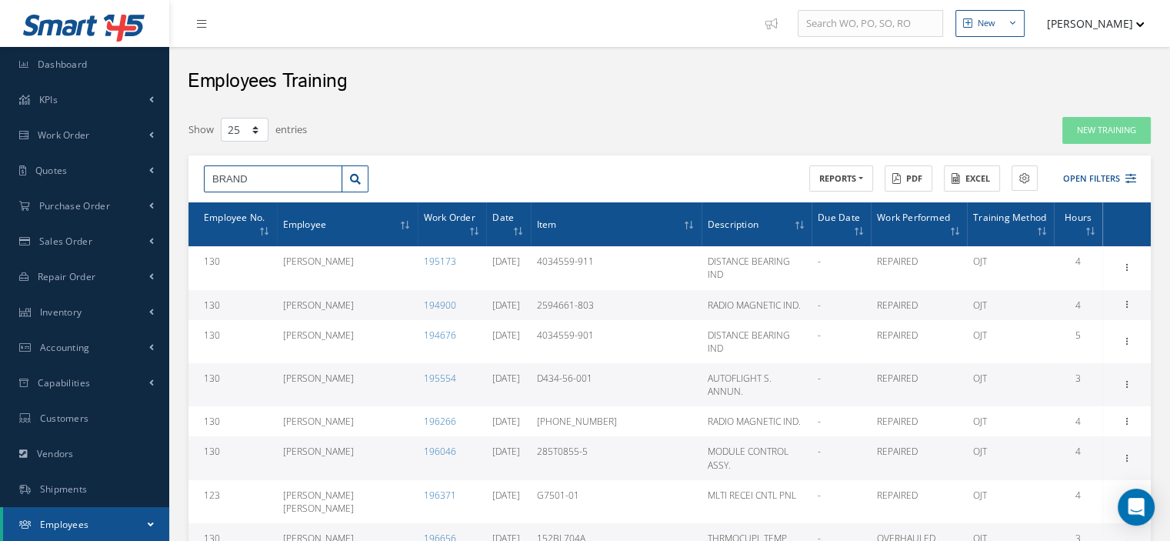
type input "BRANDO"
type input "BRANDON"
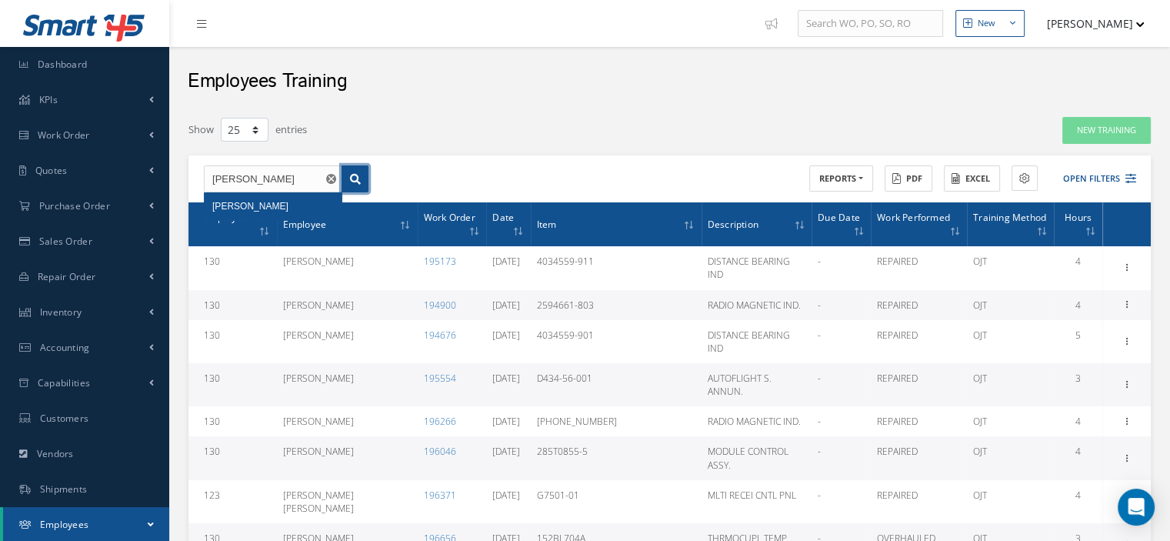
click at [348, 178] on link at bounding box center [355, 179] width 27 height 28
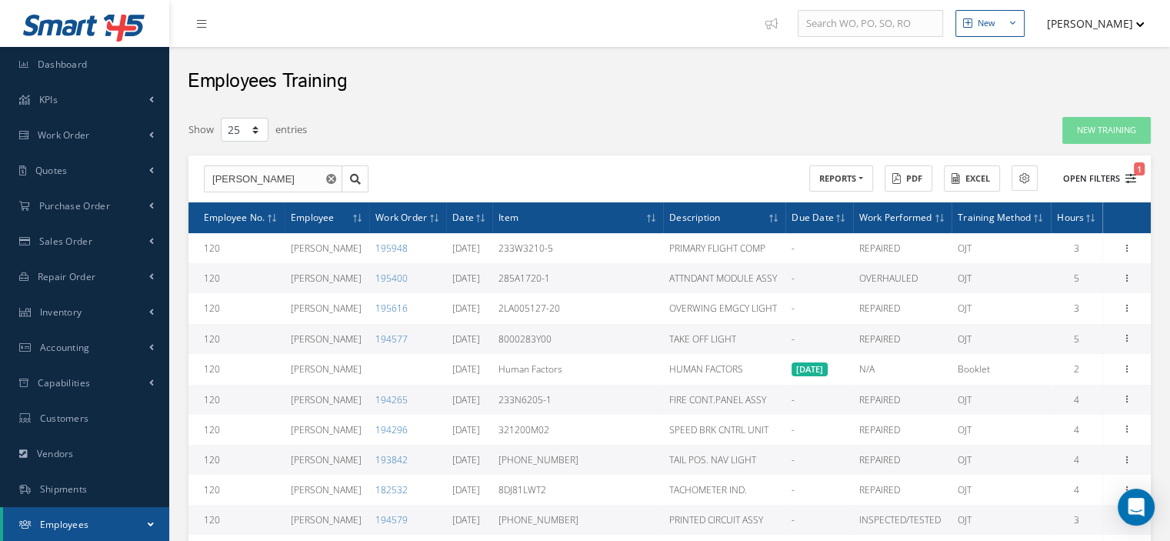
click at [1123, 181] on button "Open Filters 1" at bounding box center [1092, 178] width 87 height 25
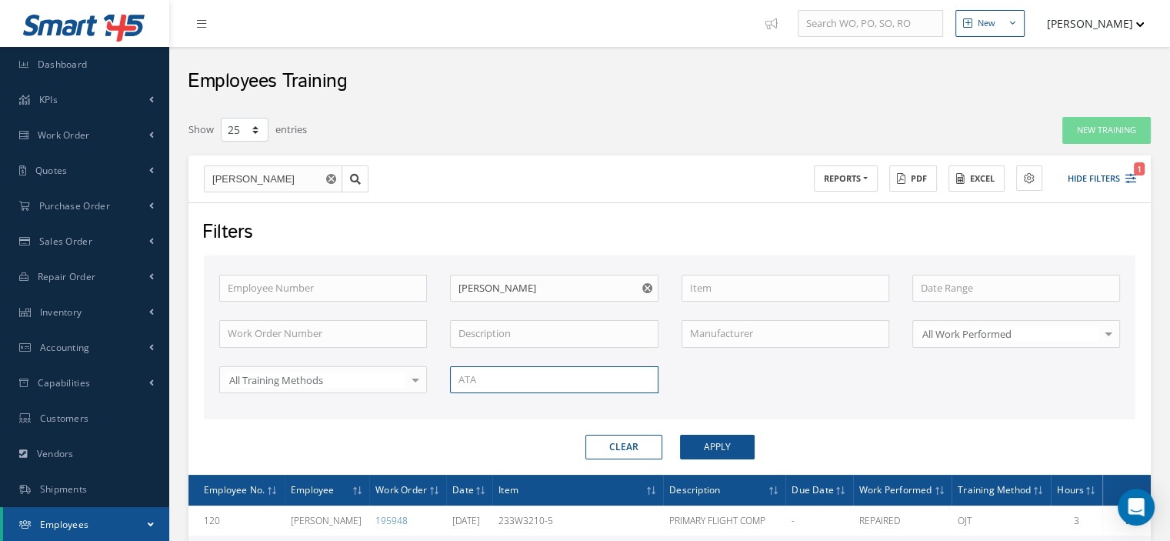
click at [532, 387] on input "text" at bounding box center [554, 380] width 208 height 28
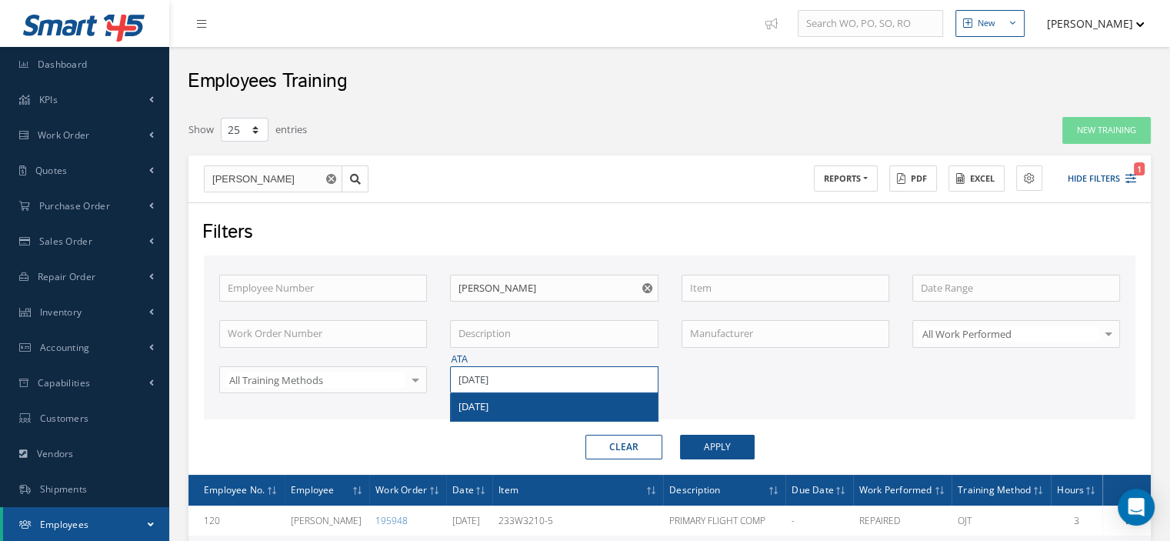
type input "[DATE]"
click at [534, 399] on div "[DATE]" at bounding box center [554, 406] width 191 height 15
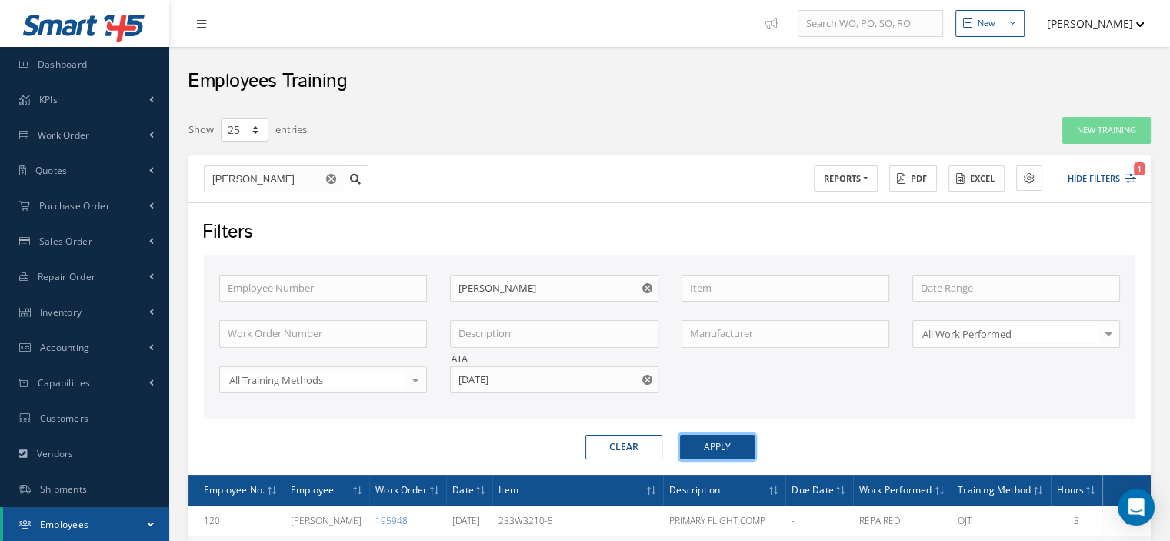
click at [737, 445] on button "Apply" at bounding box center [717, 447] width 75 height 25
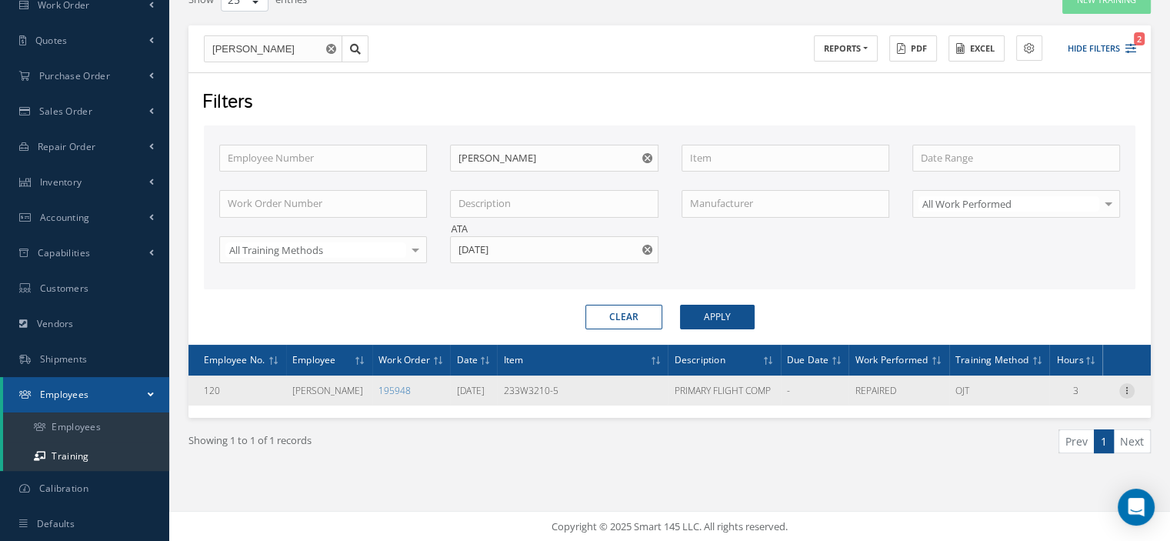
click at [1124, 388] on icon at bounding box center [1126, 389] width 15 height 12
click at [1063, 433] on link "Documents" at bounding box center [1057, 440] width 122 height 20
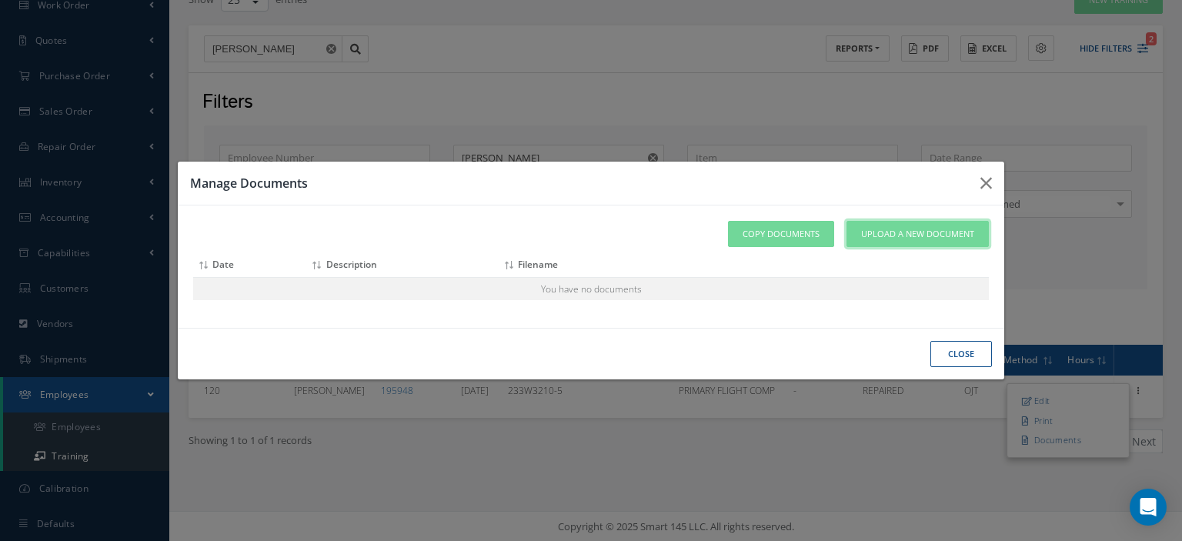
click at [886, 239] on span "Upload a New Document" at bounding box center [917, 234] width 113 height 13
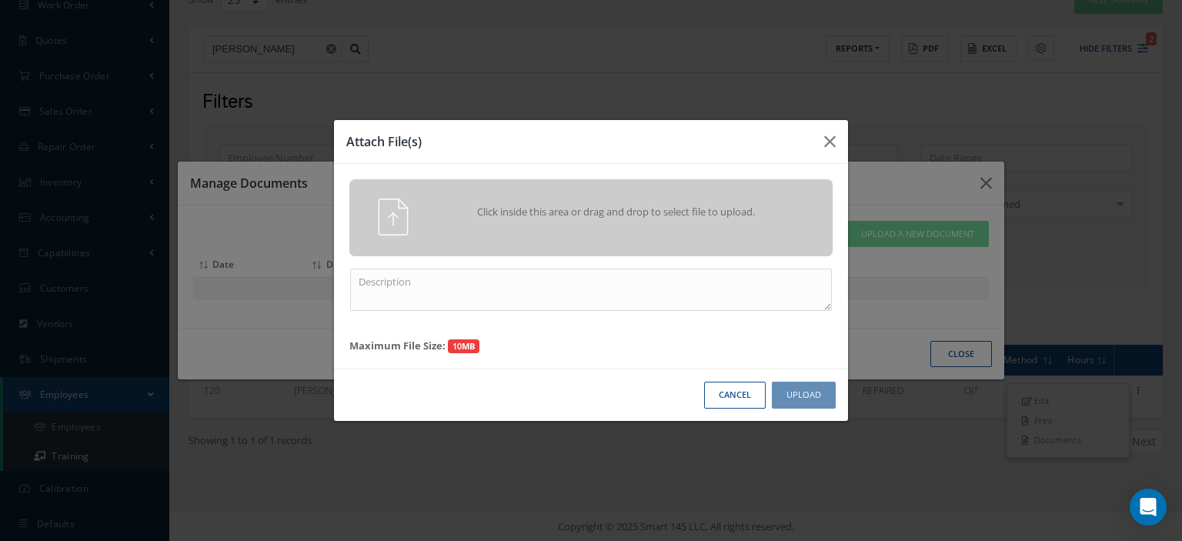
click at [474, 234] on div "Click inside this area or drag and drop to select file to upload." at bounding box center [591, 217] width 506 height 37
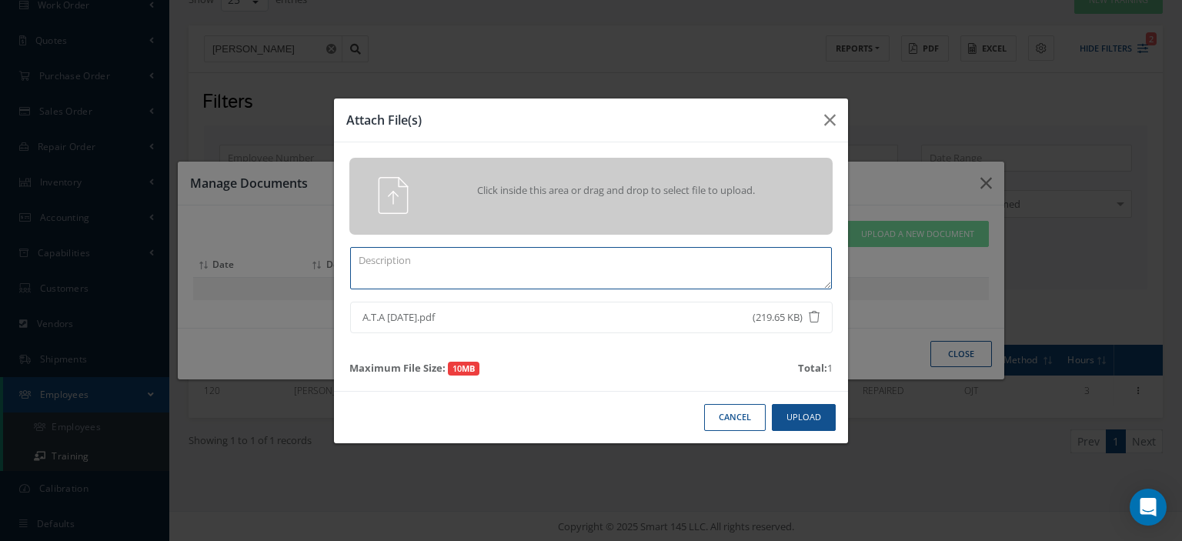
click at [434, 276] on textarea at bounding box center [591, 268] width 482 height 42
type textarea "Training Certificate 2025"
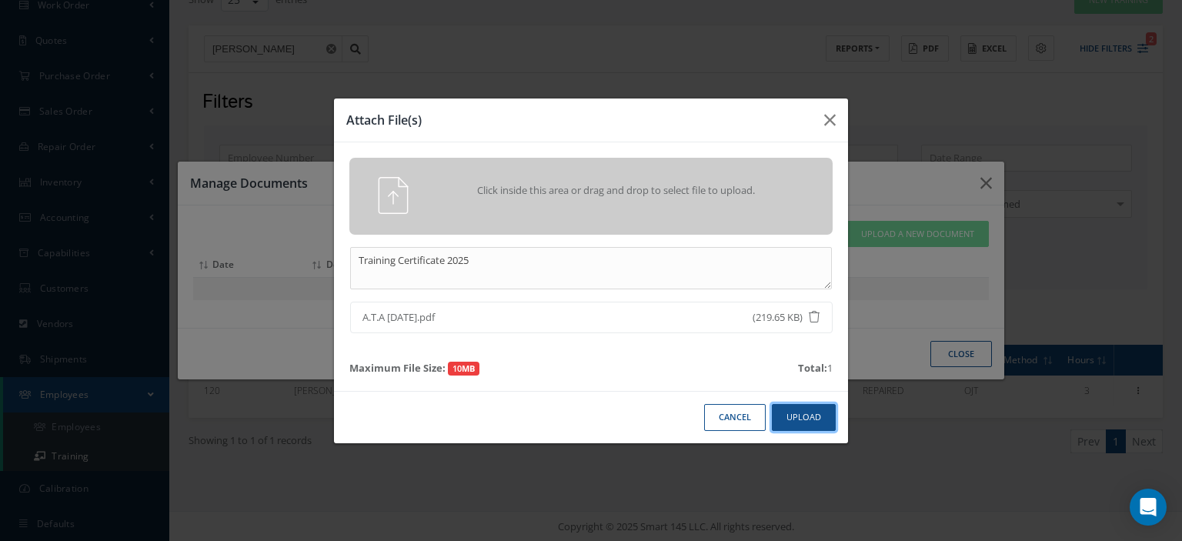
click at [793, 420] on button "Upload" at bounding box center [804, 417] width 64 height 27
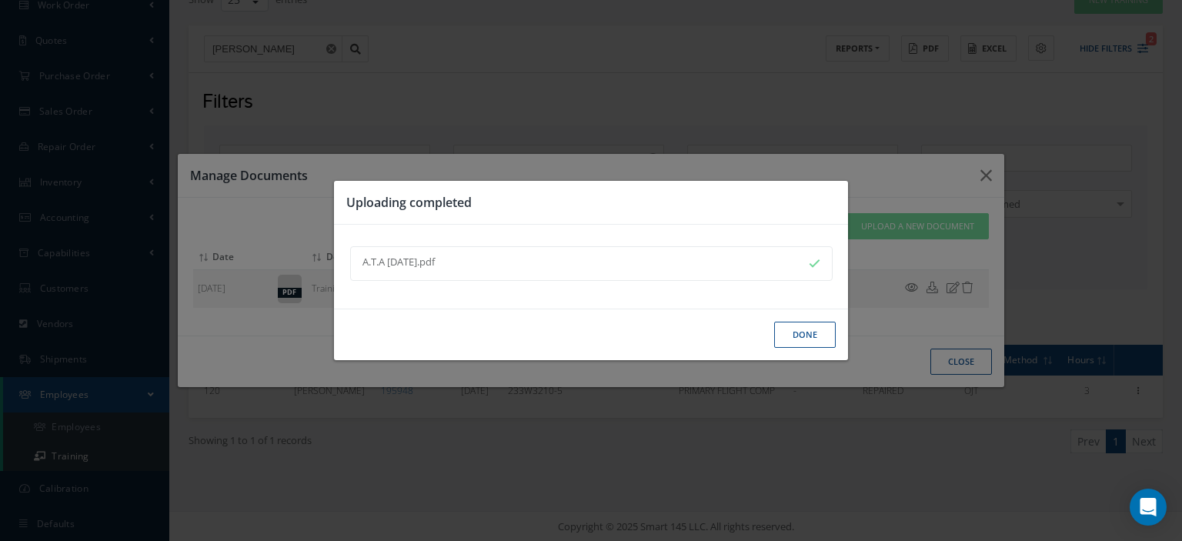
click at [814, 336] on button "Done" at bounding box center [805, 335] width 62 height 27
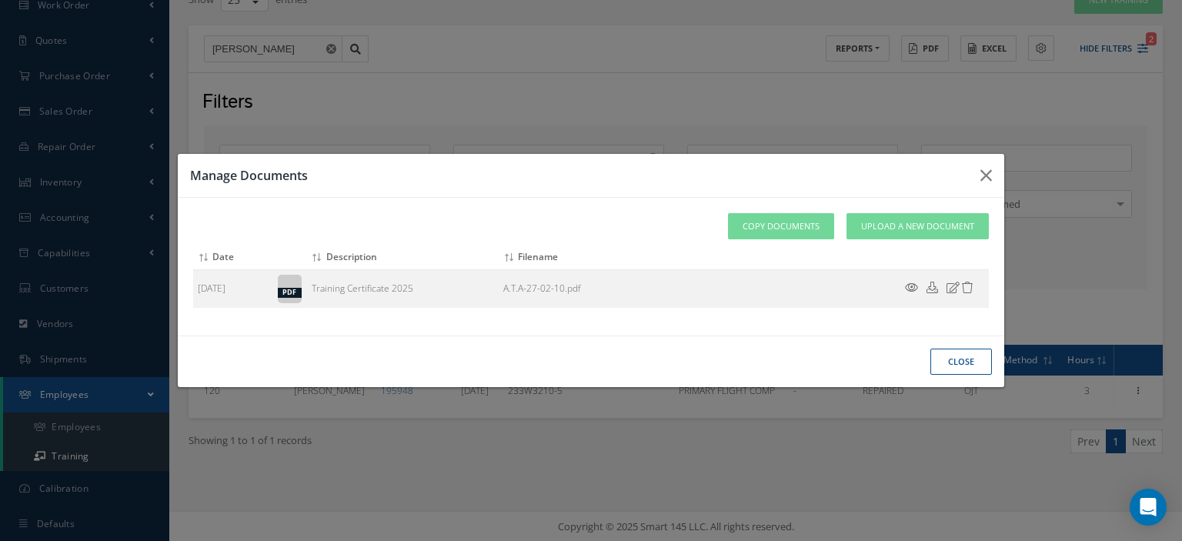
click at [976, 369] on button "close" at bounding box center [961, 362] width 62 height 27
